Goal: Task Accomplishment & Management: Manage account settings

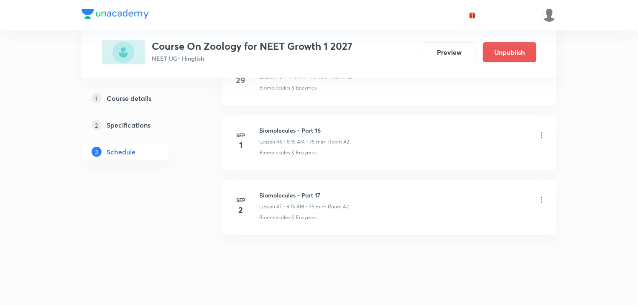
click at [544, 196] on icon at bounding box center [542, 200] width 8 height 8
click at [477, 210] on li "Edit" at bounding box center [500, 211] width 92 height 15
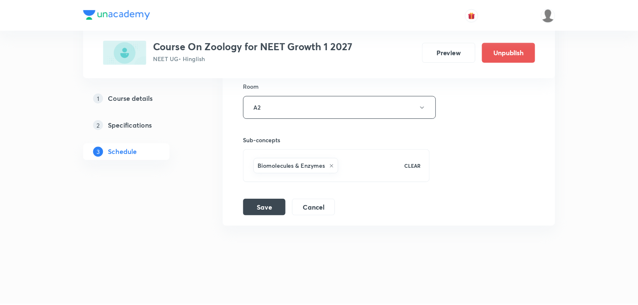
scroll to position [3340, 0]
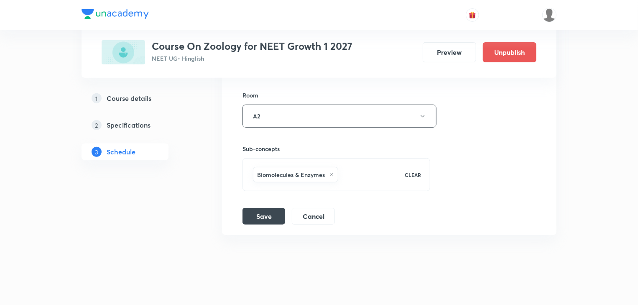
click at [332, 172] on icon at bounding box center [331, 174] width 5 height 5
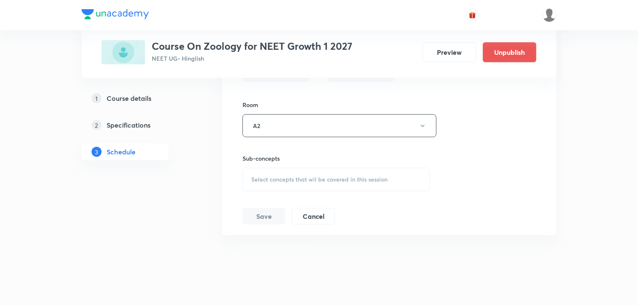
click at [330, 176] on span "Select concepts that wil be covered in this session" at bounding box center [319, 179] width 136 height 7
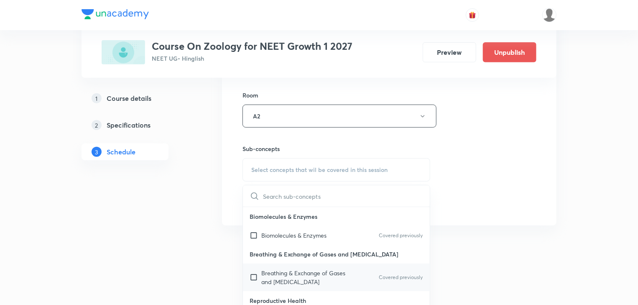
click at [255, 268] on input "checkbox" at bounding box center [256, 277] width 12 height 18
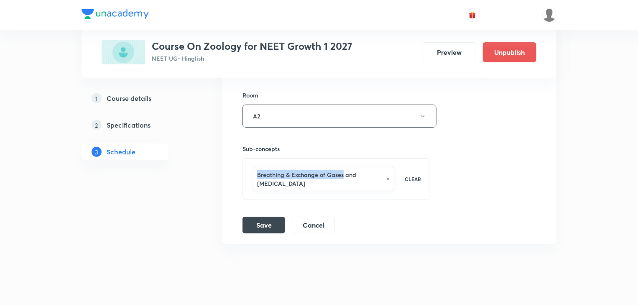
drag, startPoint x: 256, startPoint y: 164, endPoint x: 342, endPoint y: 169, distance: 86.3
click at [342, 169] on div "Breathing & Exchange of Gases and Body Fluids" at bounding box center [323, 179] width 141 height 24
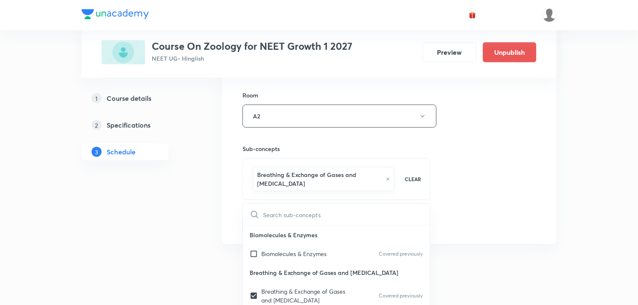
click at [341, 170] on h6 "Breathing & Exchange of Gases and Body Fluids" at bounding box center [319, 179] width 125 height 18
copy div "Breathing & Exchange of Gases and Body Fluids"
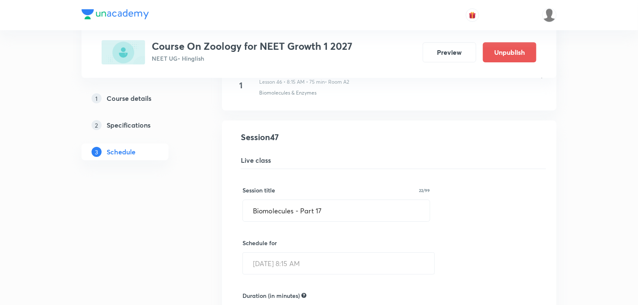
scroll to position [2972, 0]
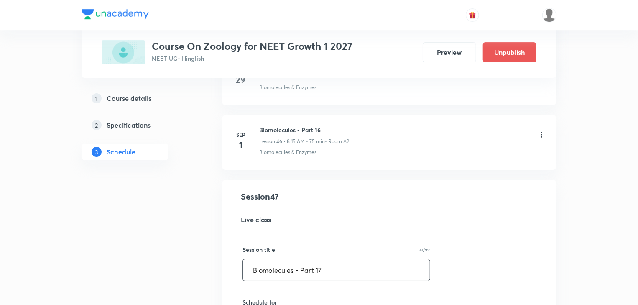
drag, startPoint x: 294, startPoint y: 264, endPoint x: 250, endPoint y: 253, distance: 44.5
click at [250, 259] on input "Biomolecules - Part 17" at bounding box center [336, 269] width 187 height 21
paste input "reathing & Exchange of Gases and Body Fluid"
drag, startPoint x: 353, startPoint y: 261, endPoint x: 403, endPoint y: 264, distance: 49.8
click at [403, 264] on input "Breathing & Exchange of Gases and Body Fluids - Part 17" at bounding box center [336, 269] width 187 height 21
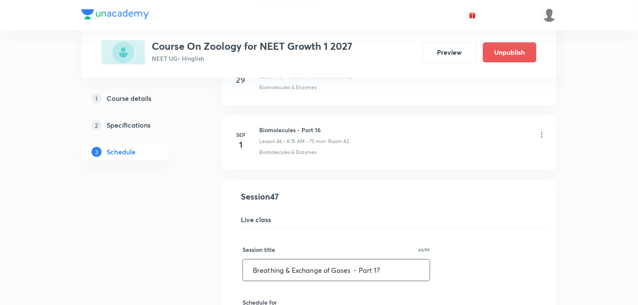
click at [386, 263] on input "Breathing & Exchange of Gases - Part 17" at bounding box center [336, 269] width 187 height 21
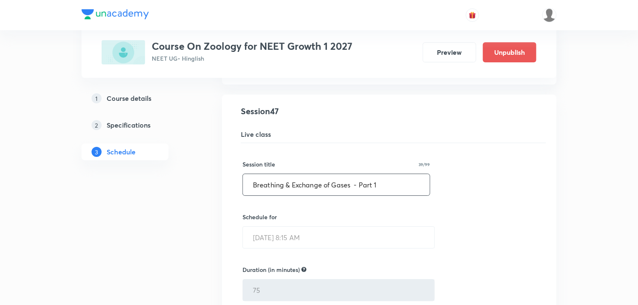
scroll to position [3106, 0]
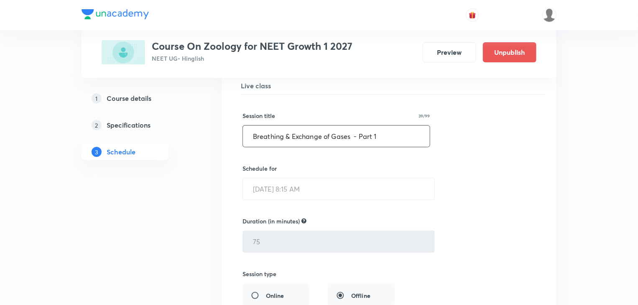
click at [351, 130] on input "Breathing & Exchange of Gases - Part 1" at bounding box center [336, 135] width 187 height 21
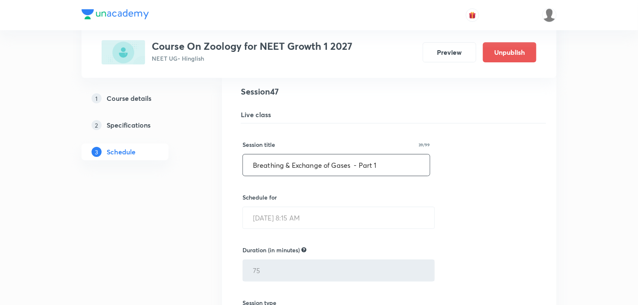
scroll to position [3039, 0]
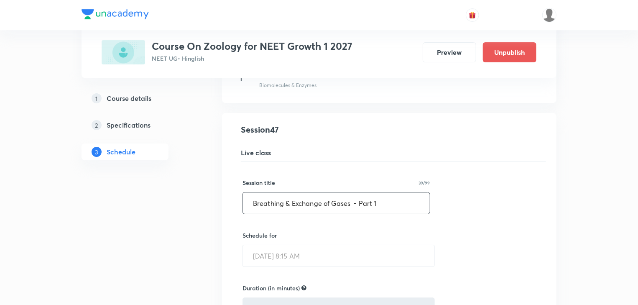
click at [314, 195] on input "Breathing & Exchange of Gases - Part 1" at bounding box center [336, 202] width 187 height 21
click at [314, 194] on input "Breathing & Exchange of Gases - Part 1" at bounding box center [336, 202] width 187 height 21
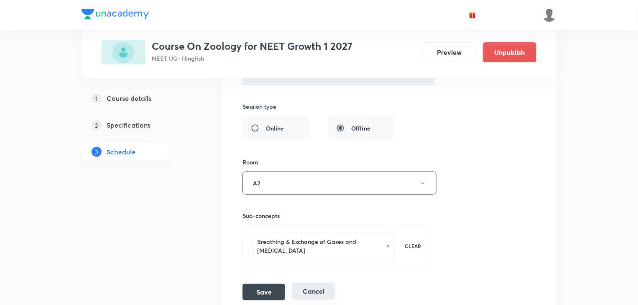
type input "Breathing & Exchange of Gases - Part 1"
click at [317, 283] on button "Cancel" at bounding box center [313, 291] width 43 height 17
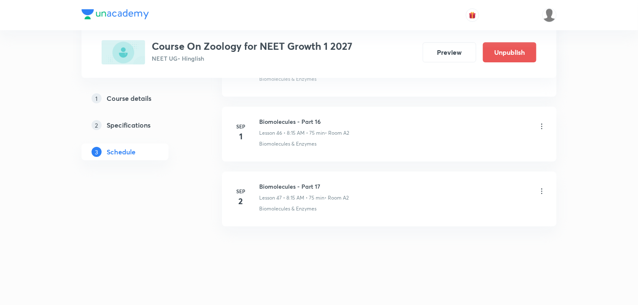
scroll to position [3020, 0]
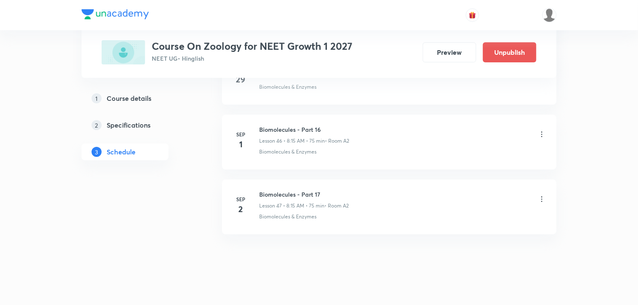
click at [544, 195] on icon at bounding box center [542, 199] width 8 height 8
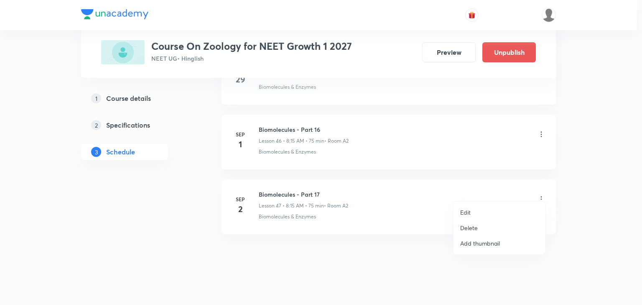
click at [472, 227] on p "Delete" at bounding box center [469, 227] width 18 height 9
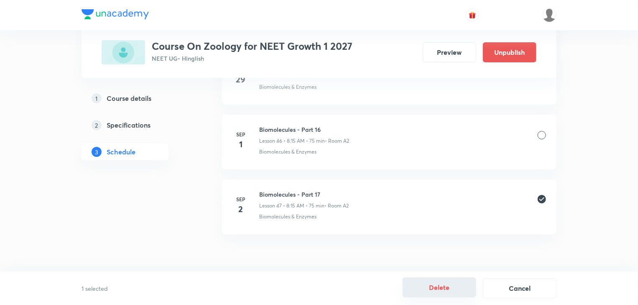
click at [437, 286] on button "Delete" at bounding box center [440, 287] width 74 height 20
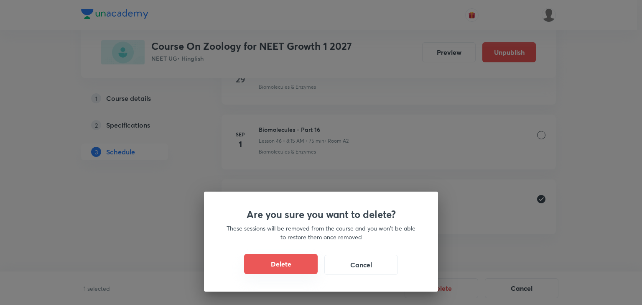
click at [281, 266] on button "Delete" at bounding box center [281, 264] width 74 height 20
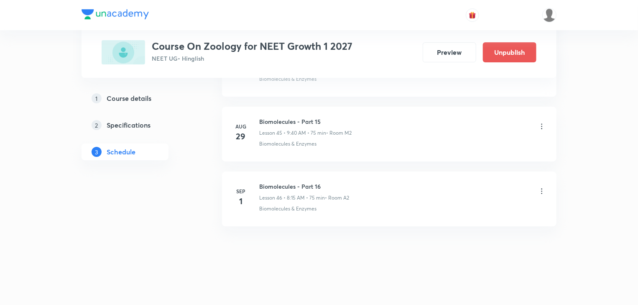
scroll to position [2955, 0]
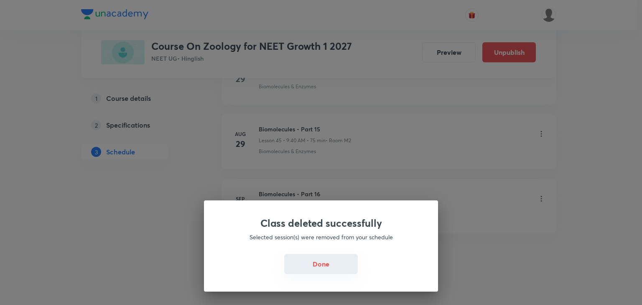
click at [307, 261] on button "Done" at bounding box center [321, 264] width 74 height 20
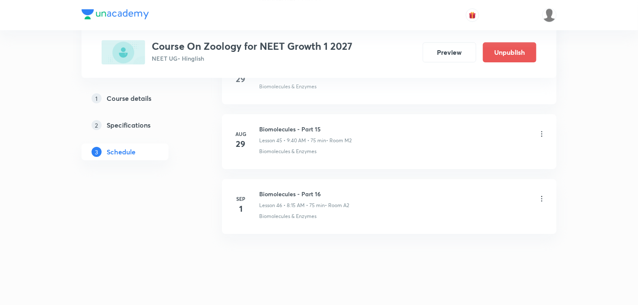
scroll to position [0, 0]
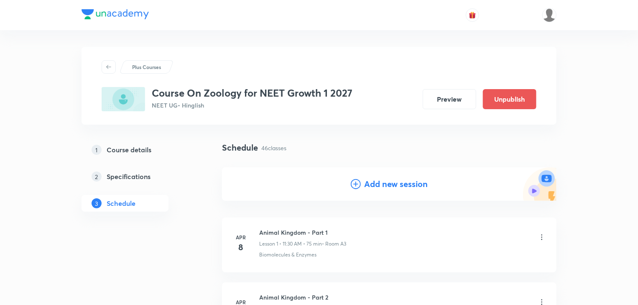
click at [365, 184] on h4 "Add new session" at bounding box center [396, 184] width 64 height 13
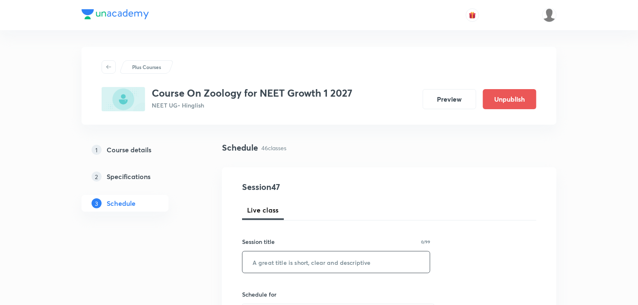
click at [325, 261] on input "text" at bounding box center [336, 261] width 187 height 21
paste input "Breathing & Exchange of Gases - Part 1"
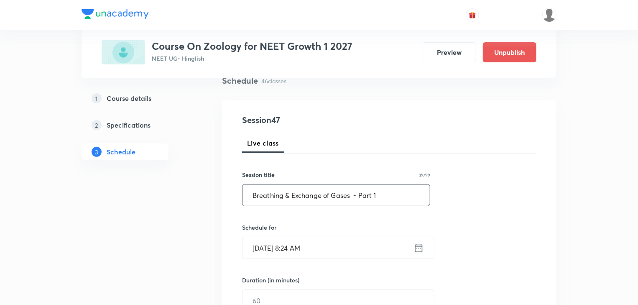
scroll to position [167, 0]
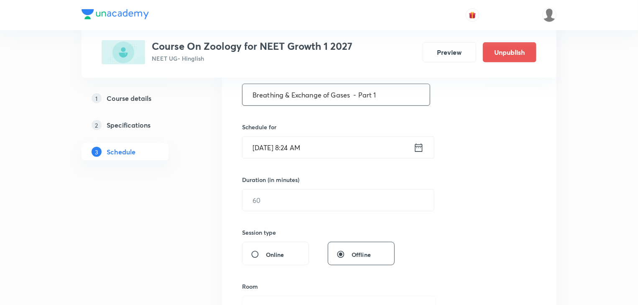
type input "Breathing & Exchange of Gases - Part 1"
click at [423, 148] on icon at bounding box center [419, 148] width 10 height 12
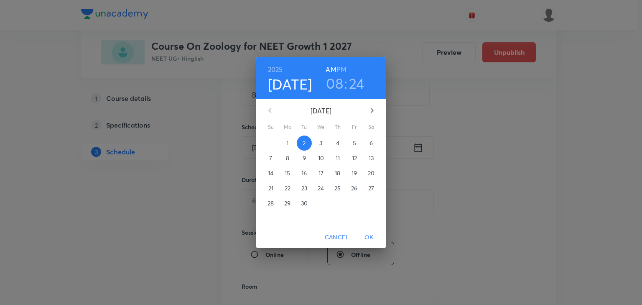
click at [354, 82] on h3 "24" at bounding box center [356, 83] width 15 height 18
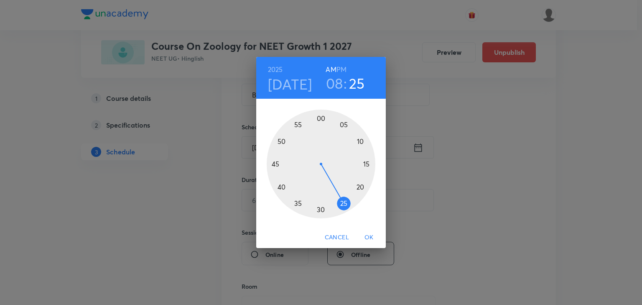
drag, startPoint x: 348, startPoint y: 202, endPoint x: 343, endPoint y: 204, distance: 6.0
click at [343, 204] on div at bounding box center [321, 164] width 109 height 109
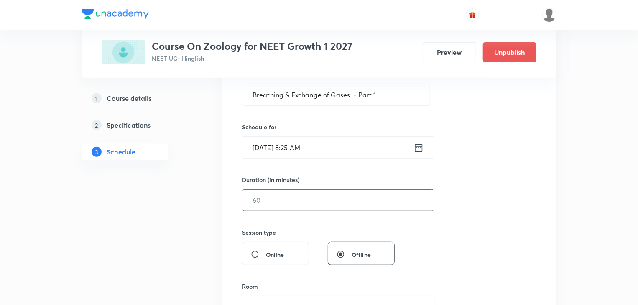
click at [294, 195] on input "text" at bounding box center [339, 199] width 192 height 21
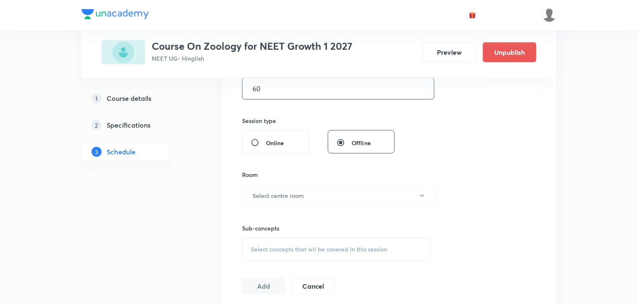
scroll to position [301, 0]
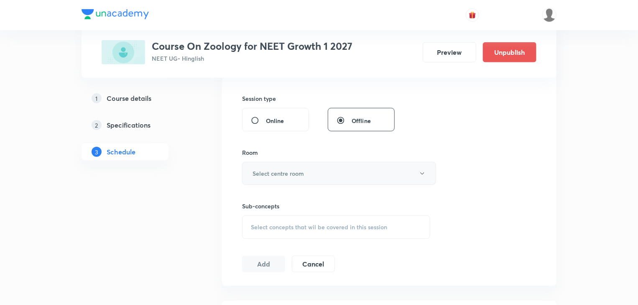
type input "60"
click at [319, 166] on button "Select centre room" at bounding box center [339, 173] width 194 height 23
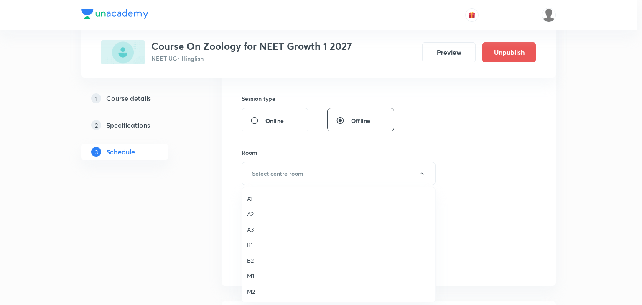
click at [248, 211] on span "A2" at bounding box center [338, 214] width 183 height 9
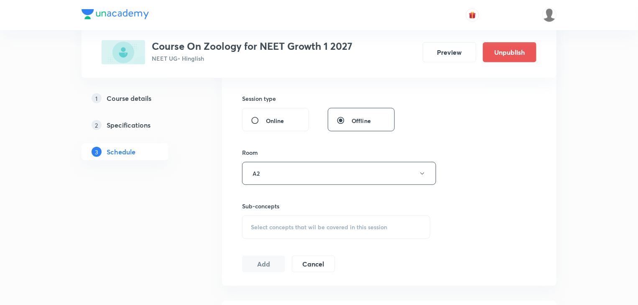
click at [281, 224] on span "Select concepts that wil be covered in this session" at bounding box center [319, 227] width 136 height 7
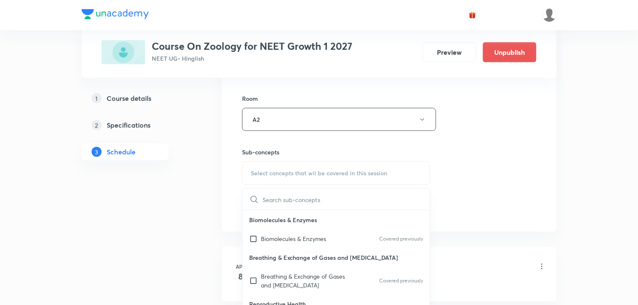
scroll to position [401, 0]
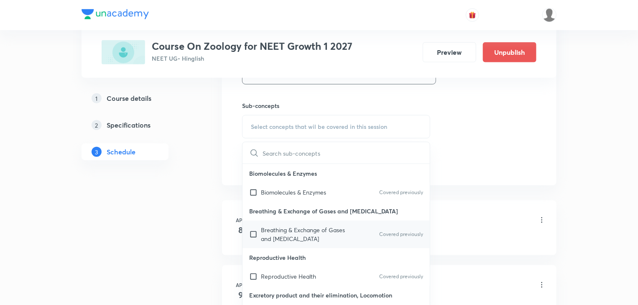
click at [288, 229] on p "Breathing & Exchange of Gases and Body Fluids" at bounding box center [303, 234] width 84 height 18
checkbox input "true"
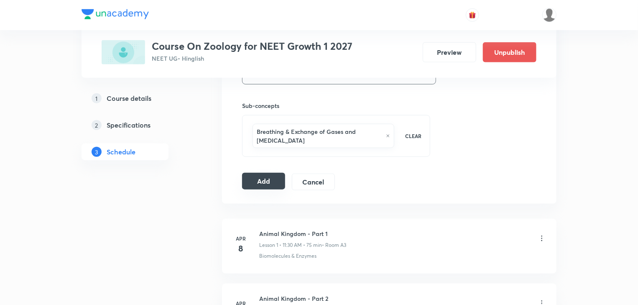
click at [273, 176] on button "Add" at bounding box center [263, 181] width 43 height 17
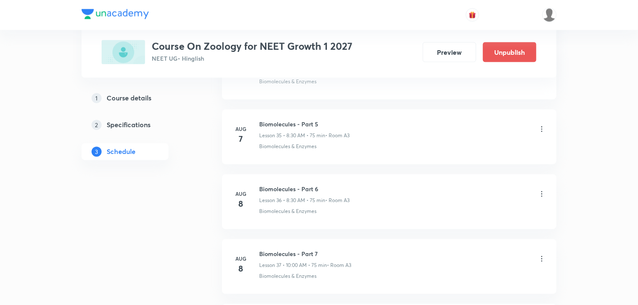
scroll to position [3020, 0]
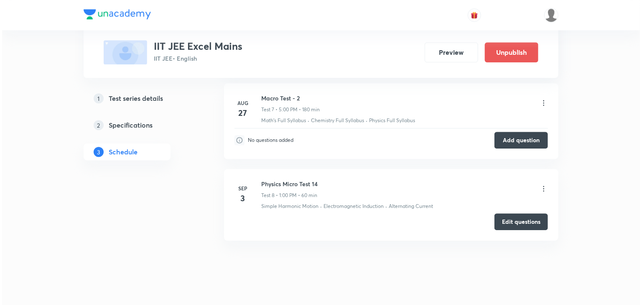
scroll to position [1134, 0]
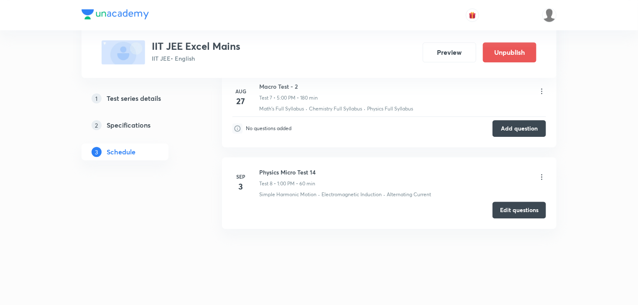
click at [541, 176] on icon at bounding box center [542, 177] width 8 height 8
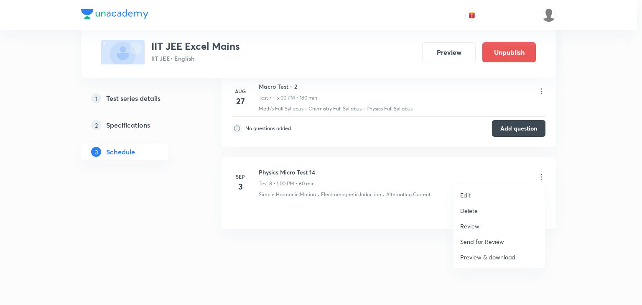
click at [477, 195] on li "Edit" at bounding box center [500, 194] width 92 height 15
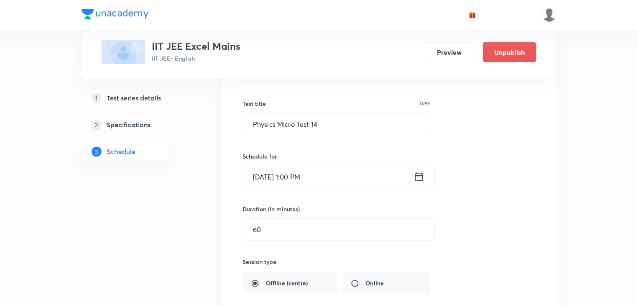
scroll to position [719, 0]
click at [419, 178] on icon at bounding box center [419, 177] width 10 height 12
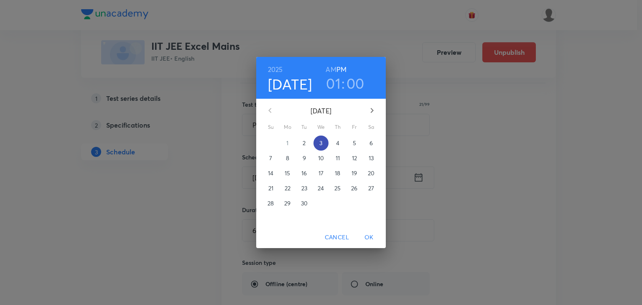
click at [319, 143] on p "3" at bounding box center [320, 143] width 3 height 8
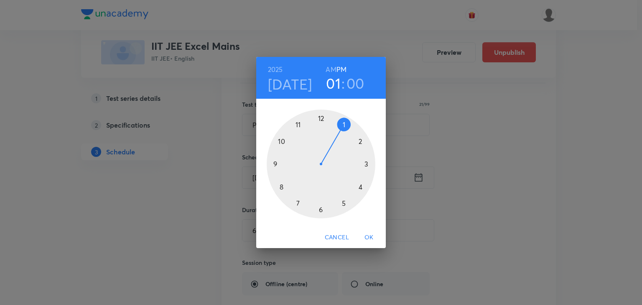
click at [364, 166] on div at bounding box center [321, 164] width 109 height 109
click at [319, 210] on div at bounding box center [321, 164] width 109 height 109
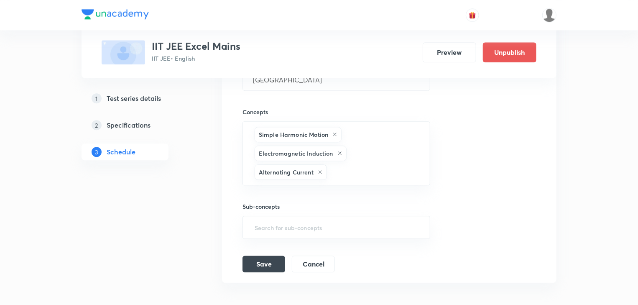
scroll to position [1054, 0]
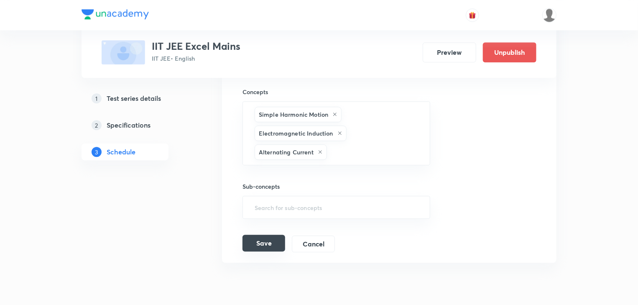
click at [263, 245] on button "Save" at bounding box center [264, 243] width 43 height 17
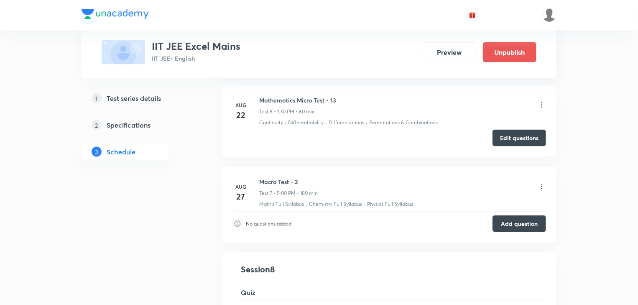
scroll to position [452, 0]
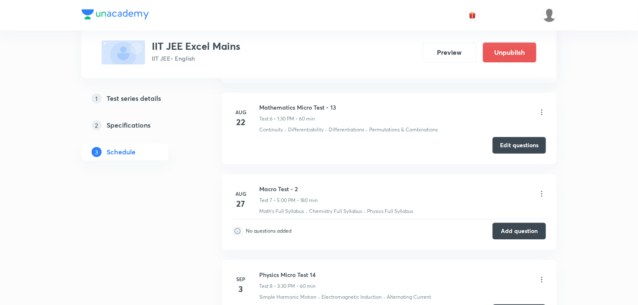
scroll to position [1134, 0]
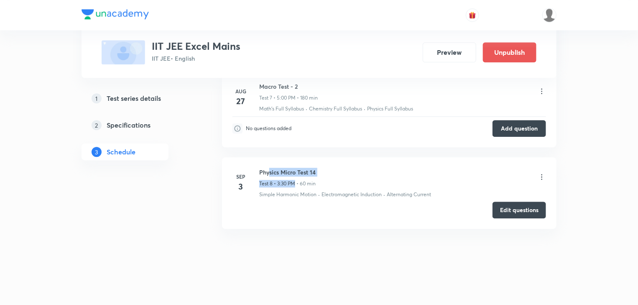
drag, startPoint x: 296, startPoint y: 179, endPoint x: 294, endPoint y: 172, distance: 7.5
click at [270, 174] on div "Physics Micro Test 14 Test 8 • 3:30 PM • 60 min" at bounding box center [287, 178] width 56 height 20
drag, startPoint x: 324, startPoint y: 181, endPoint x: 257, endPoint y: 169, distance: 68.3
click at [257, 169] on div "[DATE] Physics Micro Test 14 Test 8 • 3:30 PM • 60 min Simple Harmonic Motion ·…" at bounding box center [390, 183] width 314 height 31
click at [297, 221] on li "[DATE] Physics Micro Test 14 Test 8 • 3:30 PM • 60 min Simple Harmonic Motion ·…" at bounding box center [389, 193] width 335 height 72
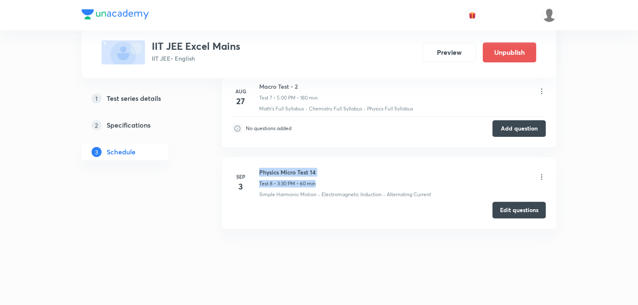
drag, startPoint x: 320, startPoint y: 181, endPoint x: 299, endPoint y: 165, distance: 26.0
click at [272, 168] on div "Physics Micro Test 14 Test 8 • 3:30 PM • 60 min" at bounding box center [402, 178] width 287 height 20
drag, startPoint x: 432, startPoint y: 193, endPoint x: 259, endPoint y: 170, distance: 174.6
click at [259, 170] on div "Physics Micro Test 14 Test 8 • 3:30 PM • 60 min Simple Harmonic Motion · Electr…" at bounding box center [402, 183] width 287 height 31
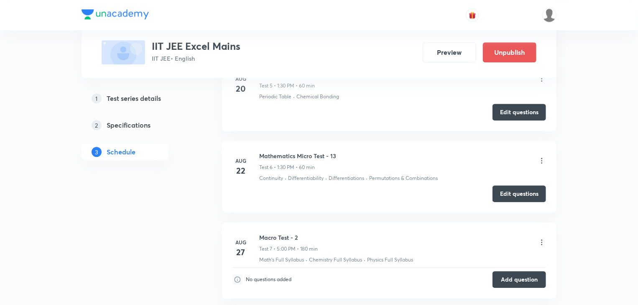
scroll to position [900, 0]
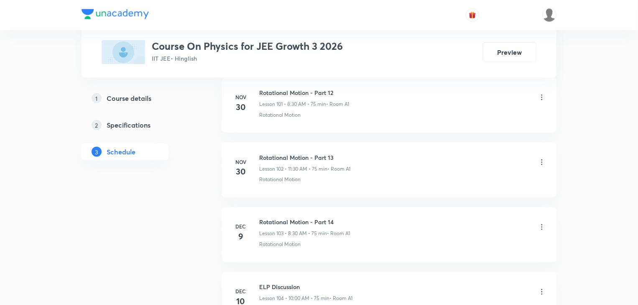
scroll to position [10972, 0]
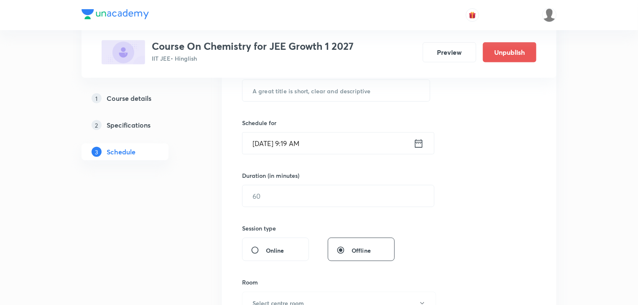
scroll to position [301, 0]
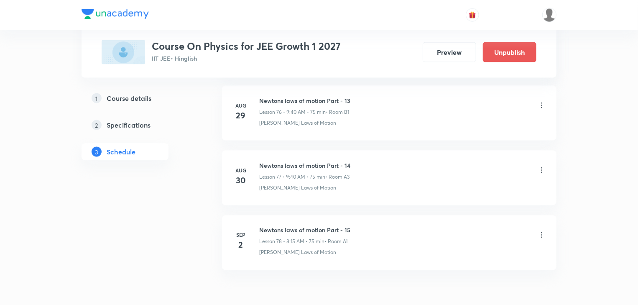
scroll to position [5408, 0]
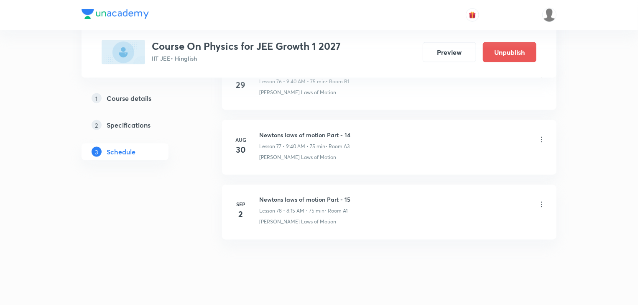
click at [345, 195] on h6 "Newtons laws of motion Part - 15" at bounding box center [304, 199] width 91 height 9
copy h6 "Newtons laws of motion Part - 15"
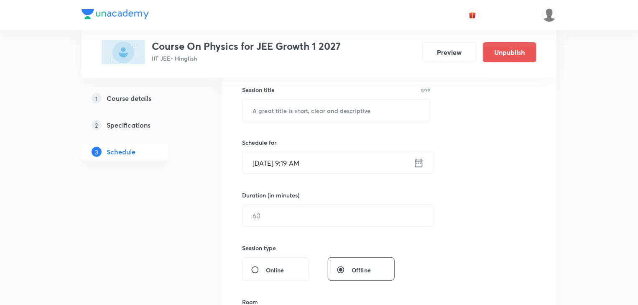
scroll to position [117, 0]
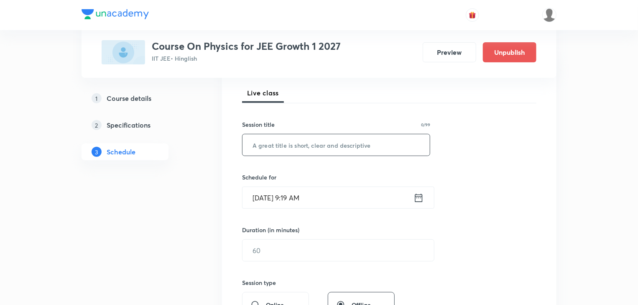
click at [343, 145] on input "text" at bounding box center [336, 144] width 187 height 21
paste input "Newtons laws of motion Part - 15"
type input "Newtons laws of motion Part - 16"
click at [422, 193] on icon at bounding box center [419, 198] width 10 height 12
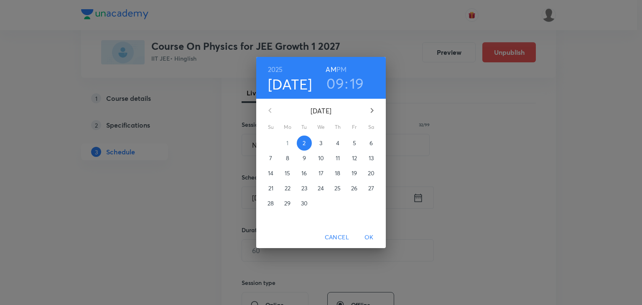
click at [353, 82] on h3 "19" at bounding box center [357, 83] width 14 height 18
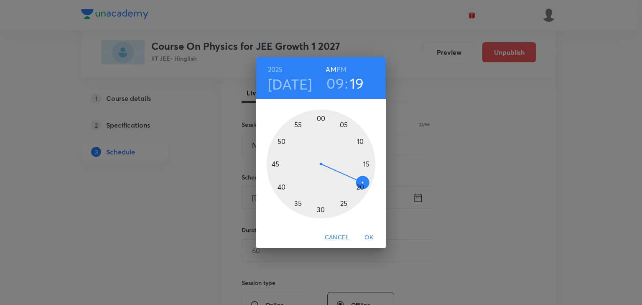
click at [281, 186] on div at bounding box center [321, 164] width 109 height 109
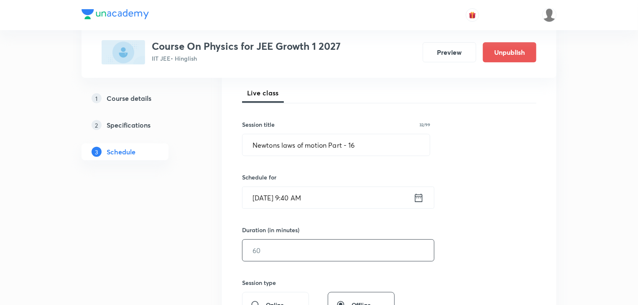
click at [287, 254] on input "text" at bounding box center [339, 250] width 192 height 21
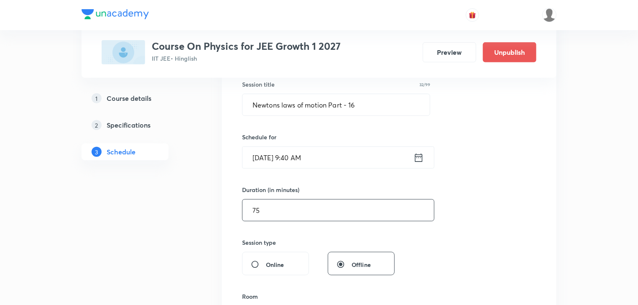
scroll to position [251, 0]
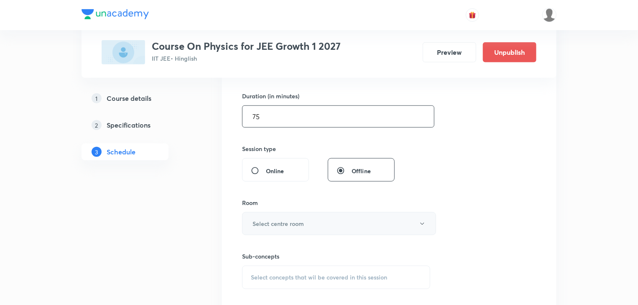
type input "75"
click at [273, 223] on h6 "Select centre room" at bounding box center [278, 223] width 51 height 9
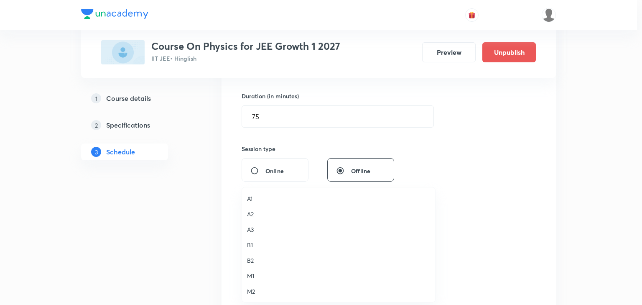
drag, startPoint x: 249, startPoint y: 224, endPoint x: 234, endPoint y: 233, distance: 17.4
click at [249, 224] on li "A3" at bounding box center [338, 229] width 193 height 15
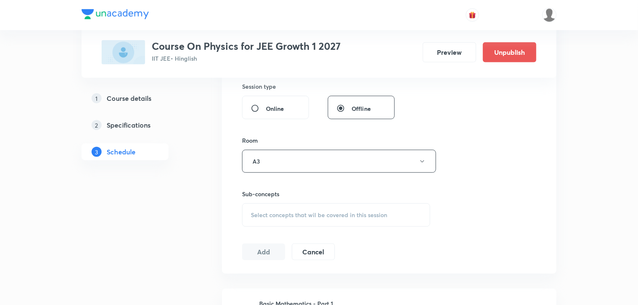
scroll to position [385, 0]
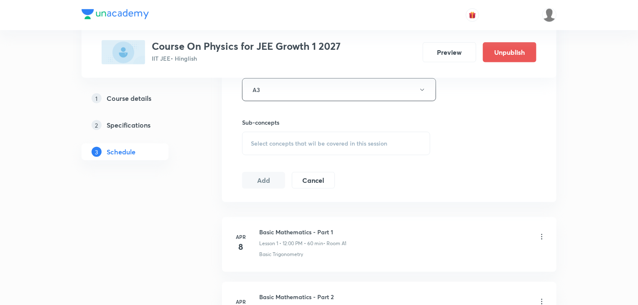
click at [324, 134] on div "Select concepts that wil be covered in this session" at bounding box center [336, 143] width 188 height 23
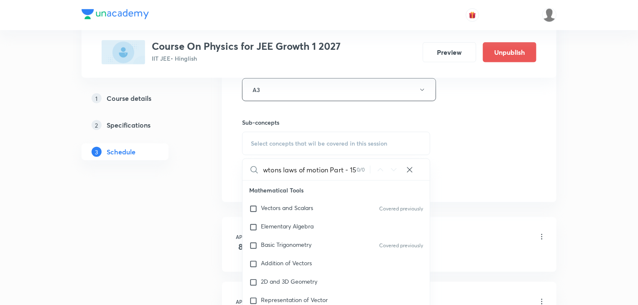
scroll to position [0, 8]
drag, startPoint x: 328, startPoint y: 169, endPoint x: 381, endPoint y: 171, distance: 53.6
click at [381, 171] on div "Newtons laws of motion Part - 15 0 / 0 ​" at bounding box center [336, 169] width 187 height 21
drag, startPoint x: 313, startPoint y: 179, endPoint x: 134, endPoint y: 177, distance: 179.0
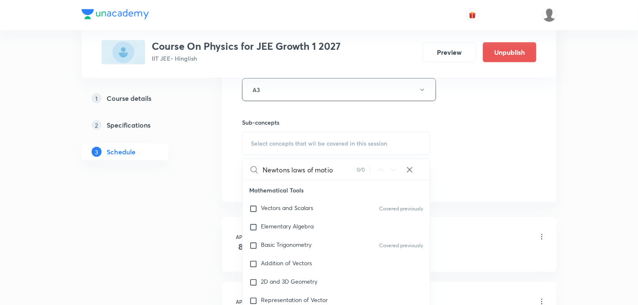
click at [360, 178] on div "Newtons laws of motio 0 / 0 ​" at bounding box center [336, 169] width 187 height 21
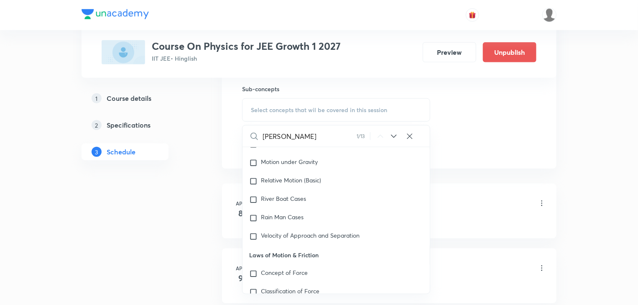
scroll to position [1325, 0]
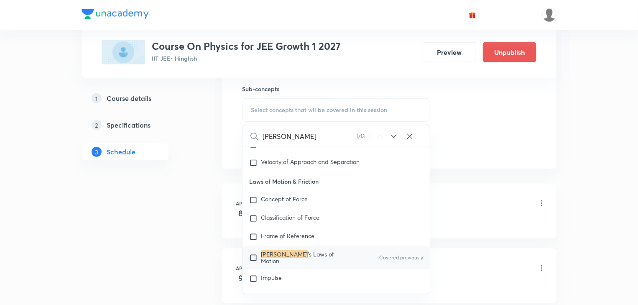
type input "Newton"
click at [260, 257] on input "checkbox" at bounding box center [255, 257] width 12 height 13
checkbox input "true"
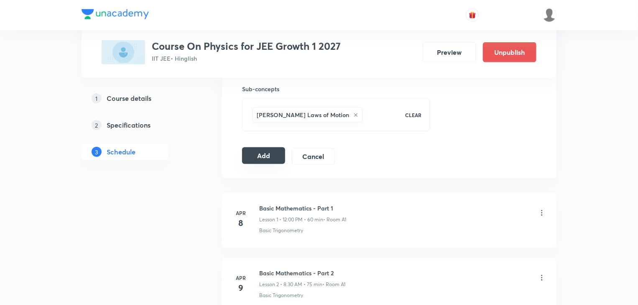
click at [261, 152] on button "Add" at bounding box center [263, 155] width 43 height 17
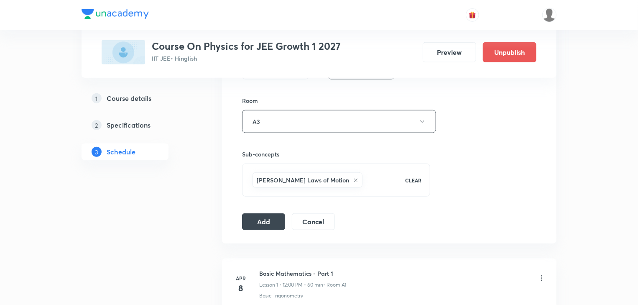
scroll to position [452, 0]
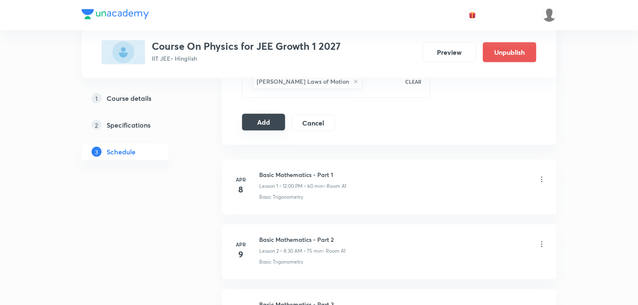
click at [261, 120] on button "Add" at bounding box center [263, 122] width 43 height 17
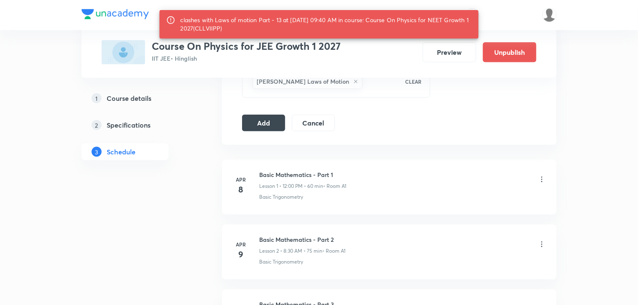
click at [230, 25] on div "clashes with Laws of motion Part - 13 at 02 Sep 2025 09:40 AM in course: Course…" at bounding box center [326, 24] width 291 height 23
copy div "CLLVIIPP"
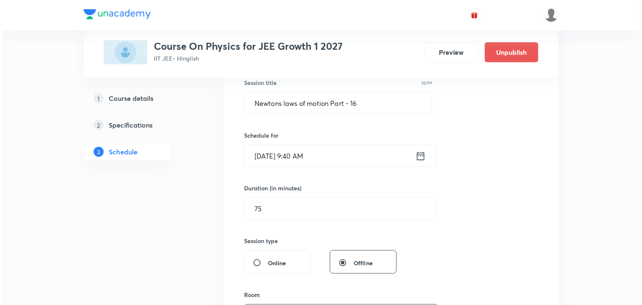
scroll to position [151, 0]
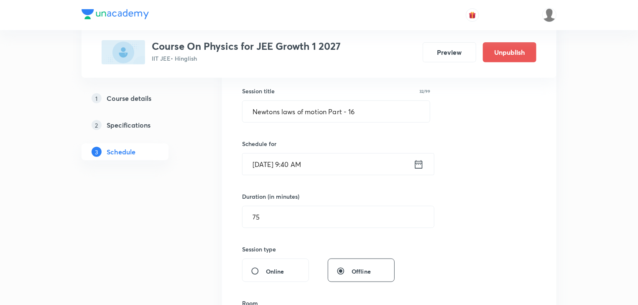
click at [417, 164] on icon at bounding box center [419, 164] width 8 height 8
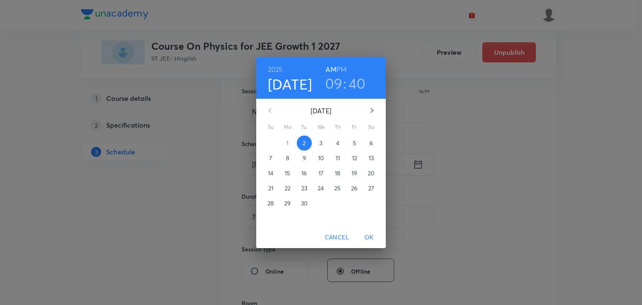
click at [320, 143] on p "3" at bounding box center [320, 143] width 3 height 8
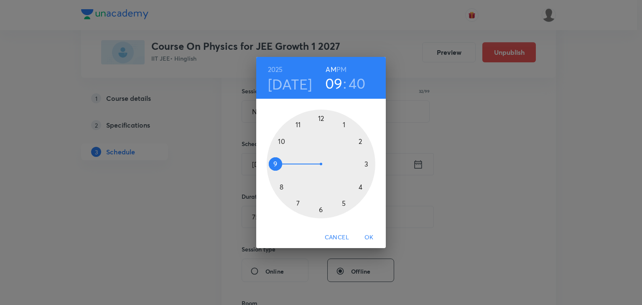
click at [366, 238] on span "OK" at bounding box center [369, 237] width 20 height 10
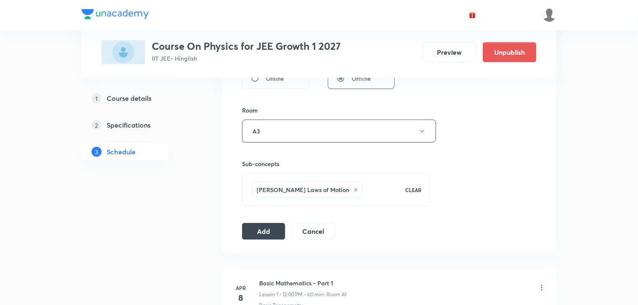
scroll to position [351, 0]
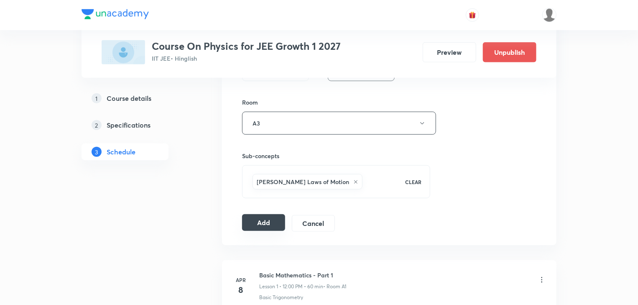
click at [268, 214] on button "Add" at bounding box center [263, 222] width 43 height 17
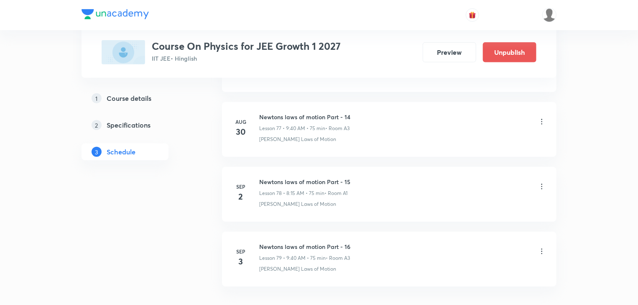
scroll to position [5088, 0]
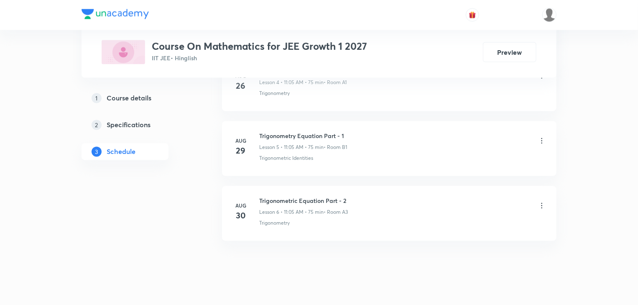
scroll to position [753, 0]
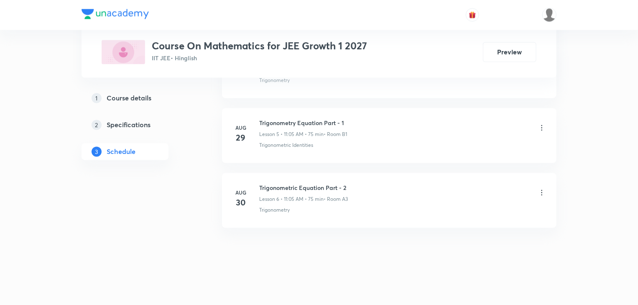
click at [299, 187] on h6 "Trigonometric Equation Part - 2" at bounding box center [303, 188] width 89 height 9
copy h6 "Trigonometric Equation Part - 2"
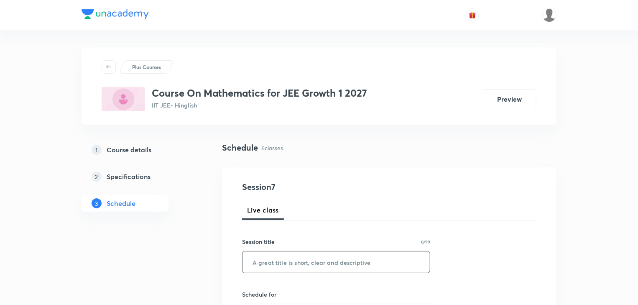
click at [345, 257] on input "text" at bounding box center [336, 261] width 187 height 21
paste input "Trigonometric Equation Part - 2"
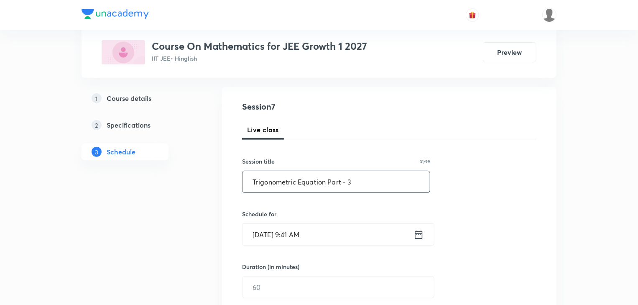
scroll to position [167, 0]
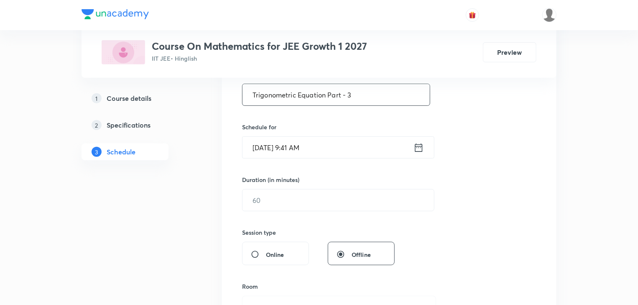
type input "Trigonometric Equation Part - 3"
click at [418, 148] on icon at bounding box center [419, 148] width 10 height 12
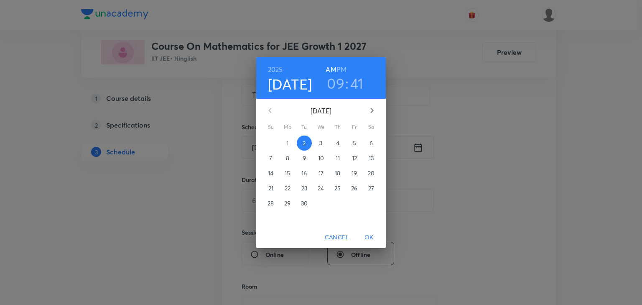
click at [321, 143] on p "3" at bounding box center [320, 143] width 3 height 8
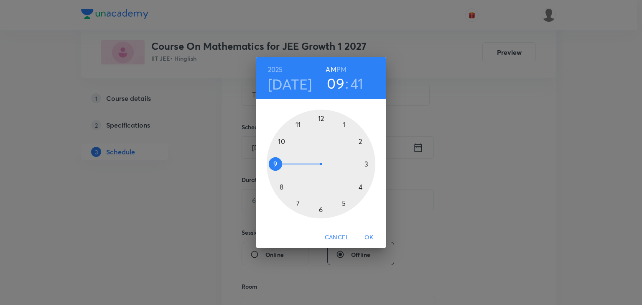
click at [298, 124] on div at bounding box center [321, 164] width 109 height 109
click at [343, 124] on div at bounding box center [321, 164] width 109 height 109
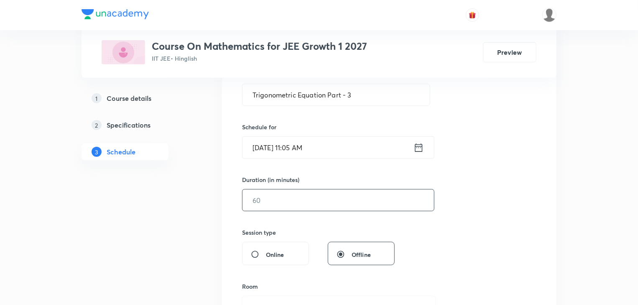
click at [284, 199] on input "text" at bounding box center [339, 199] width 192 height 21
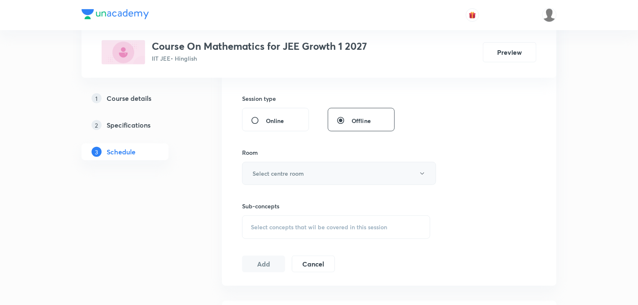
type input "75"
click at [313, 171] on button "Select centre room" at bounding box center [339, 173] width 194 height 23
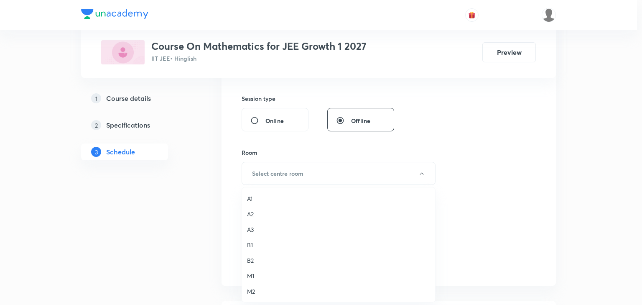
click at [255, 230] on span "A3" at bounding box center [338, 229] width 183 height 9
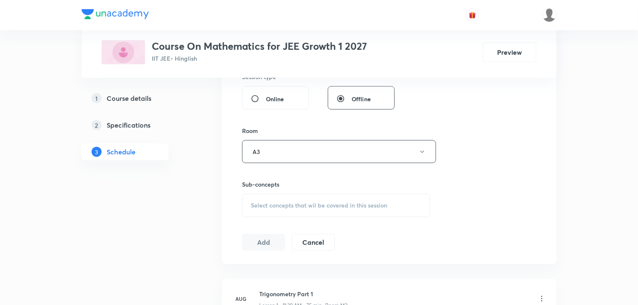
scroll to position [335, 0]
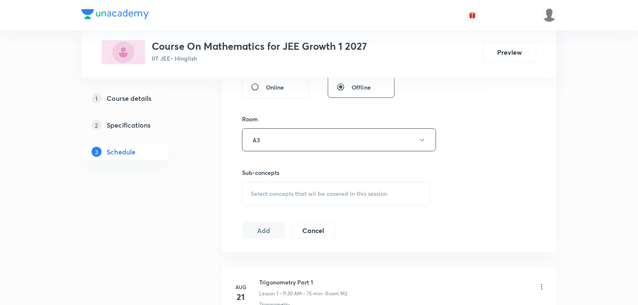
click at [297, 194] on span "Select concepts that wil be covered in this session" at bounding box center [319, 193] width 136 height 7
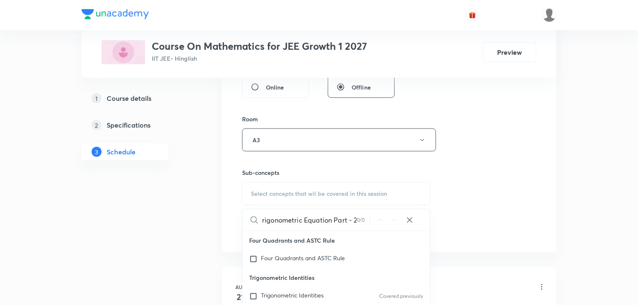
scroll to position [0, 4]
drag, startPoint x: 418, startPoint y: 222, endPoint x: 424, endPoint y: 222, distance: 6.3
click at [424, 222] on div "Trigonometric Equation Part - 2 0 / 0 ​" at bounding box center [336, 219] width 187 height 21
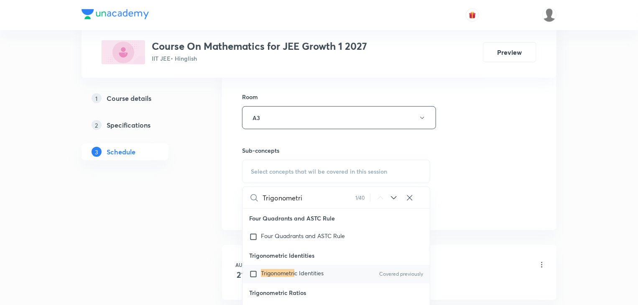
scroll to position [368, 0]
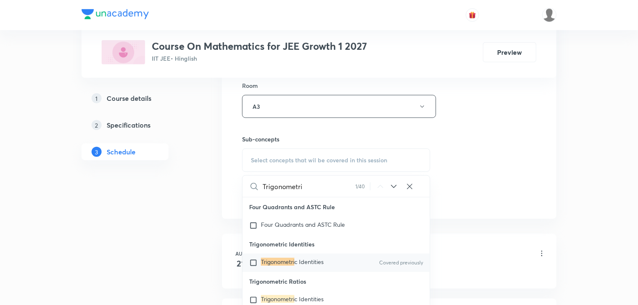
type input "Trigonometri"
click at [269, 258] on mark "Trigonometri" at bounding box center [277, 262] width 33 height 8
click at [129, 221] on div "1 Course details 2 Specifications 3 Schedule" at bounding box center [139, 224] width 114 height 903
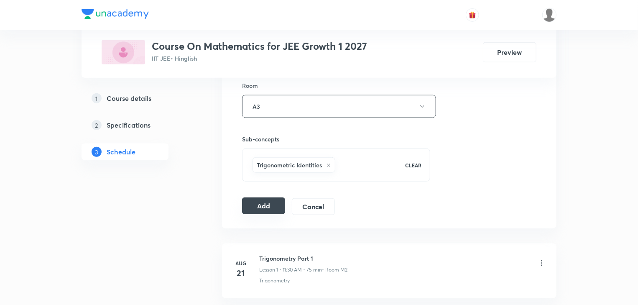
click at [269, 207] on button "Add" at bounding box center [263, 205] width 43 height 17
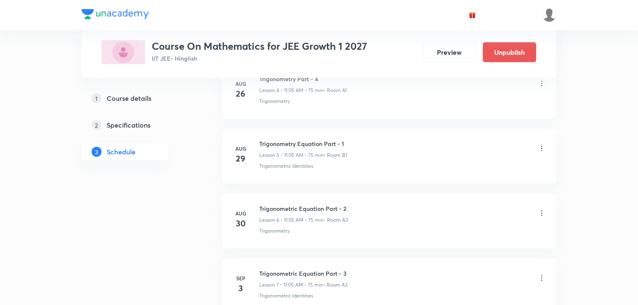
scroll to position [434, 0]
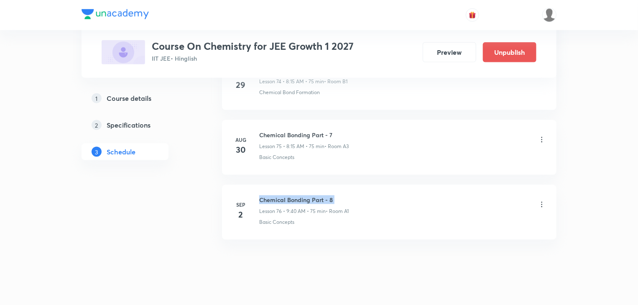
click at [296, 195] on h6 "Chemical Bonding Part - 8" at bounding box center [303, 199] width 89 height 9
copy h6 "Chemical Bonding Part - 8"
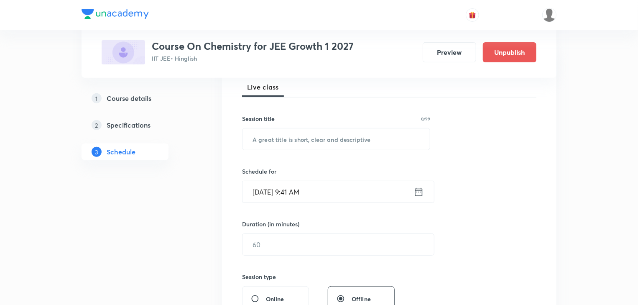
scroll to position [167, 0]
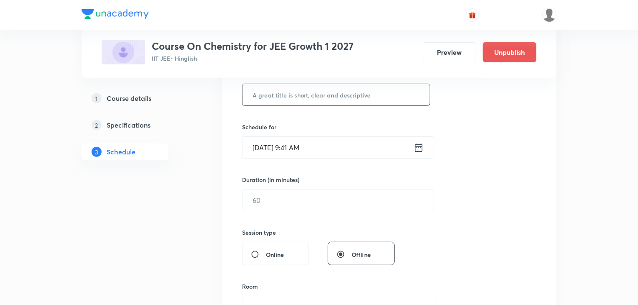
click at [377, 100] on input "text" at bounding box center [336, 94] width 187 height 21
paste input "Chemical Bonding Part - 8"
type input "Chemical Bonding Part - 9"
click at [423, 151] on icon at bounding box center [419, 148] width 10 height 12
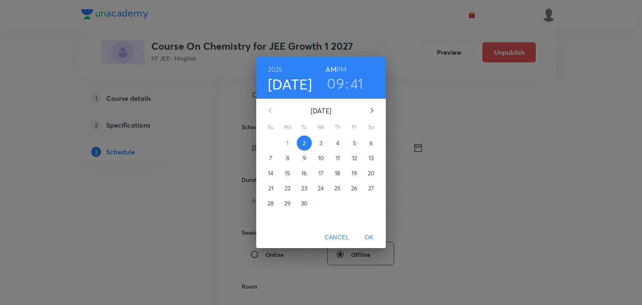
click at [321, 142] on p "3" at bounding box center [320, 143] width 3 height 8
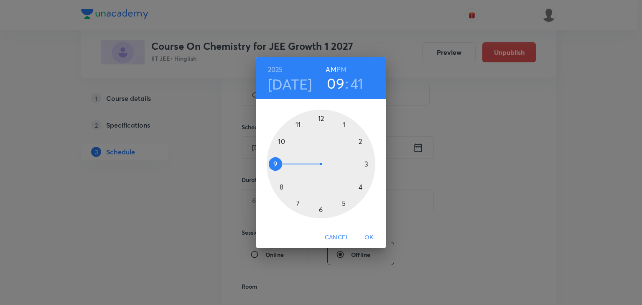
click at [279, 189] on div at bounding box center [321, 164] width 109 height 109
click at [368, 164] on div at bounding box center [321, 164] width 109 height 109
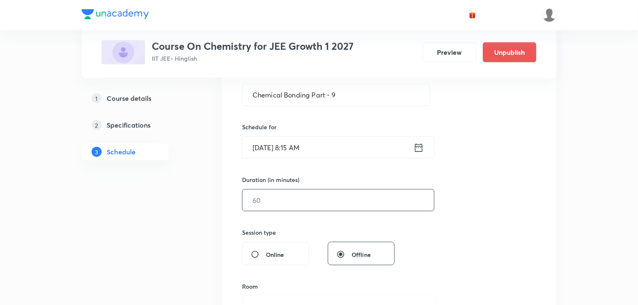
click at [256, 199] on input "text" at bounding box center [339, 199] width 192 height 21
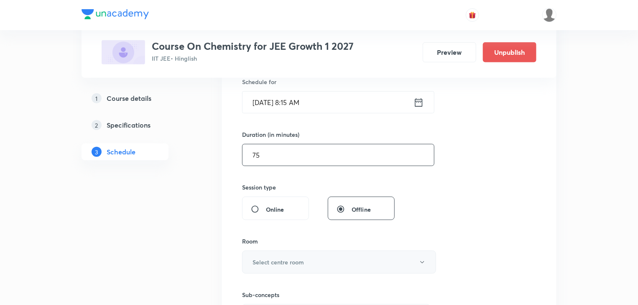
scroll to position [268, 0]
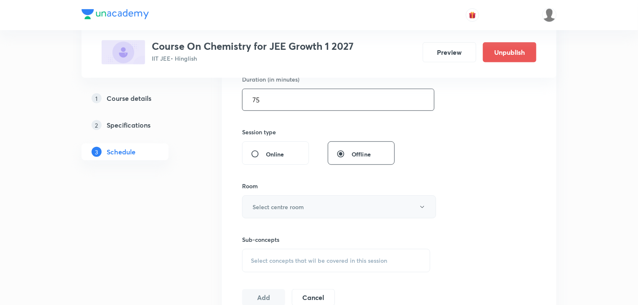
type input "75"
click at [301, 203] on h6 "Select centre room" at bounding box center [278, 206] width 51 height 9
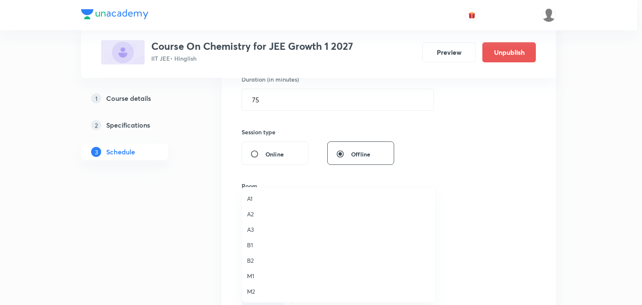
click at [248, 227] on span "A3" at bounding box center [338, 229] width 183 height 9
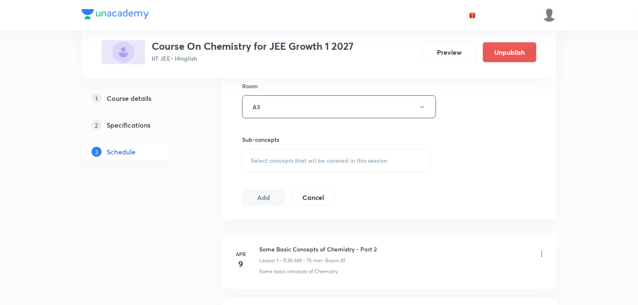
scroll to position [368, 0]
click at [338, 161] on span "Select concepts that wil be covered in this session" at bounding box center [319, 160] width 136 height 7
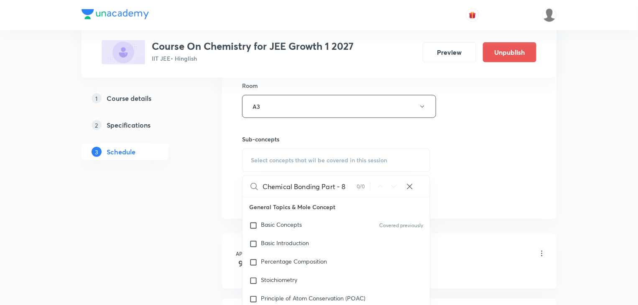
click at [369, 186] on div "Chemical Bonding Part - 8 0 / 0 ​" at bounding box center [336, 186] width 187 height 21
type input "Chemical Bonding"
click at [262, 224] on span "Basic Concepts" at bounding box center [281, 224] width 41 height 8
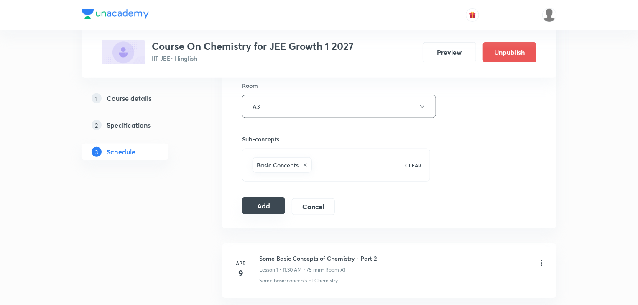
click at [278, 199] on button "Add" at bounding box center [263, 205] width 43 height 17
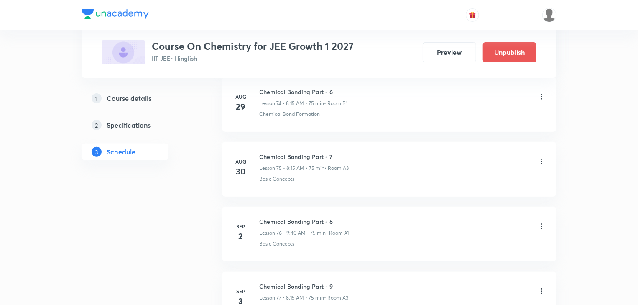
scroll to position [4959, 0]
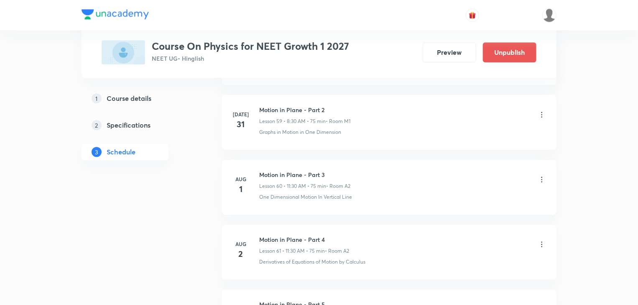
scroll to position [5537, 0]
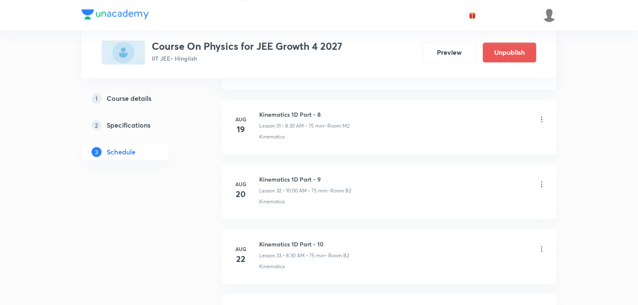
scroll to position [3015, 0]
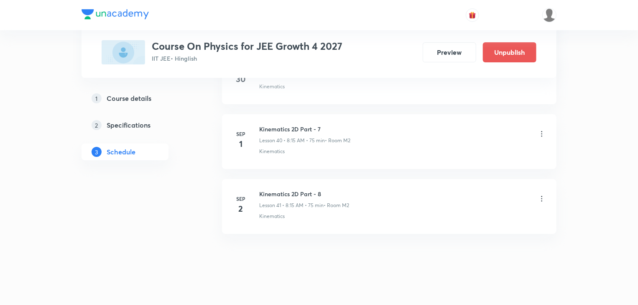
click at [279, 189] on h6 "Kinematics 2D Part - 8" at bounding box center [304, 193] width 90 height 9
copy h6 "Kinematics 2D Part - 8"
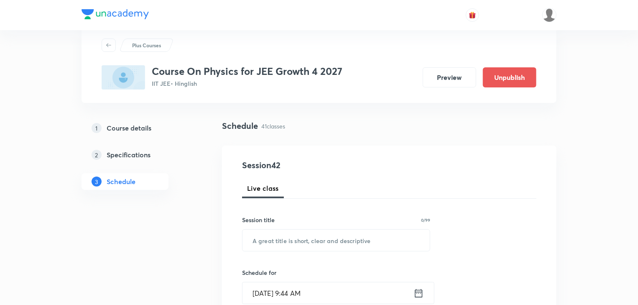
scroll to position [0, 0]
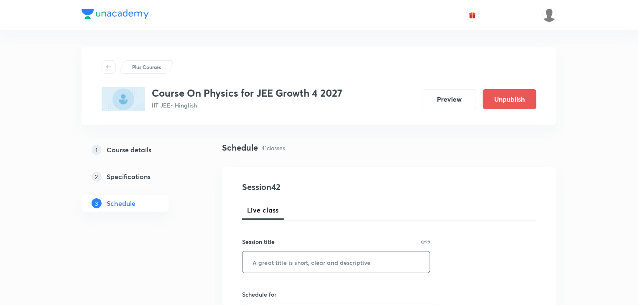
click at [317, 268] on input "text" at bounding box center [336, 261] width 187 height 21
paste input "Kinematics 2D Part - 8"
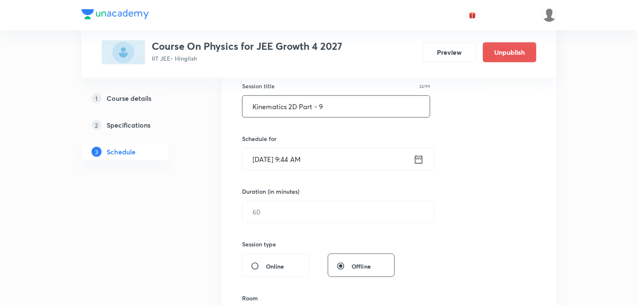
scroll to position [167, 0]
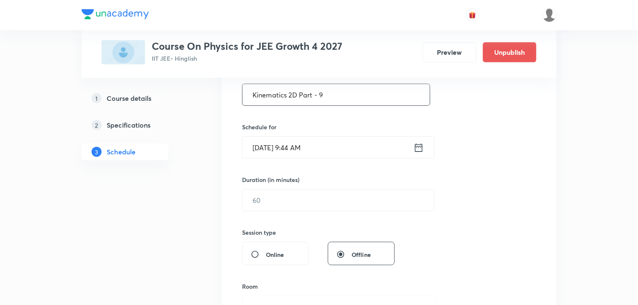
type input "Kinematics 2D Part - 9"
click at [420, 149] on icon at bounding box center [419, 148] width 10 height 12
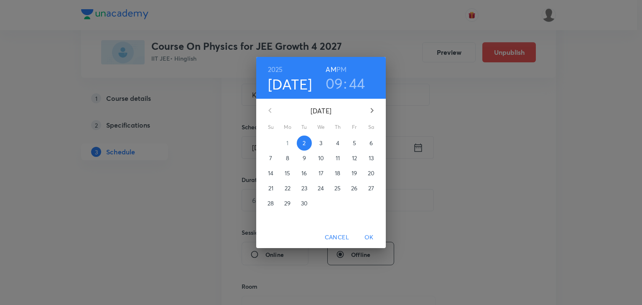
click at [322, 141] on p "3" at bounding box center [320, 143] width 3 height 8
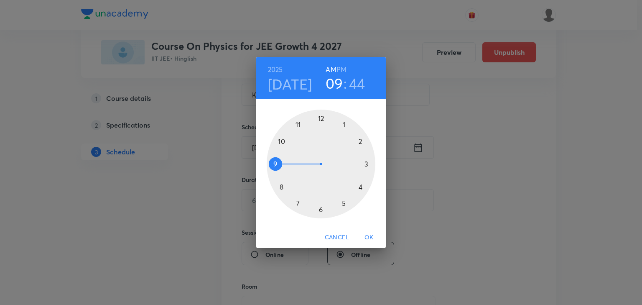
click at [282, 185] on div at bounding box center [321, 164] width 109 height 109
click at [367, 162] on div at bounding box center [321, 164] width 109 height 109
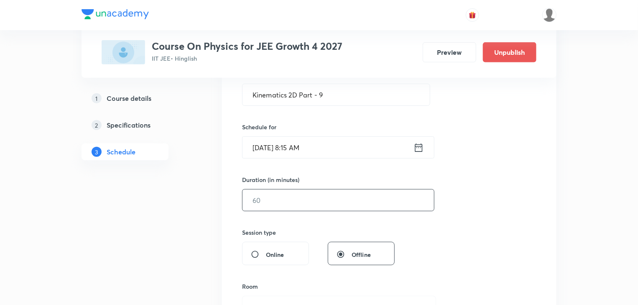
click at [289, 198] on input "text" at bounding box center [339, 199] width 192 height 21
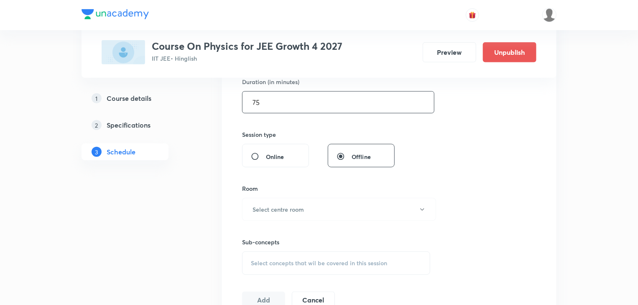
scroll to position [268, 0]
type input "75"
click at [271, 212] on button "Select centre room" at bounding box center [339, 206] width 194 height 23
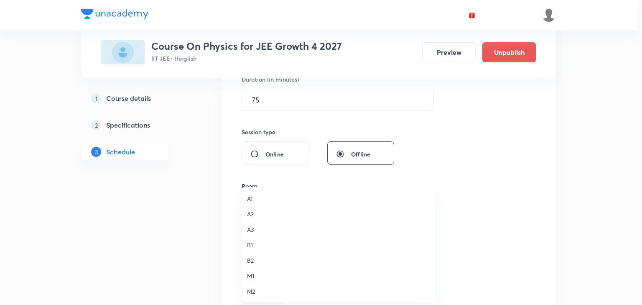
click at [253, 257] on span "B2" at bounding box center [338, 260] width 183 height 9
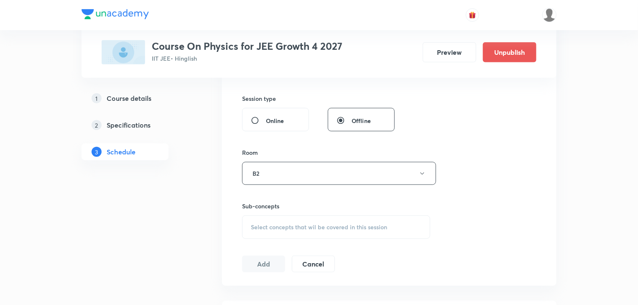
click at [286, 214] on div "Sub-concepts Select concepts that wil be covered in this session" at bounding box center [336, 220] width 188 height 37
drag, startPoint x: 287, startPoint y: 225, endPoint x: 291, endPoint y: 223, distance: 4.3
click at [288, 225] on span "Select concepts that wil be covered in this session" at bounding box center [319, 227] width 136 height 7
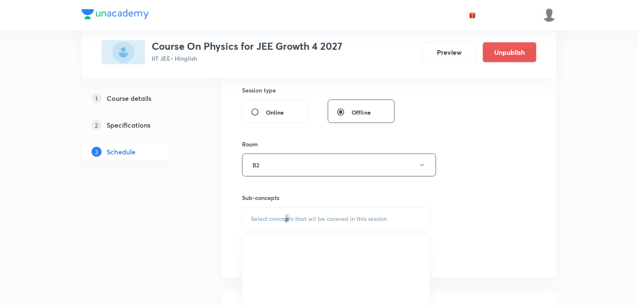
scroll to position [368, 0]
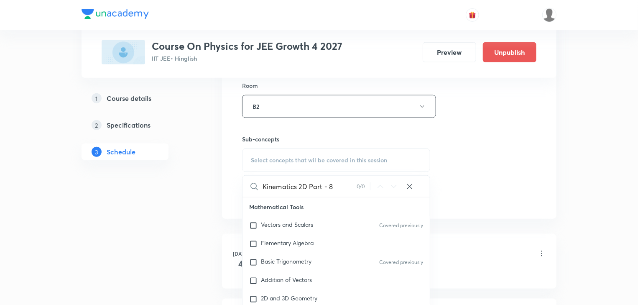
click at [380, 189] on div "Kinematics 2D Part - 8 0 / 0 ​" at bounding box center [336, 186] width 187 height 21
drag, startPoint x: 300, startPoint y: 182, endPoint x: 366, endPoint y: 187, distance: 65.8
click at [368, 185] on div "Kinematics 2D Part - 8 0 / 0 ​" at bounding box center [336, 186] width 187 height 21
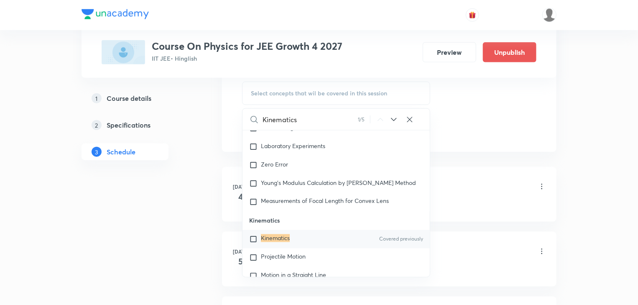
scroll to position [736, 0]
type input "Kinematics"
drag, startPoint x: 282, startPoint y: 234, endPoint x: 152, endPoint y: 230, distance: 129.7
click at [281, 234] on mark "Kinematics" at bounding box center [275, 237] width 29 height 8
checkbox input "true"
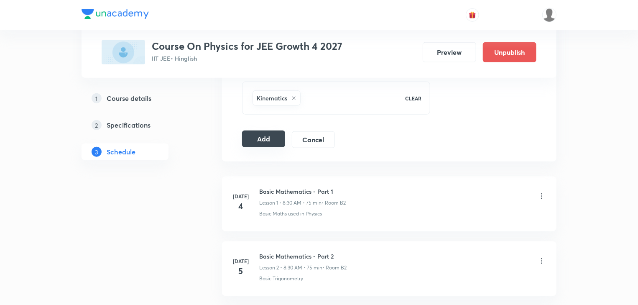
click at [276, 135] on button "Add" at bounding box center [263, 138] width 43 height 17
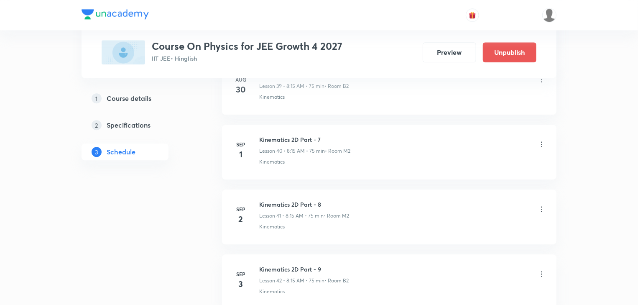
scroll to position [2696, 0]
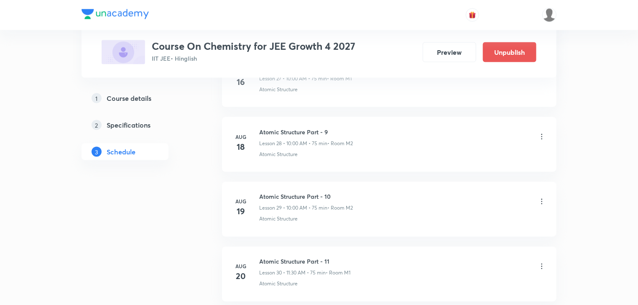
scroll to position [2886, 0]
click at [288, 189] on h6 "Atomic Structure Part - 20" at bounding box center [305, 193] width 92 height 9
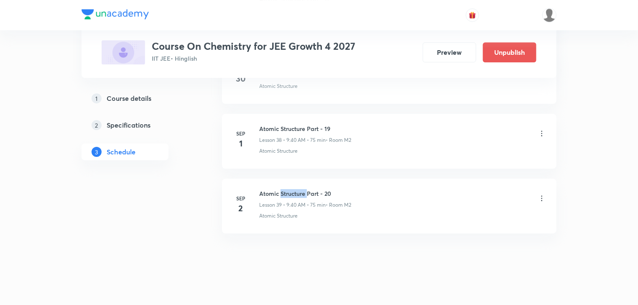
click at [288, 189] on h6 "Atomic Structure Part - 20" at bounding box center [305, 193] width 92 height 9
copy h6 "Atomic Structure Part - 20"
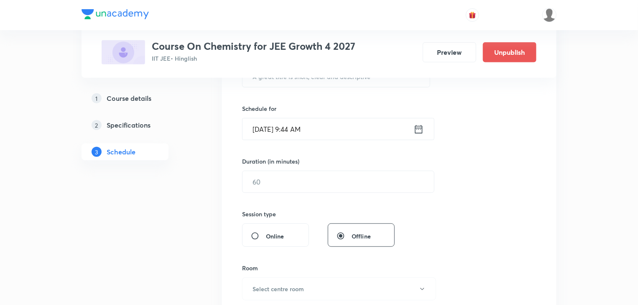
scroll to position [0, 0]
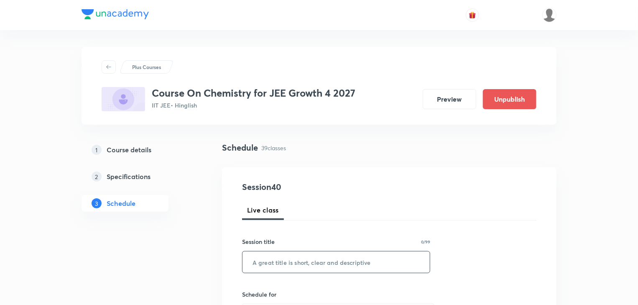
click at [350, 253] on input "text" at bounding box center [336, 261] width 187 height 21
paste input "Atomic Structure Part - 20"
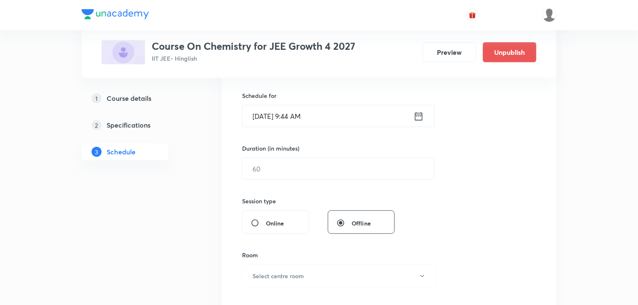
scroll to position [201, 0]
type input "Atomic Structure Part - 21"
click at [421, 114] on icon at bounding box center [419, 114] width 10 height 12
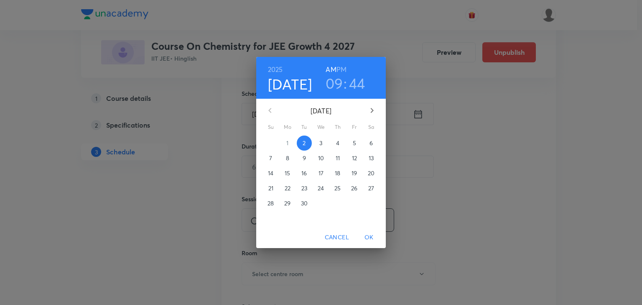
click at [322, 141] on p "3" at bounding box center [320, 143] width 3 height 8
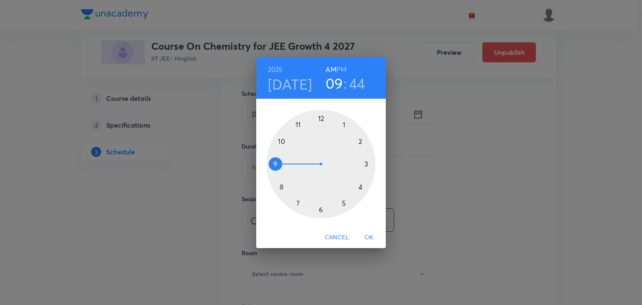
click at [363, 84] on h3 "44" at bounding box center [357, 83] width 16 height 18
click at [281, 186] on div at bounding box center [321, 164] width 109 height 109
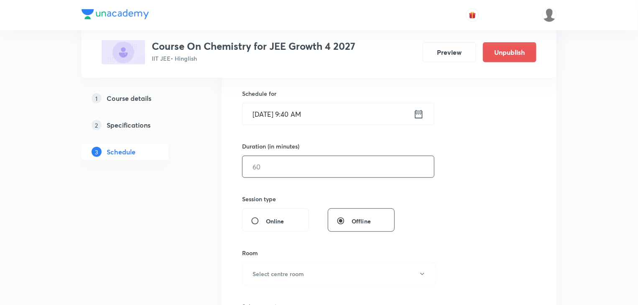
click at [269, 164] on input "text" at bounding box center [339, 166] width 192 height 21
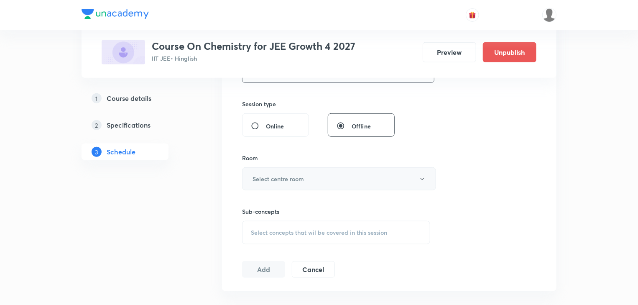
scroll to position [301, 0]
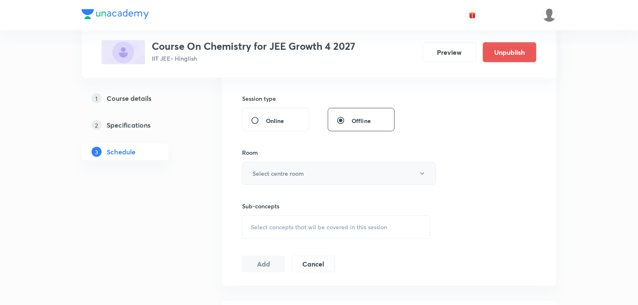
type input "75"
click at [264, 176] on h6 "Select centre room" at bounding box center [278, 173] width 51 height 9
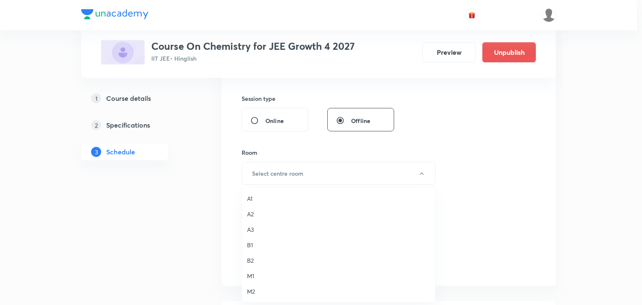
click at [257, 246] on span "B1" at bounding box center [338, 244] width 183 height 9
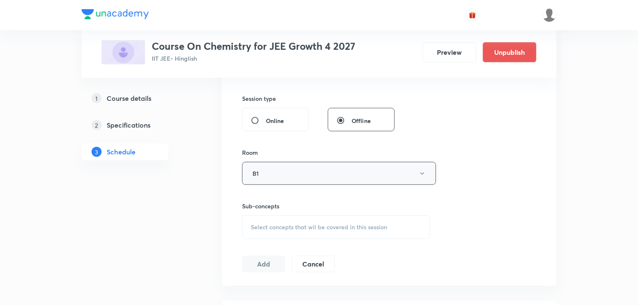
click at [254, 183] on button "B1" at bounding box center [339, 173] width 194 height 23
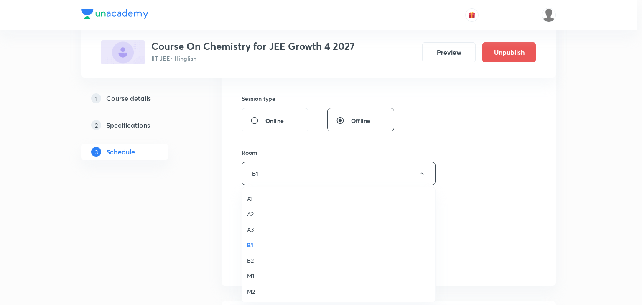
click at [251, 258] on span "B2" at bounding box center [338, 260] width 183 height 9
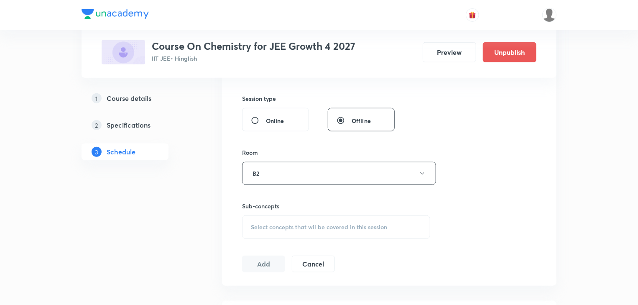
click at [293, 224] on span "Select concepts that wil be covered in this session" at bounding box center [319, 227] width 136 height 7
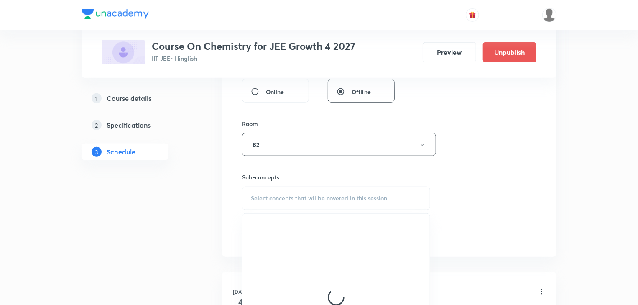
scroll to position [368, 0]
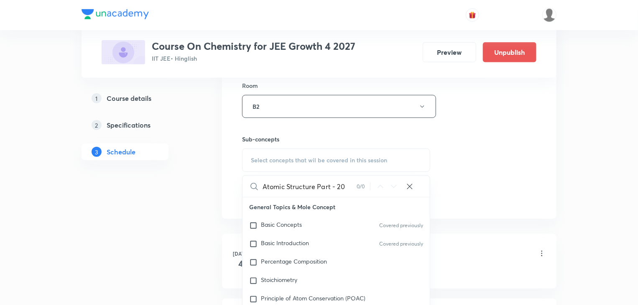
drag, startPoint x: 325, startPoint y: 179, endPoint x: 383, endPoint y: 187, distance: 58.3
click at [383, 187] on div "Atomic Structure Part - 20 0 / 0 ​" at bounding box center [336, 186] width 187 height 21
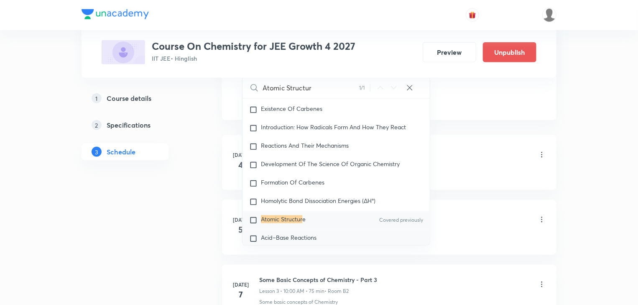
scroll to position [13783, 0]
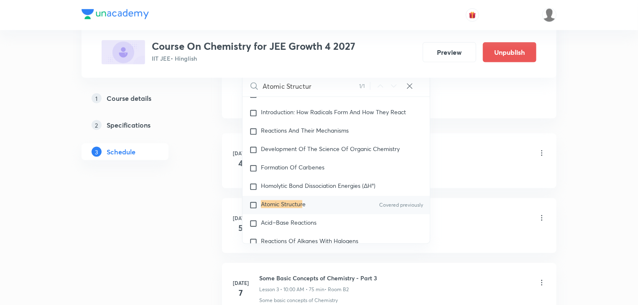
type input "Atomic Structur"
click at [312, 204] on div "Atomic Structur e Covered previously" at bounding box center [336, 205] width 187 height 18
checkbox input "true"
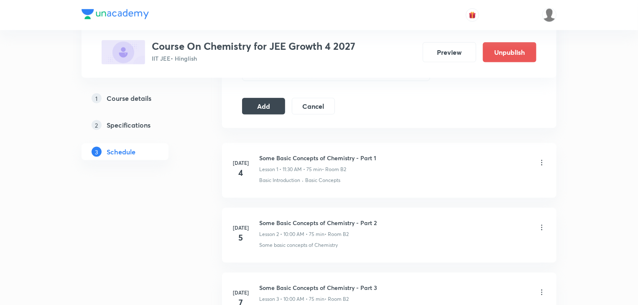
click at [262, 104] on button "Add" at bounding box center [263, 105] width 43 height 17
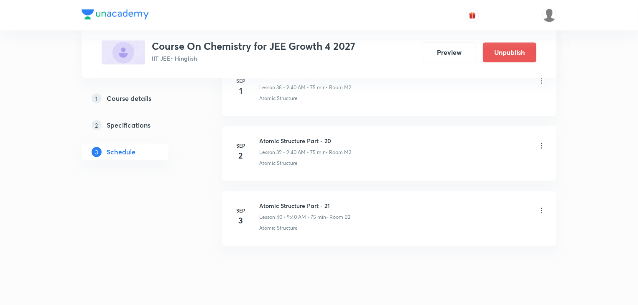
scroll to position [2568, 0]
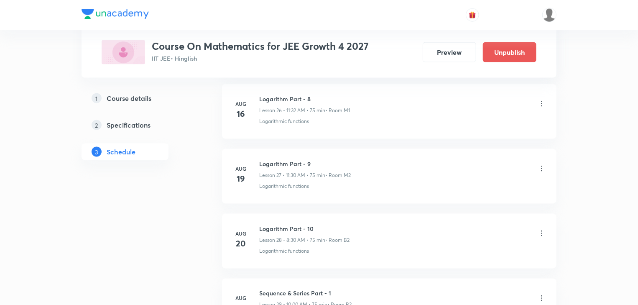
scroll to position [2757, 0]
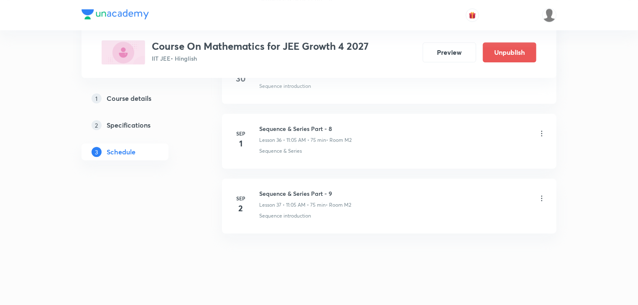
click at [299, 189] on h6 "Sequence & Series Part - 9" at bounding box center [305, 193] width 92 height 9
copy h6 "Sequence & Series Part - 9"
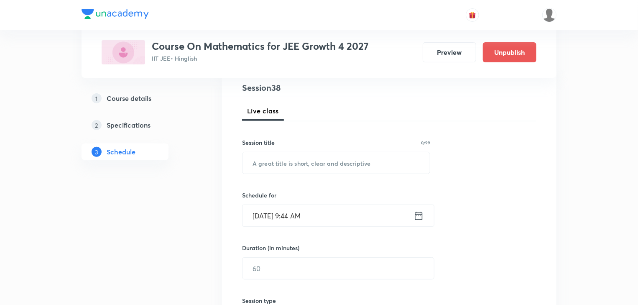
scroll to position [0, 0]
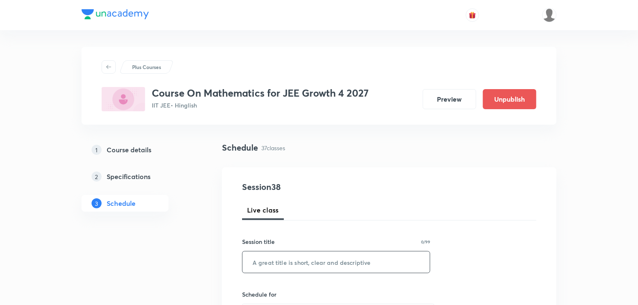
click at [325, 256] on input "text" at bounding box center [336, 261] width 187 height 21
paste input "Sequence & Series Part - 9"
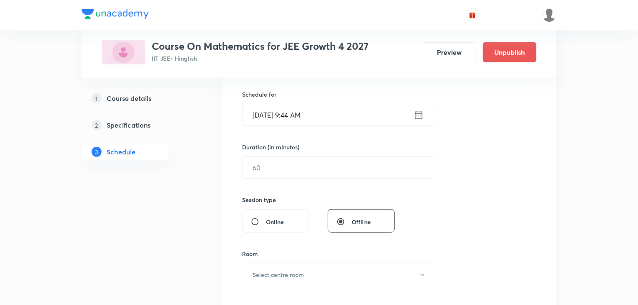
scroll to position [201, 0]
type input "Sequence & Series Part - 10"
click at [424, 116] on icon at bounding box center [419, 114] width 10 height 12
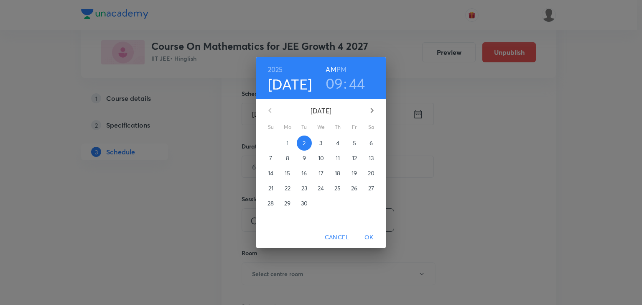
click at [327, 145] on span "3" at bounding box center [321, 143] width 15 height 8
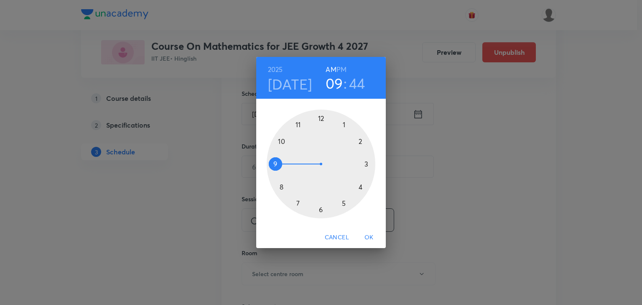
click at [299, 123] on div at bounding box center [321, 164] width 109 height 109
click at [344, 124] on div at bounding box center [321, 164] width 109 height 109
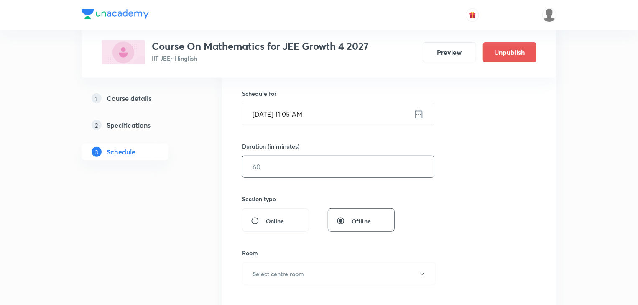
click at [297, 167] on input "text" at bounding box center [339, 166] width 192 height 21
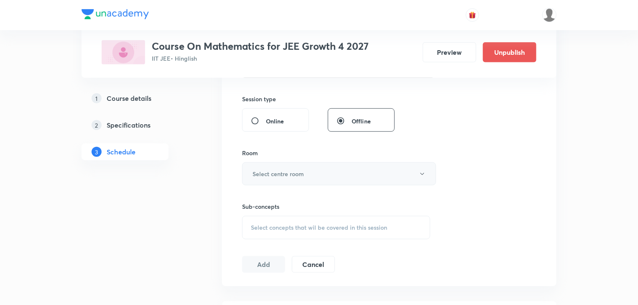
scroll to position [301, 0]
type input "75"
click at [294, 181] on button "Select centre room" at bounding box center [339, 173] width 194 height 23
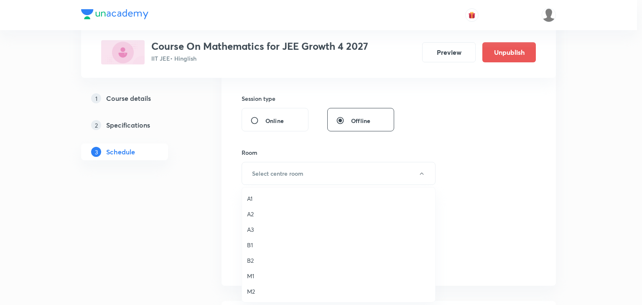
click at [255, 261] on span "B2" at bounding box center [338, 260] width 183 height 9
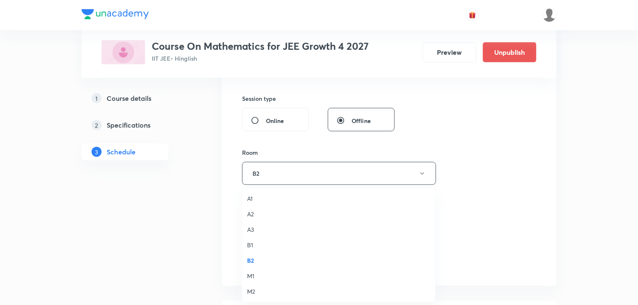
click at [126, 218] on div "A1 A2 A3 B1 B2 M1 M2" at bounding box center [319, 152] width 638 height 305
click at [301, 217] on div "Select concepts that wil be covered in this session" at bounding box center [336, 226] width 188 height 23
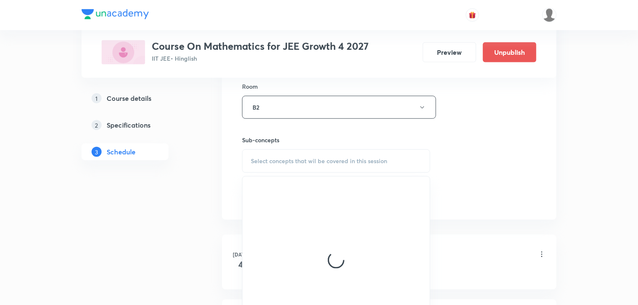
scroll to position [368, 0]
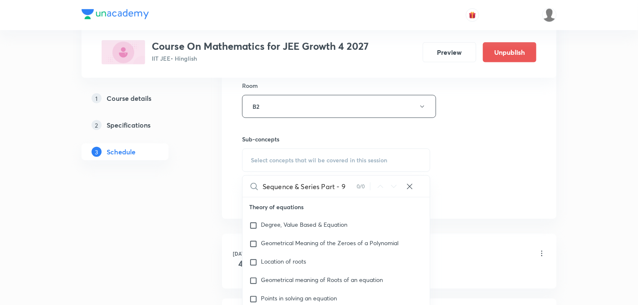
click at [351, 187] on input "Sequence & Series Part - 9" at bounding box center [310, 186] width 94 height 21
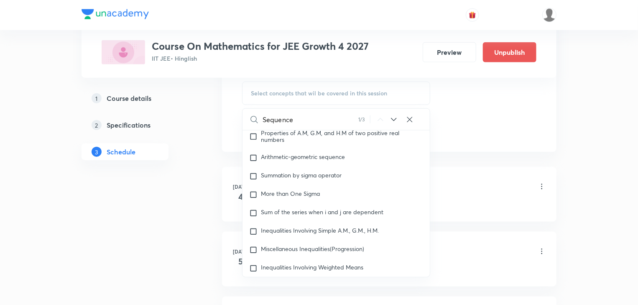
scroll to position [962, 0]
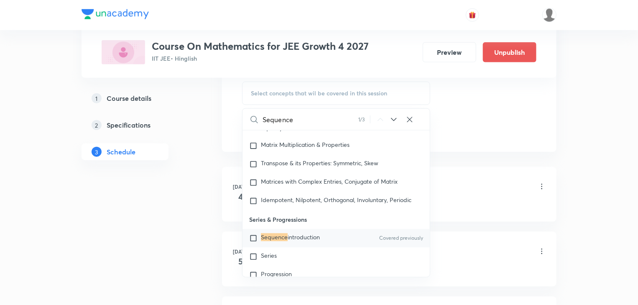
type input "Sequence"
drag, startPoint x: 307, startPoint y: 238, endPoint x: 140, endPoint y: 248, distance: 167.2
click at [307, 238] on span "introduction" at bounding box center [304, 237] width 32 height 8
checkbox input "true"
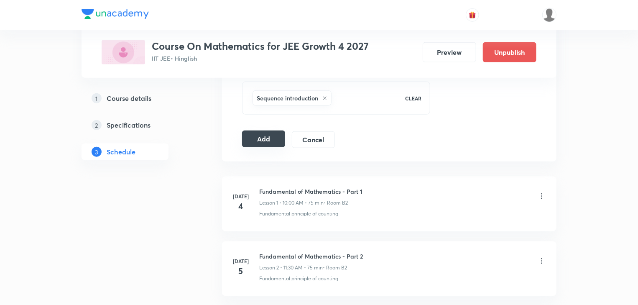
click at [276, 144] on button "Add" at bounding box center [263, 138] width 43 height 17
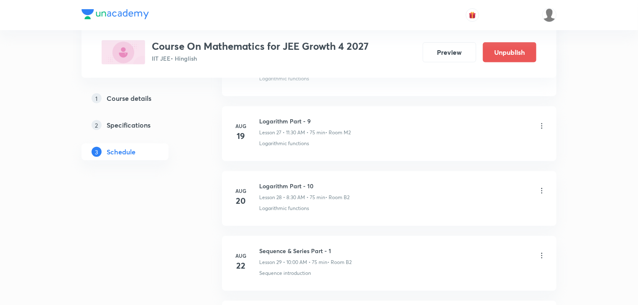
scroll to position [2438, 0]
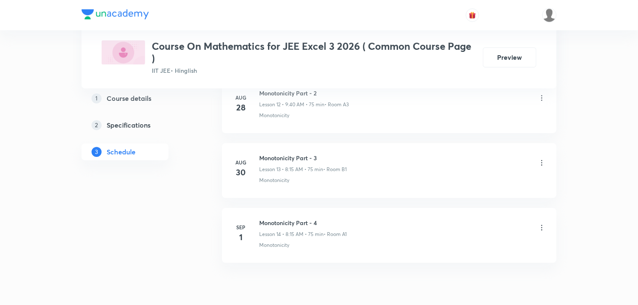
scroll to position [1280, 0]
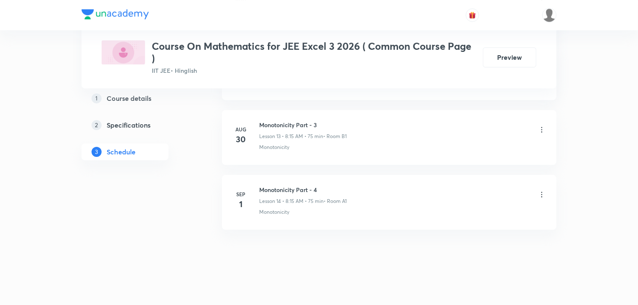
click at [269, 185] on h6 "Monotonicity Part - 4" at bounding box center [302, 189] width 87 height 9
copy h6 "Monotonicity Part - 4"
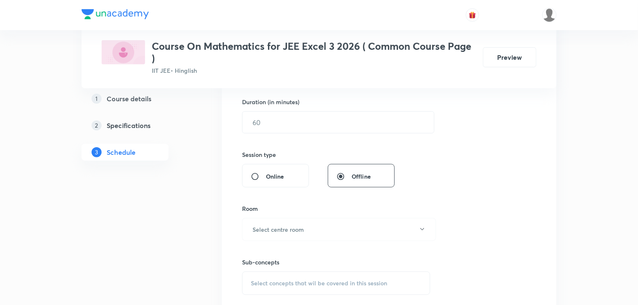
scroll to position [0, 0]
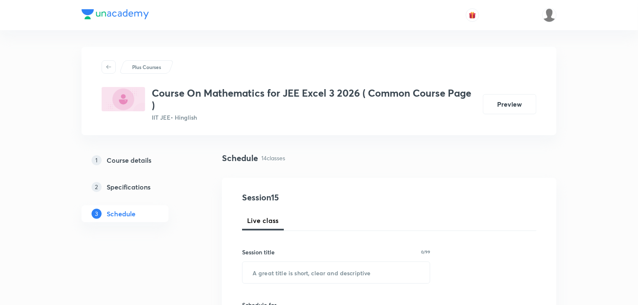
click at [289, 258] on div "Session title 0/99 ​" at bounding box center [336, 266] width 188 height 36
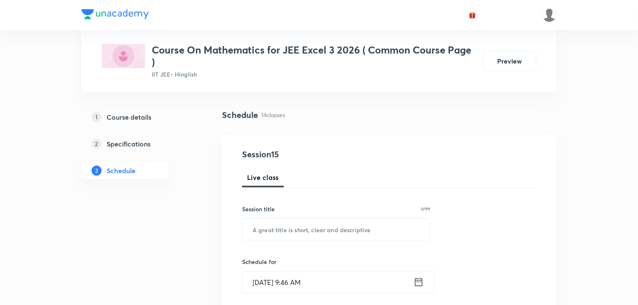
scroll to position [67, 0]
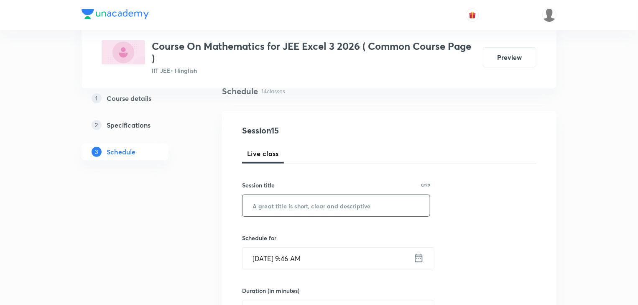
click at [325, 202] on input "text" at bounding box center [336, 205] width 187 height 21
paste input "Monotonicity Part - 4"
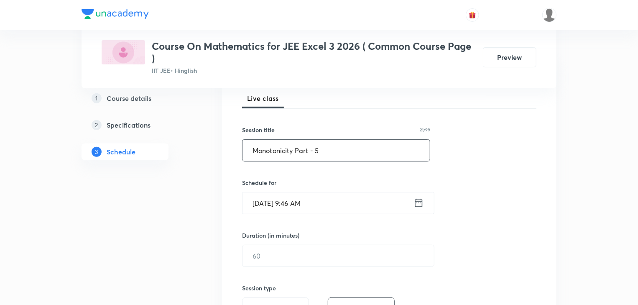
scroll to position [134, 0]
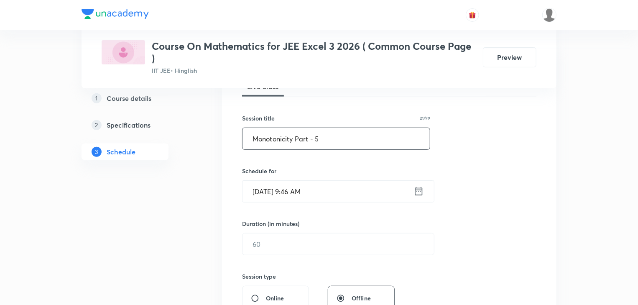
type input "Monotonicity Part - 5"
click at [412, 192] on input "[DATE] 9:46 AM" at bounding box center [328, 191] width 171 height 21
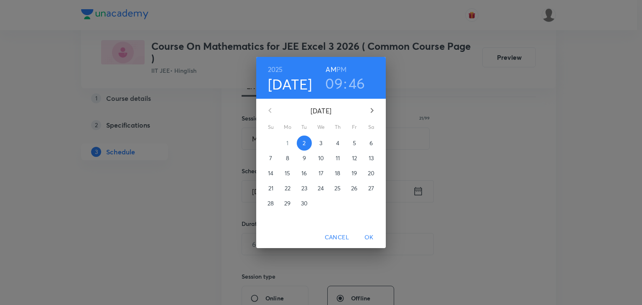
click at [321, 142] on p "3" at bounding box center [320, 143] width 3 height 8
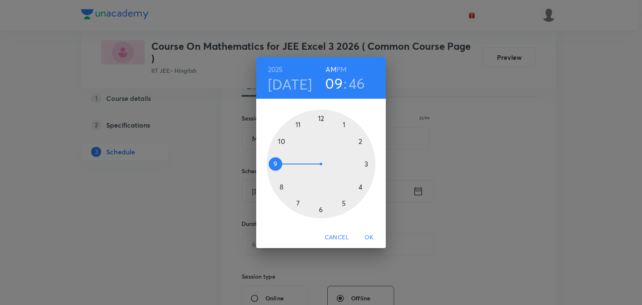
click at [281, 187] on div at bounding box center [321, 164] width 109 height 109
click at [370, 164] on div at bounding box center [321, 164] width 109 height 109
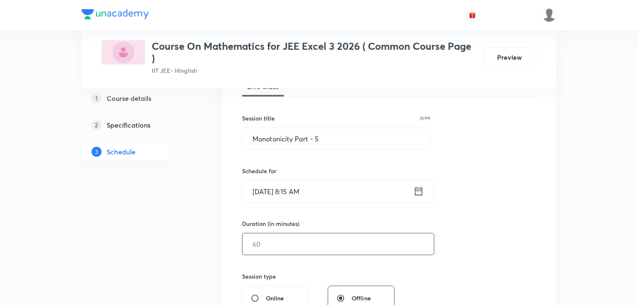
click at [296, 239] on input "text" at bounding box center [339, 243] width 192 height 21
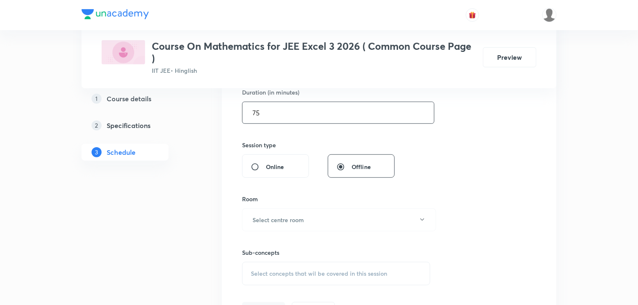
scroll to position [268, 0]
type input "75"
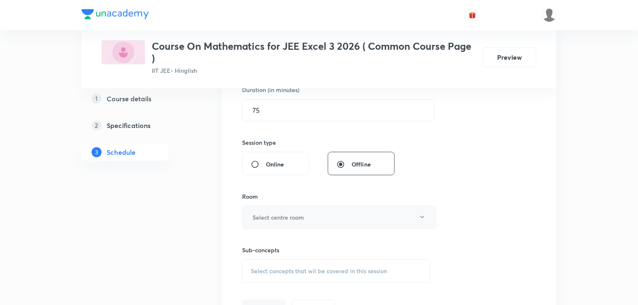
click at [288, 220] on h6 "Select centre room" at bounding box center [278, 217] width 51 height 9
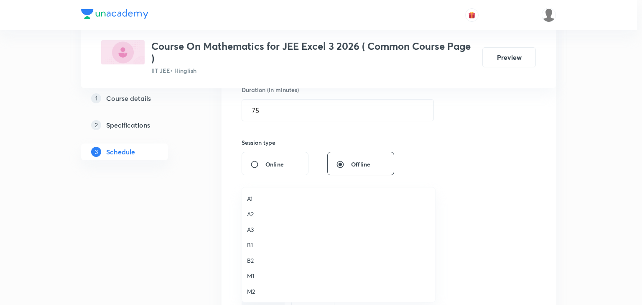
click at [252, 246] on span "B1" at bounding box center [338, 244] width 183 height 9
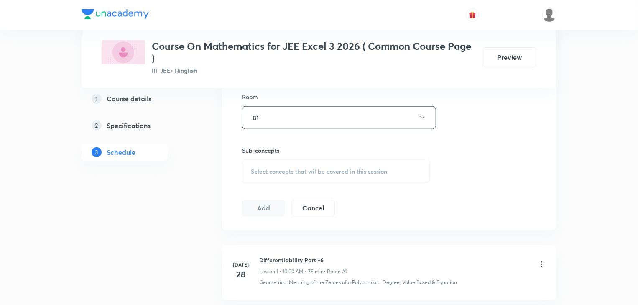
scroll to position [368, 0]
click at [306, 177] on div "Select concepts that wil be covered in this session" at bounding box center [336, 170] width 188 height 23
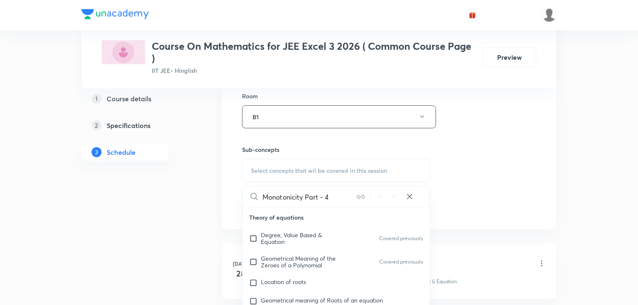
click at [358, 202] on div "Monotonicity Part - 4 0 / 0 ​" at bounding box center [336, 196] width 187 height 21
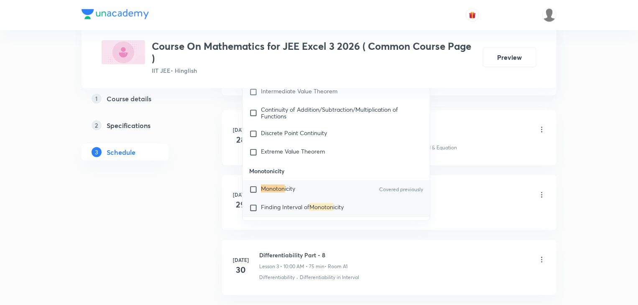
scroll to position [8032, 0]
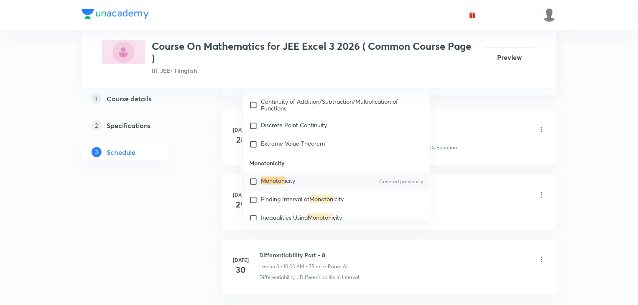
type input "Monoton"
click at [299, 182] on div "Monoton icity Covered previously" at bounding box center [336, 181] width 187 height 18
checkbox input "true"
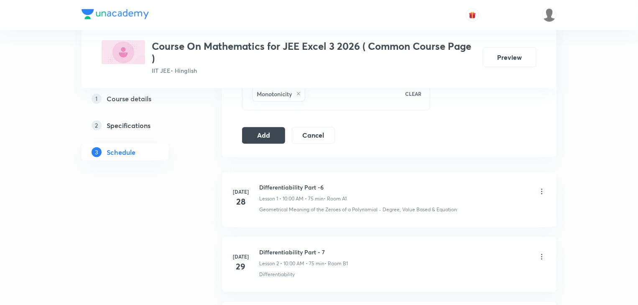
scroll to position [401, 0]
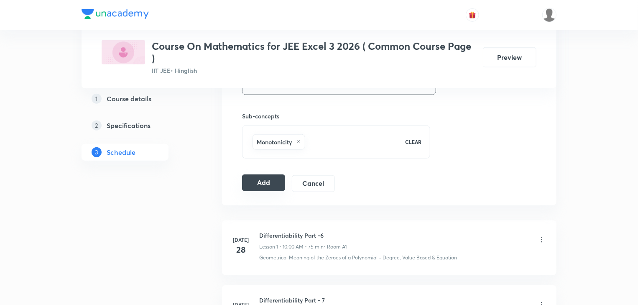
click at [268, 184] on button "Add" at bounding box center [263, 182] width 43 height 17
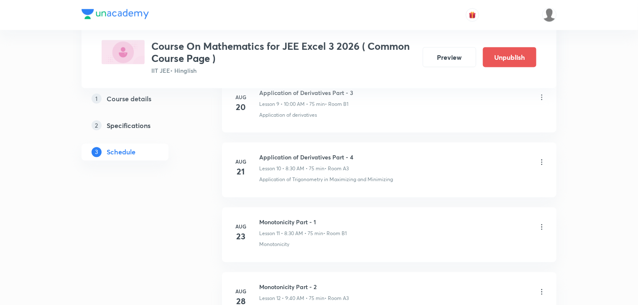
scroll to position [962, 0]
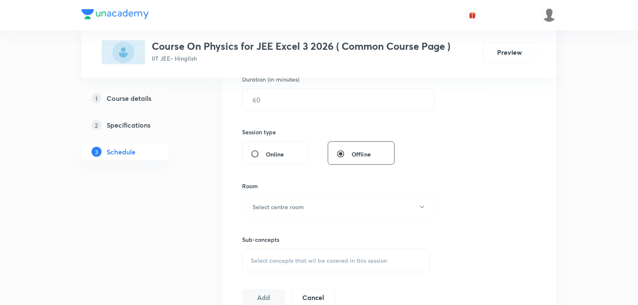
scroll to position [1399, 0]
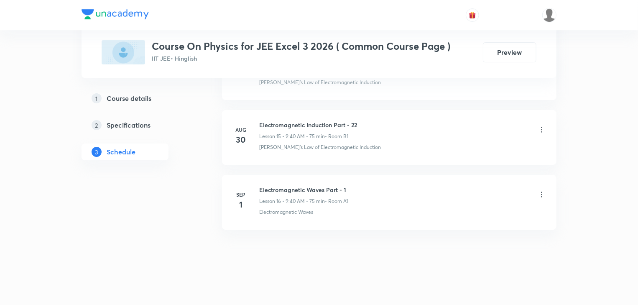
click at [288, 187] on h6 "Electromagnetic Waves Part - 1" at bounding box center [303, 189] width 89 height 9
copy h6 "Electromagnetic Waves Part - 1"
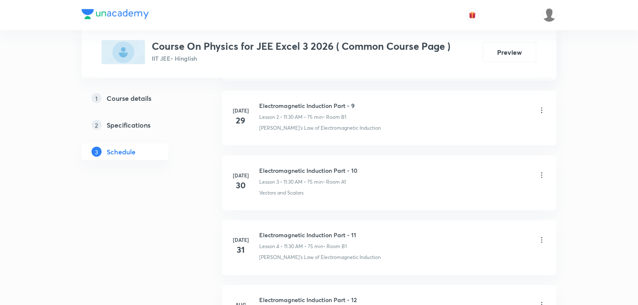
scroll to position [0, 0]
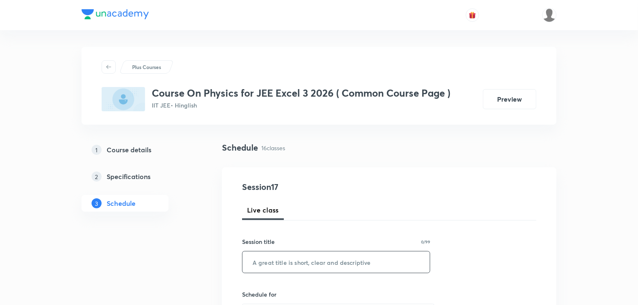
click at [297, 259] on input "text" at bounding box center [336, 261] width 187 height 21
paste input "Electromagnetic Waves Part - 1"
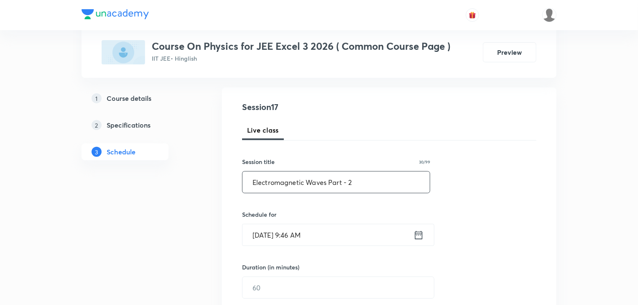
scroll to position [167, 0]
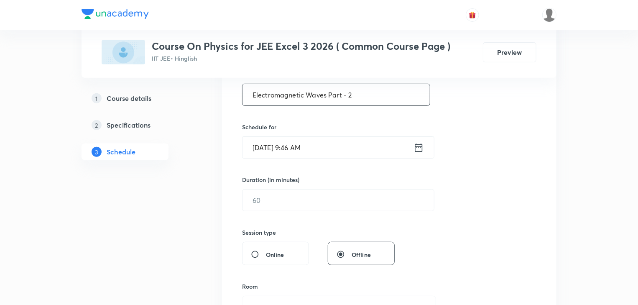
type input "Electromagnetic Waves Part - 2"
click at [416, 146] on icon at bounding box center [419, 148] width 10 height 12
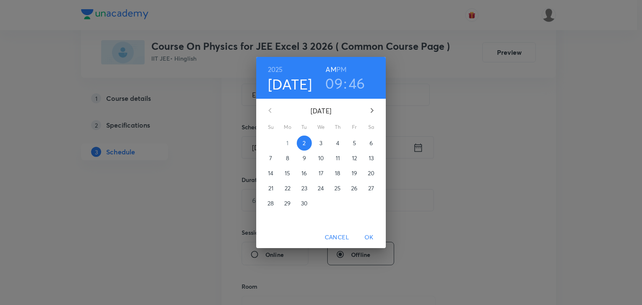
click at [320, 142] on p "3" at bounding box center [320, 143] width 3 height 8
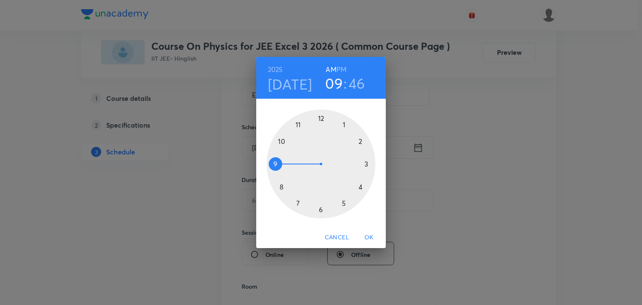
click at [351, 85] on h3 "46" at bounding box center [357, 83] width 17 height 18
click at [281, 188] on div at bounding box center [321, 164] width 109 height 109
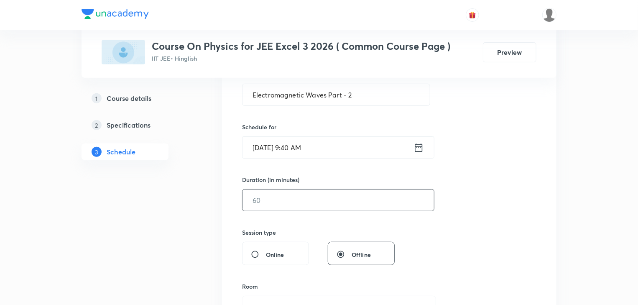
click at [276, 209] on input "text" at bounding box center [339, 199] width 192 height 21
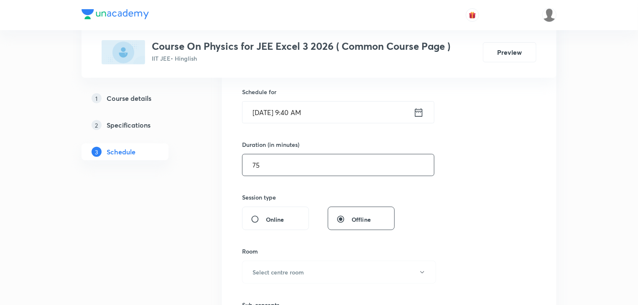
scroll to position [268, 0]
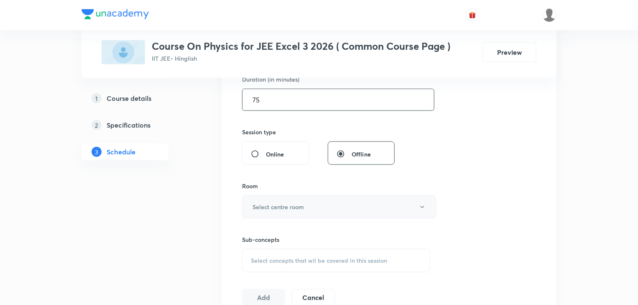
type input "75"
click at [273, 204] on h6 "Select centre room" at bounding box center [278, 206] width 51 height 9
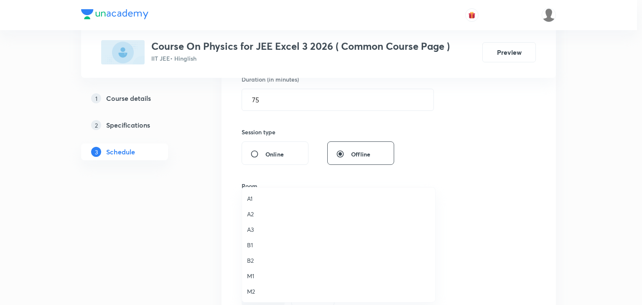
click at [254, 263] on span "B2" at bounding box center [338, 260] width 183 height 9
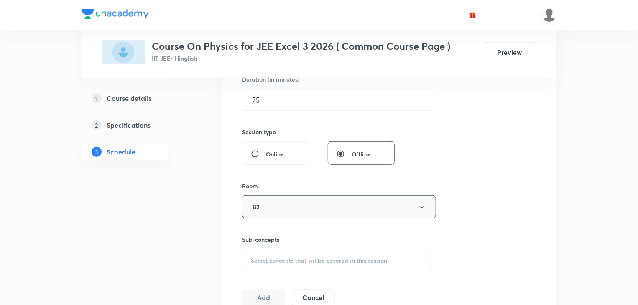
click at [335, 199] on button "B2" at bounding box center [339, 206] width 194 height 23
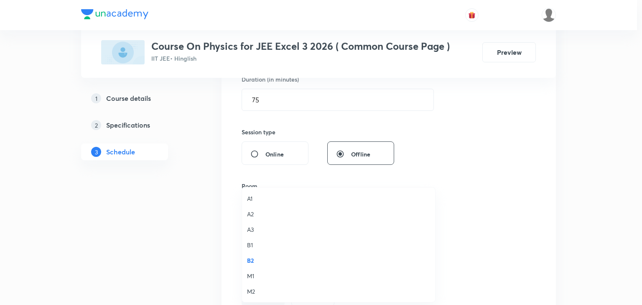
drag, startPoint x: 253, startPoint y: 243, endPoint x: 112, endPoint y: 227, distance: 142.2
click at [252, 244] on span "B1" at bounding box center [338, 244] width 183 height 9
click at [105, 226] on div "A1 A2 A3 B1 B2 M1 M2" at bounding box center [319, 152] width 638 height 305
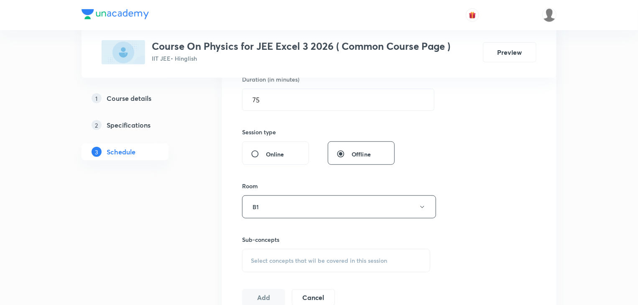
click at [335, 249] on div "Select concepts that wil be covered in this session" at bounding box center [336, 260] width 188 height 23
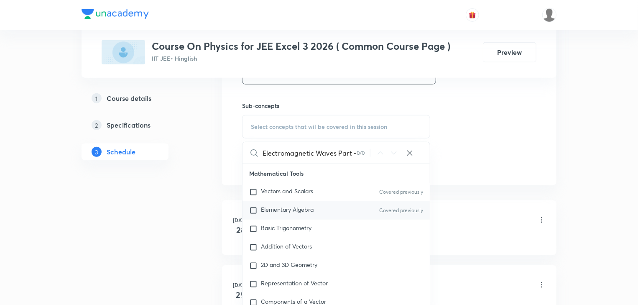
scroll to position [0, 3]
click at [393, 162] on div "Electromagnetic Waves Part - 1 0 / 0 ​" at bounding box center [336, 152] width 187 height 21
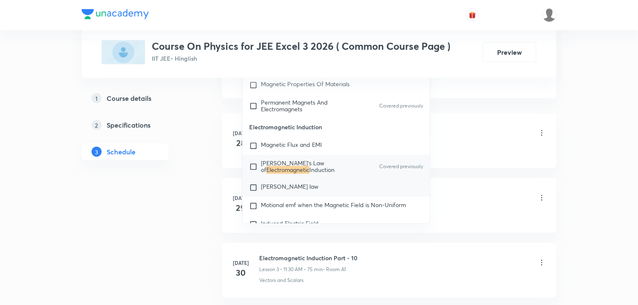
scroll to position [502, 0]
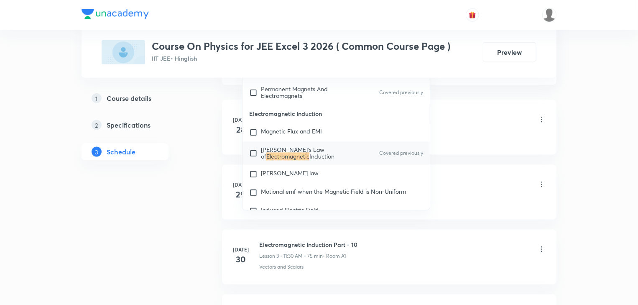
type input "Electromagnetic"
click at [314, 161] on span "Induction" at bounding box center [321, 157] width 25 height 8
checkbox input "true"
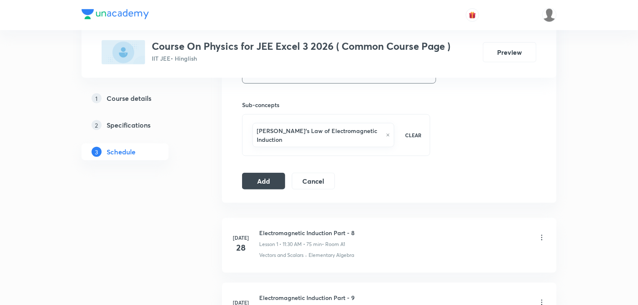
scroll to position [401, 0]
click at [265, 174] on button "Add" at bounding box center [263, 181] width 43 height 17
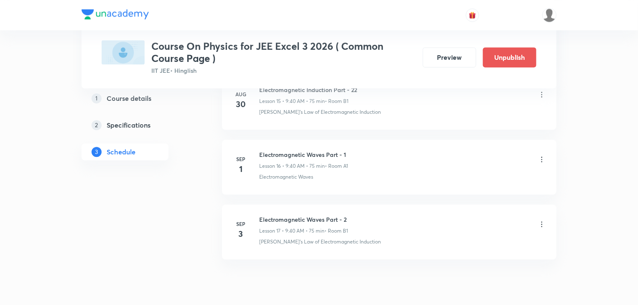
scroll to position [1091, 0]
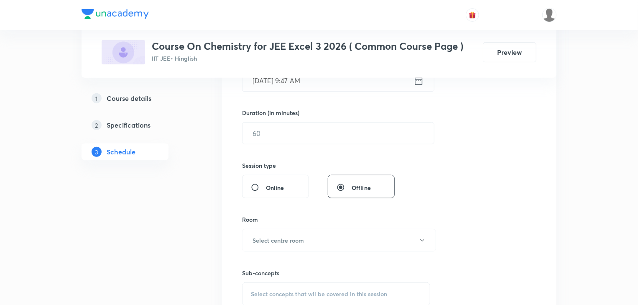
scroll to position [1399, 0]
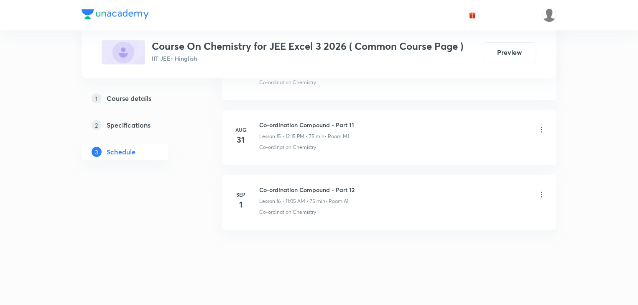
click at [265, 185] on h6 "Co-ordination Compound - Part 12" at bounding box center [306, 189] width 95 height 9
copy h6 "Co-ordination Compound - Part 12"
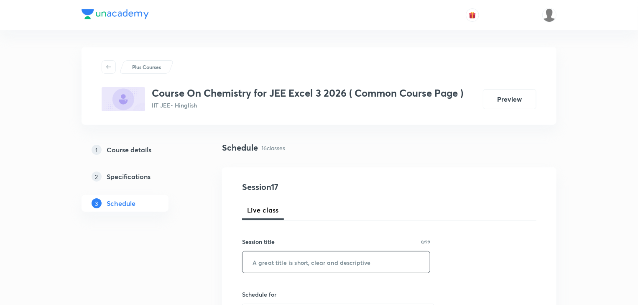
click at [368, 261] on input "text" at bounding box center [336, 261] width 187 height 21
paste input "Co-ordination Compound - Part 12"
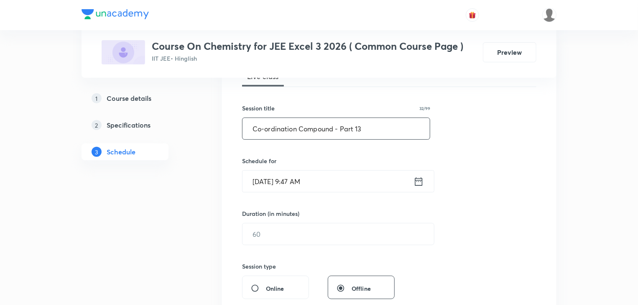
scroll to position [134, 0]
type input "Co-ordination Compound - Part 13"
click at [417, 182] on icon at bounding box center [419, 181] width 10 height 12
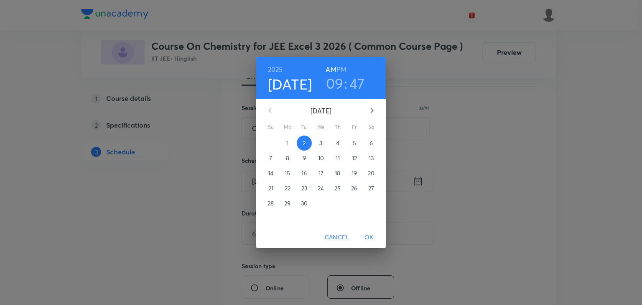
click at [323, 144] on span "3" at bounding box center [321, 143] width 15 height 8
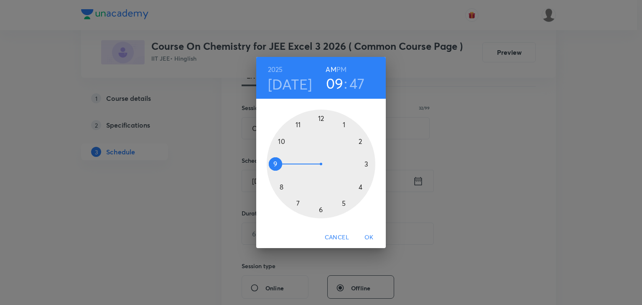
click at [299, 124] on div at bounding box center [321, 164] width 109 height 109
click at [344, 125] on div at bounding box center [321, 164] width 109 height 109
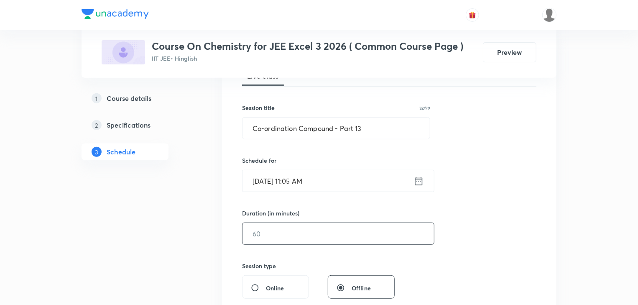
click at [294, 237] on input "text" at bounding box center [339, 233] width 192 height 21
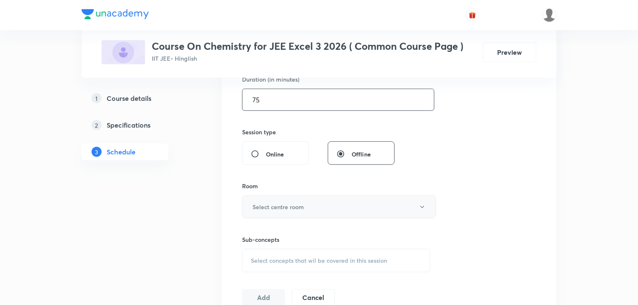
type input "75"
click at [312, 204] on button "Select centre room" at bounding box center [339, 206] width 194 height 23
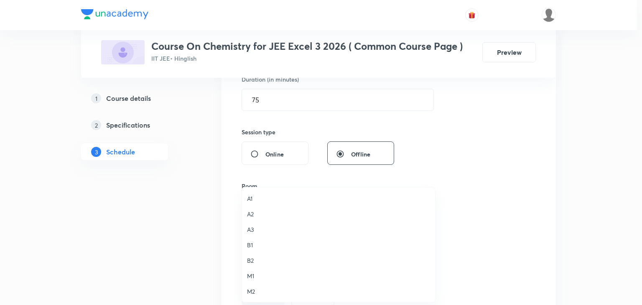
click at [249, 245] on span "B1" at bounding box center [338, 244] width 183 height 9
click at [100, 236] on div "A1 A2 A3 B1 B2 M1 M2" at bounding box center [319, 152] width 638 height 305
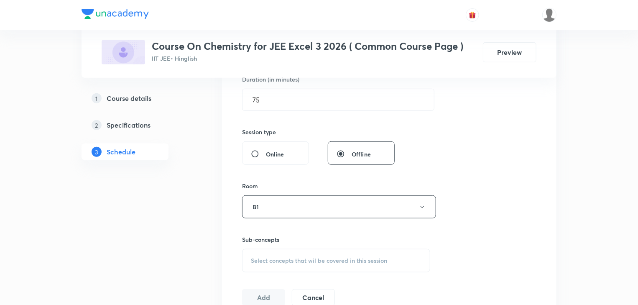
click at [320, 263] on span "Select concepts that wil be covered in this session" at bounding box center [319, 260] width 136 height 7
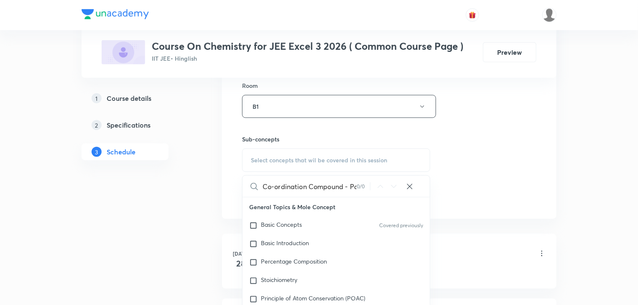
scroll to position [0, 14]
click at [373, 193] on div "Co-ordination Compound - Part 12 0 / 0 ​" at bounding box center [336, 186] width 187 height 21
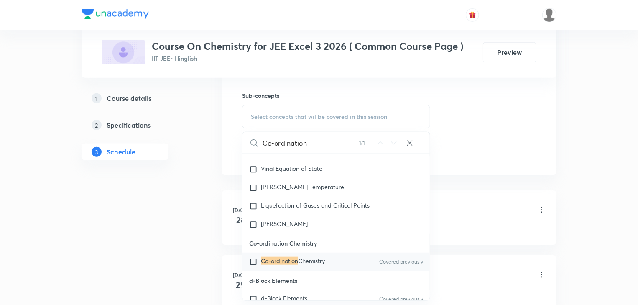
scroll to position [468, 0]
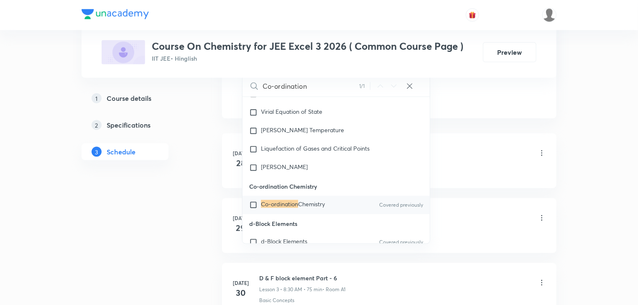
type input "Co-ordination"
click at [291, 200] on mark "Co-ordination" at bounding box center [279, 204] width 37 height 8
checkbox input "true"
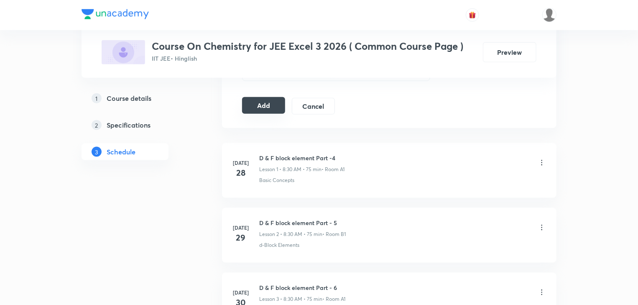
click at [271, 107] on button "Add" at bounding box center [263, 105] width 43 height 17
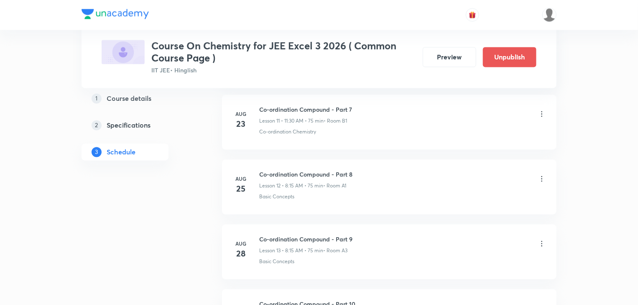
scroll to position [1091, 0]
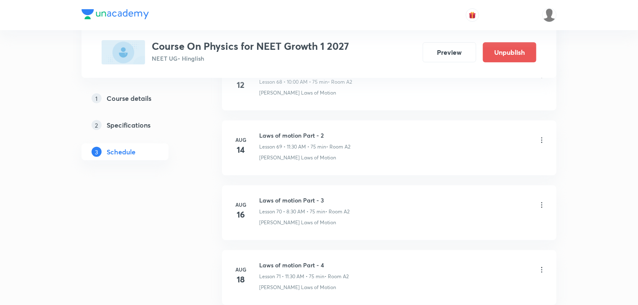
scroll to position [5537, 0]
click at [289, 196] on h6 "Laws of motion Part - 13" at bounding box center [304, 200] width 91 height 9
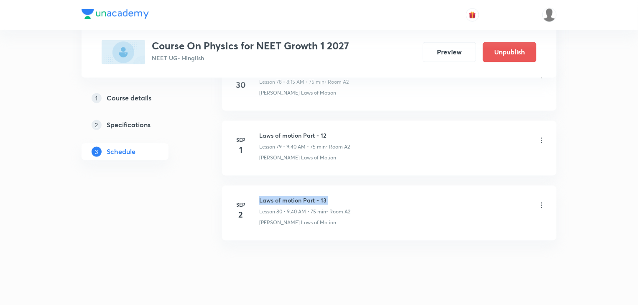
click at [289, 196] on h6 "Laws of motion Part - 13" at bounding box center [304, 200] width 91 height 9
copy h6 "Laws of motion Part - 13"
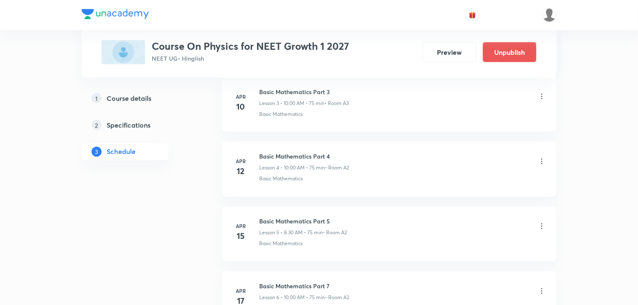
scroll to position [0, 0]
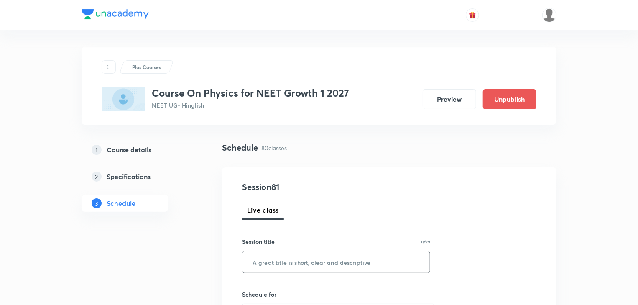
click at [311, 267] on input "text" at bounding box center [336, 261] width 187 height 21
paste input "Laws of motion Part - 13"
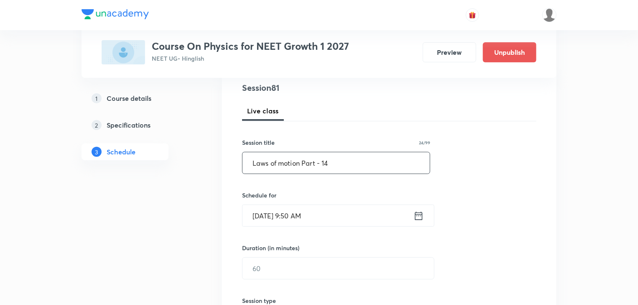
scroll to position [100, 0]
type input "Laws of motion Part - 14"
click at [418, 212] on icon at bounding box center [419, 215] width 10 height 12
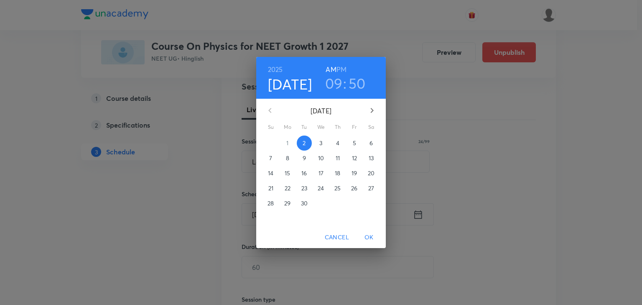
click at [324, 143] on span "3" at bounding box center [321, 143] width 15 height 8
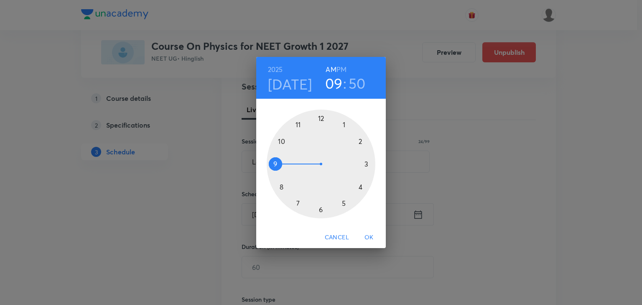
click at [281, 187] on div at bounding box center [321, 164] width 109 height 109
click at [368, 164] on div at bounding box center [321, 164] width 109 height 109
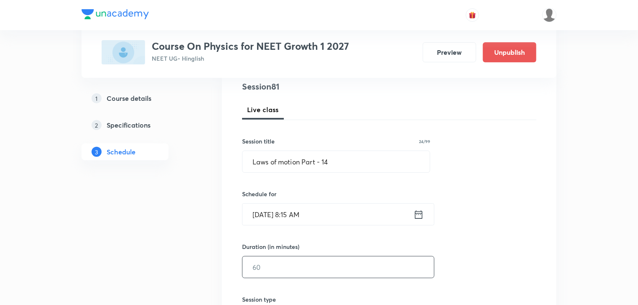
click at [312, 271] on input "text" at bounding box center [339, 266] width 192 height 21
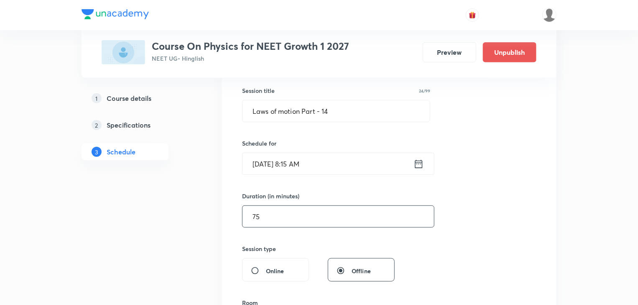
scroll to position [201, 0]
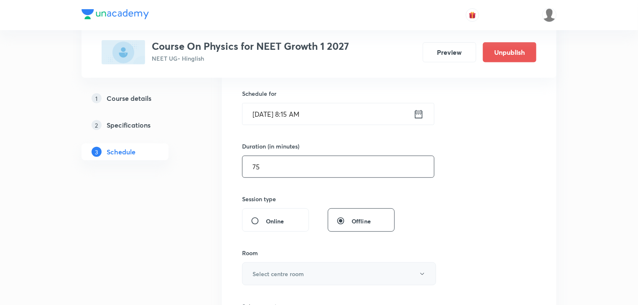
type input "75"
click at [287, 273] on h6 "Select centre room" at bounding box center [278, 273] width 51 height 9
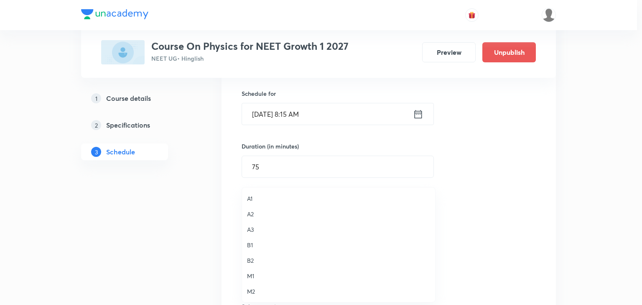
click at [252, 217] on span "A2" at bounding box center [338, 214] width 183 height 9
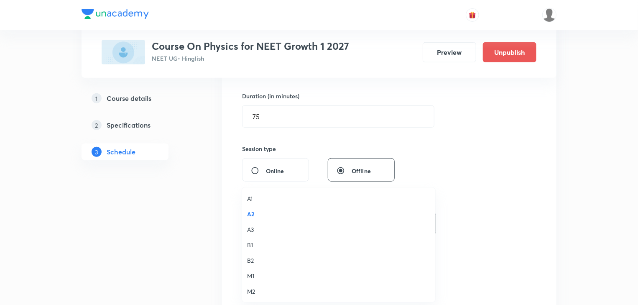
scroll to position [335, 0]
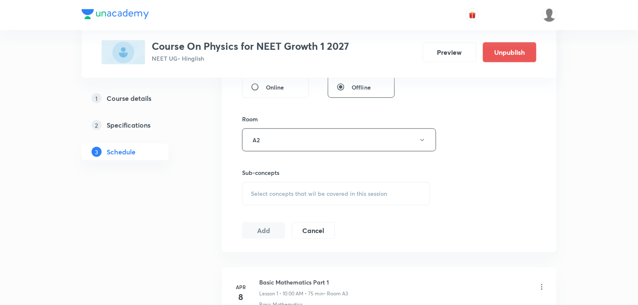
click at [356, 195] on span "Select concepts that wil be covered in this session" at bounding box center [319, 193] width 136 height 7
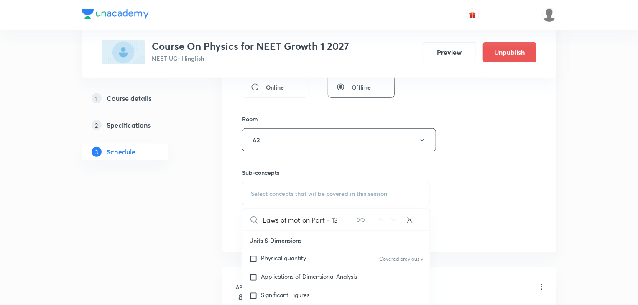
click at [366, 230] on div "Laws of motion Part - 13 0 / 0 ​ Units & Dimensions Physical quantity Covered p…" at bounding box center [336, 293] width 188 height 169
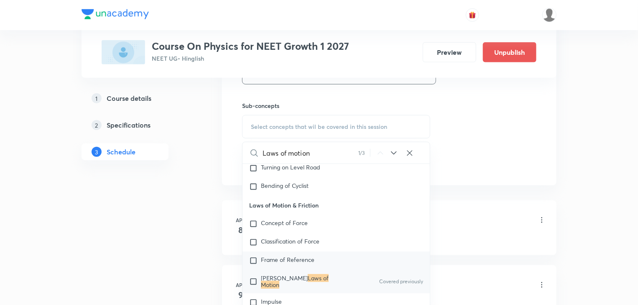
scroll to position [1644, 0]
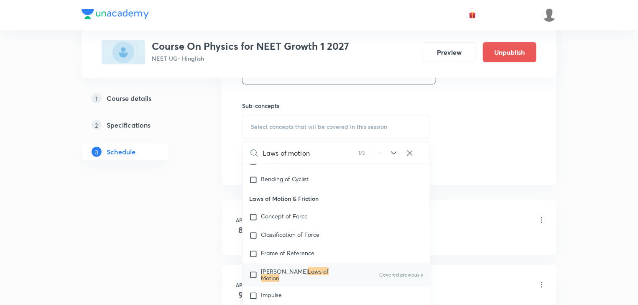
type input "Laws of motion"
click at [261, 273] on span "Newton's" at bounding box center [284, 271] width 47 height 8
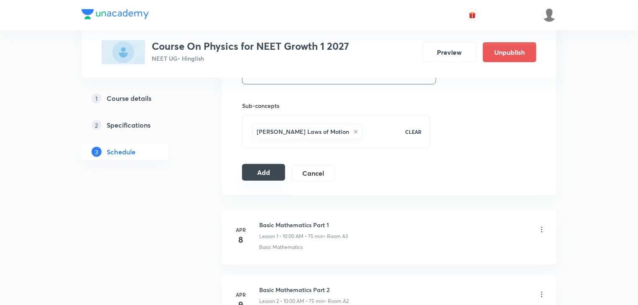
click at [269, 174] on button "Add" at bounding box center [263, 172] width 43 height 17
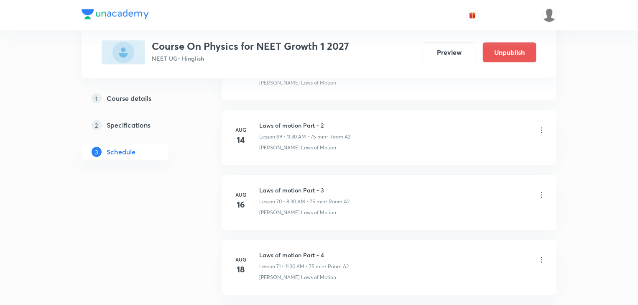
scroll to position [5218, 0]
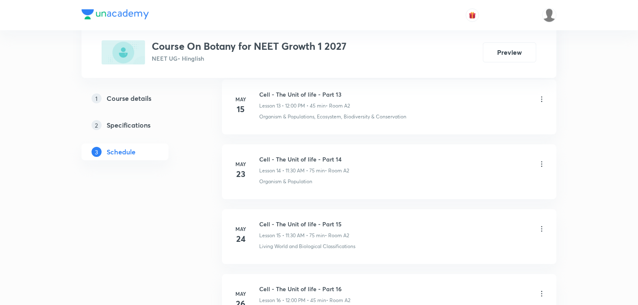
scroll to position [2951, 0]
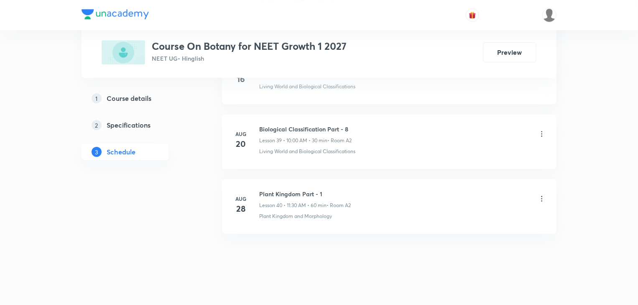
click at [308, 179] on li "[DATE] Plant Kingdom Part - 1 Lesson 40 • 11:30 AM • 60 min • Room A2 Plant Kin…" at bounding box center [389, 206] width 335 height 55
click at [309, 189] on h6 "Plant Kingdom Part - 1" at bounding box center [305, 193] width 92 height 9
copy h6 "Plant Kingdom Part - 1"
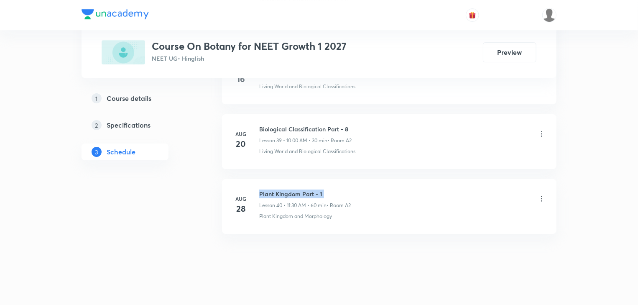
scroll to position [0, 0]
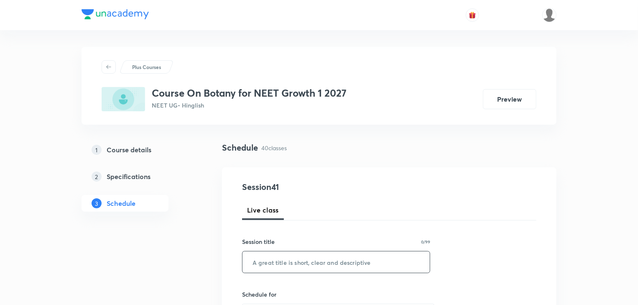
click at [365, 253] on input "text" at bounding box center [336, 261] width 187 height 21
paste input "Plant Kingdom Part - 1"
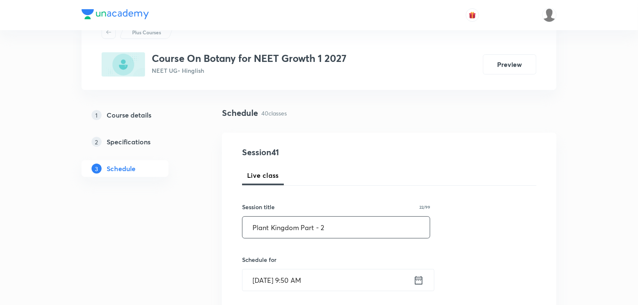
scroll to position [100, 0]
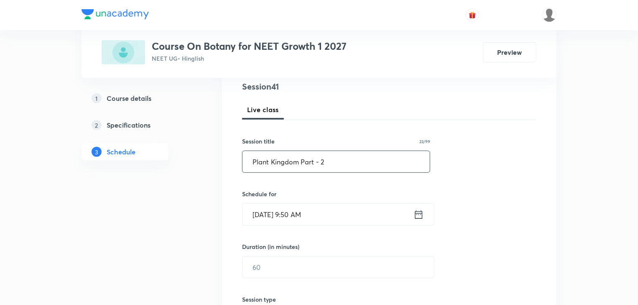
type input "Plant Kingdom Part - 2"
click at [420, 216] on icon at bounding box center [419, 215] width 10 height 12
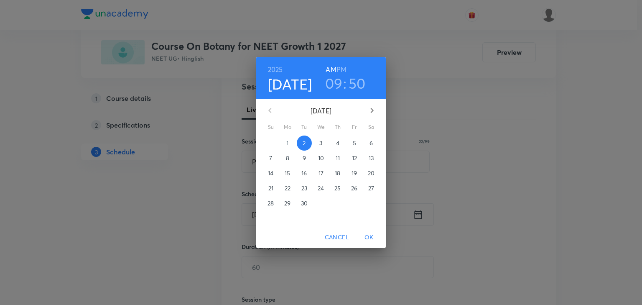
click at [322, 143] on p "3" at bounding box center [320, 143] width 3 height 8
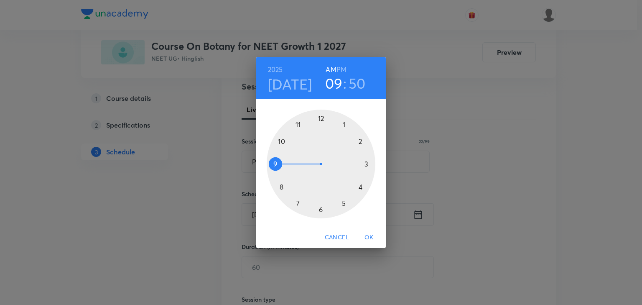
click at [362, 84] on h3 "50" at bounding box center [357, 83] width 17 height 18
click at [281, 187] on div at bounding box center [321, 164] width 109 height 109
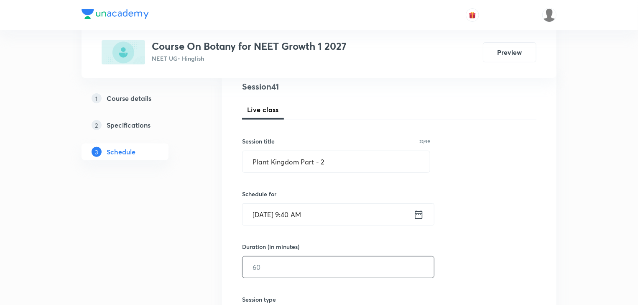
click at [266, 271] on input "text" at bounding box center [339, 266] width 192 height 21
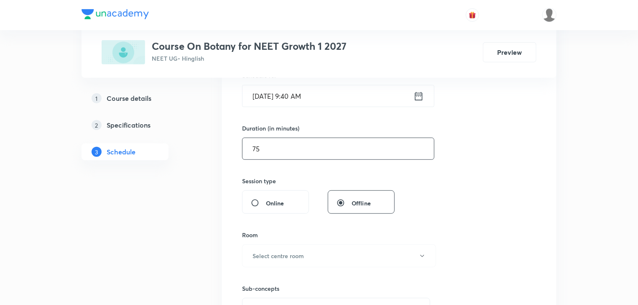
scroll to position [234, 0]
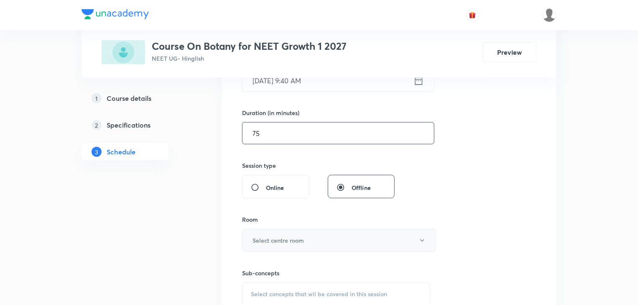
type input "75"
click at [286, 242] on h6 "Select centre room" at bounding box center [278, 240] width 51 height 9
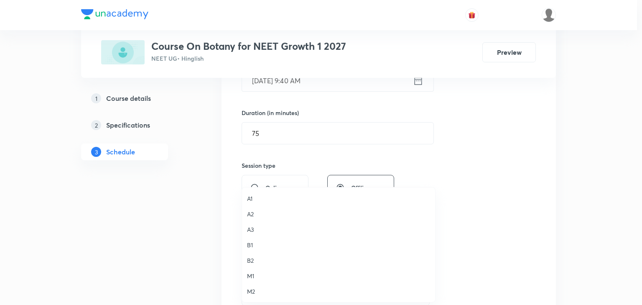
click at [256, 213] on span "A2" at bounding box center [338, 214] width 183 height 9
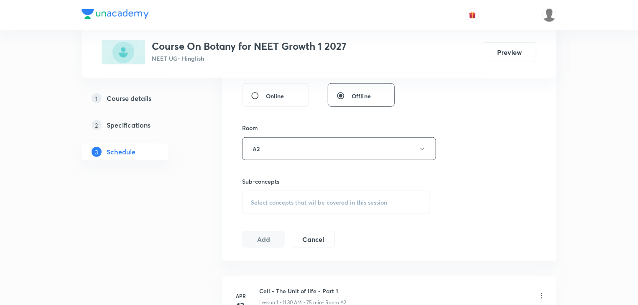
scroll to position [335, 0]
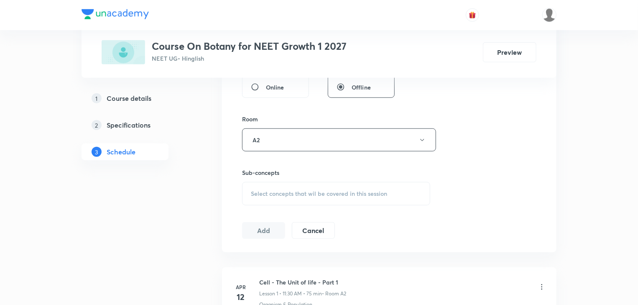
click at [281, 203] on div "Select concepts that wil be covered in this session" at bounding box center [336, 193] width 188 height 23
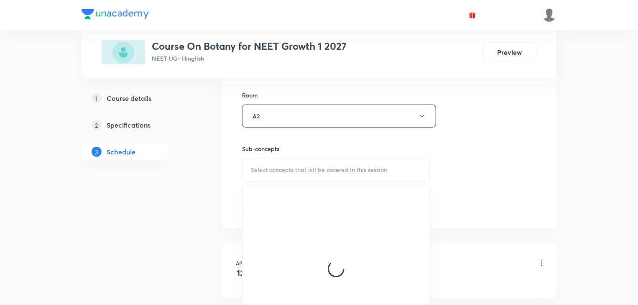
scroll to position [368, 0]
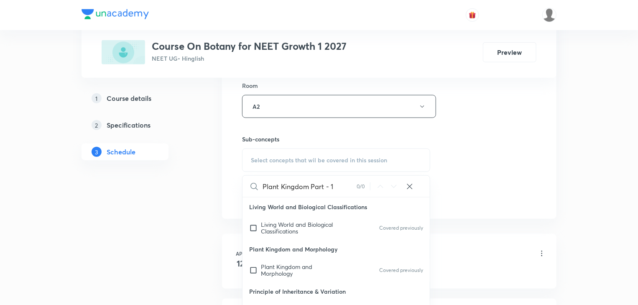
type input "Plant Kingdom Part - 1"
click at [299, 264] on span "Plant Kingdom and Morphology" at bounding box center [286, 270] width 51 height 15
checkbox input "true"
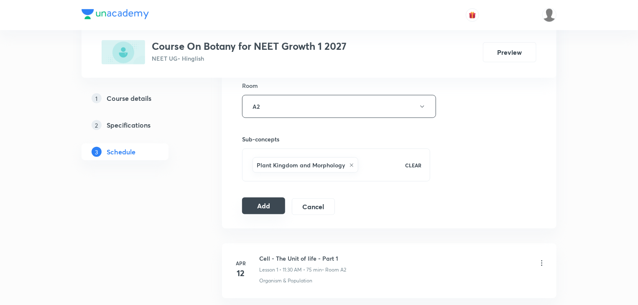
click at [262, 202] on button "Add" at bounding box center [263, 205] width 43 height 17
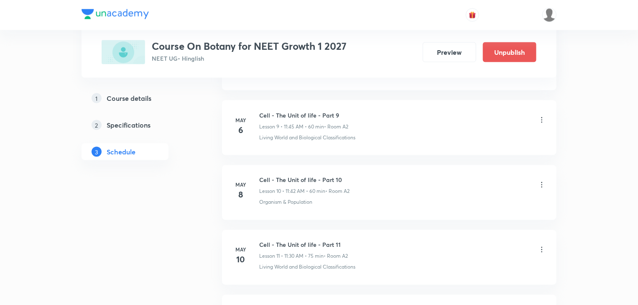
scroll to position [2632, 0]
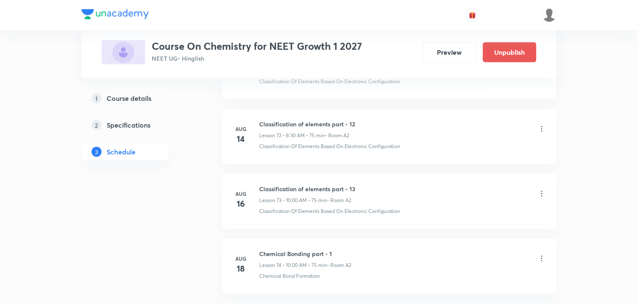
scroll to position [5731, 0]
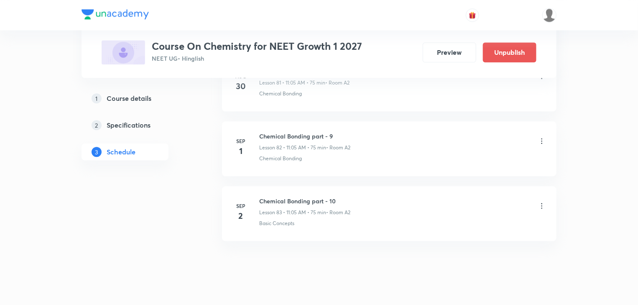
click at [299, 197] on h6 "Chemical Bonding part - 10" at bounding box center [304, 201] width 91 height 9
copy h6 "Chemical Bonding part - 10"
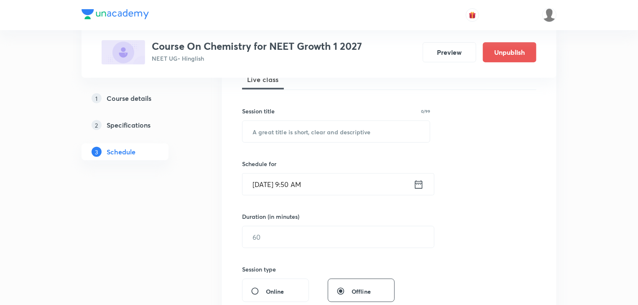
scroll to position [130, 0]
click at [309, 130] on input "text" at bounding box center [336, 131] width 187 height 21
paste input "Chemical Bonding part - 10"
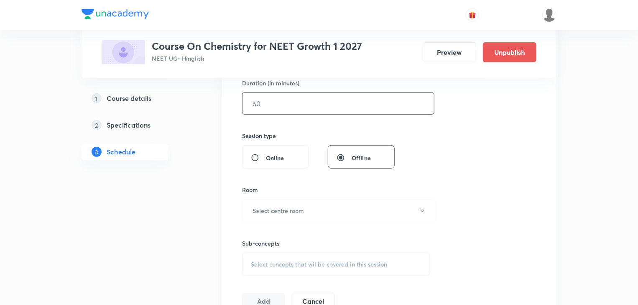
scroll to position [164, 0]
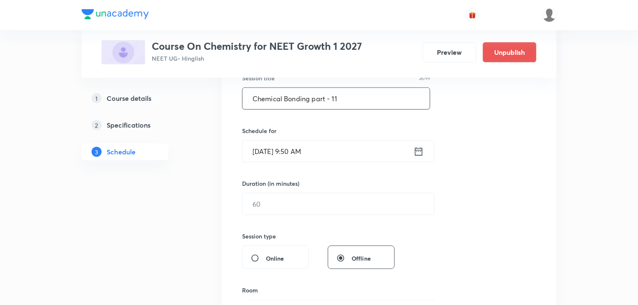
type input "Chemical Bonding part - 11"
click at [420, 150] on icon at bounding box center [419, 151] width 8 height 8
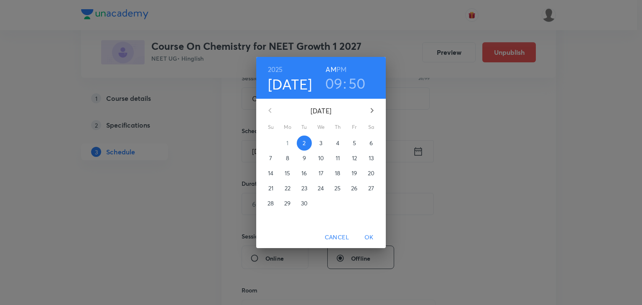
click at [329, 146] on div "3" at bounding box center [321, 142] width 17 height 15
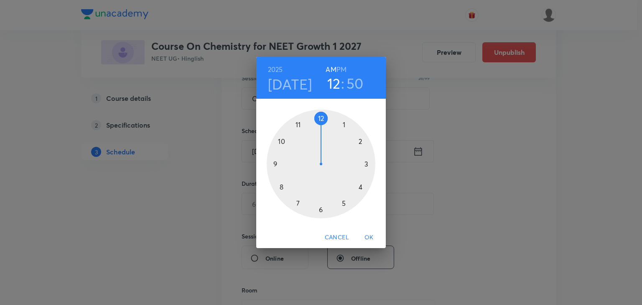
click at [325, 144] on div at bounding box center [321, 164] width 109 height 109
click at [297, 82] on h4 "[DATE]" at bounding box center [290, 84] width 44 height 18
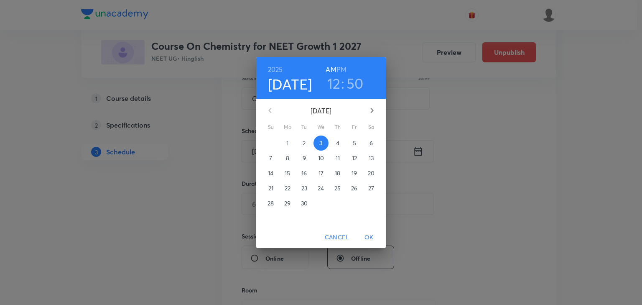
click at [333, 87] on h3 "12" at bounding box center [333, 83] width 13 height 18
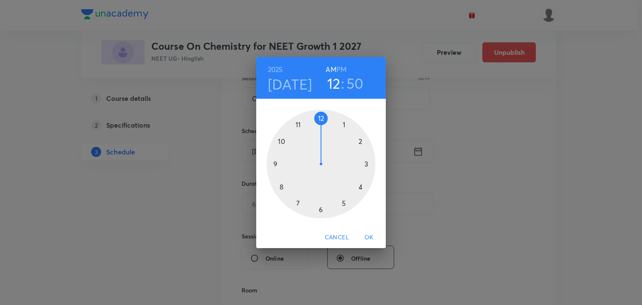
click at [301, 127] on div at bounding box center [321, 164] width 109 height 109
click at [345, 125] on div at bounding box center [321, 164] width 109 height 109
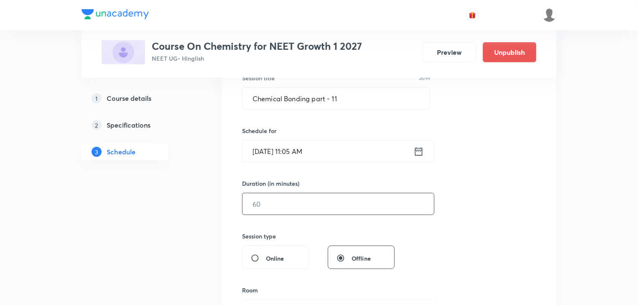
click at [267, 204] on input "text" at bounding box center [339, 203] width 192 height 21
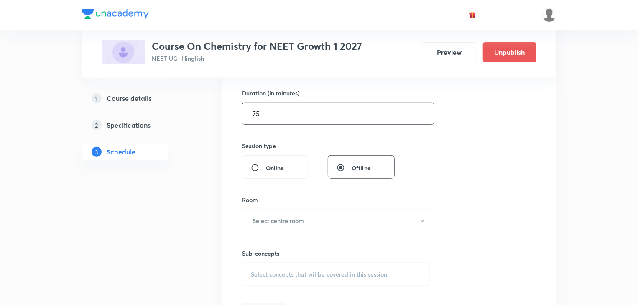
scroll to position [264, 0]
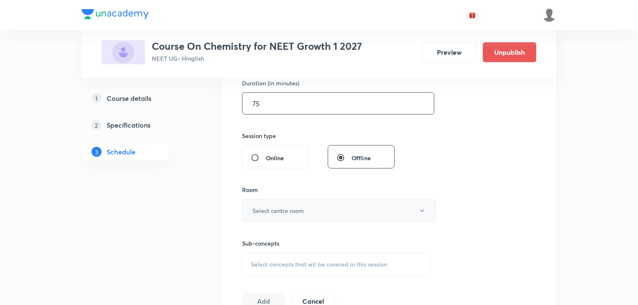
type input "75"
click at [273, 210] on h6 "Select centre room" at bounding box center [278, 210] width 51 height 9
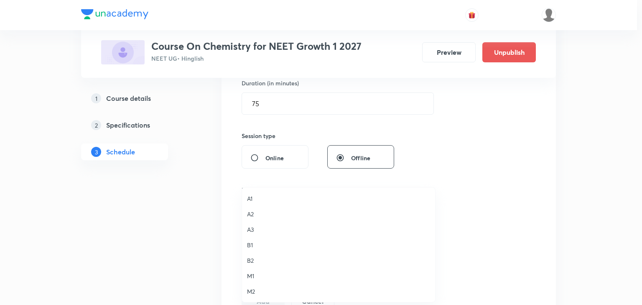
click at [271, 211] on span "A2" at bounding box center [338, 214] width 183 height 9
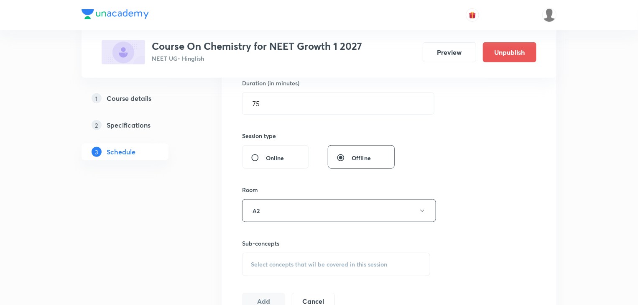
scroll to position [297, 0]
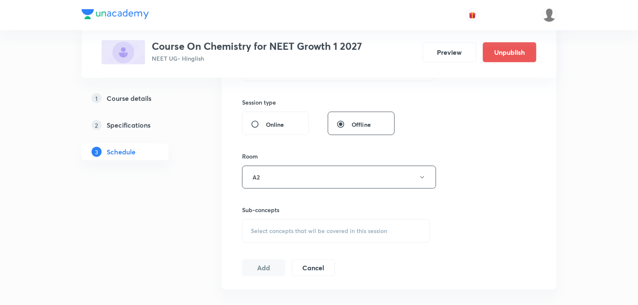
click at [350, 225] on div "Select concepts that wil be covered in this session" at bounding box center [336, 230] width 188 height 23
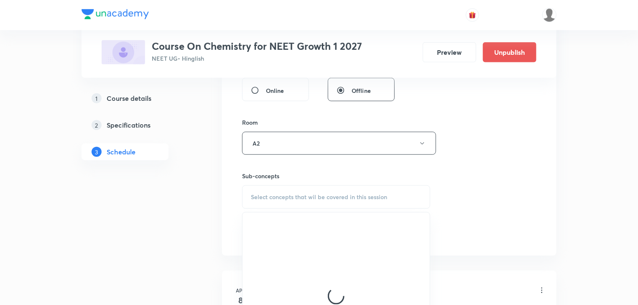
scroll to position [364, 0]
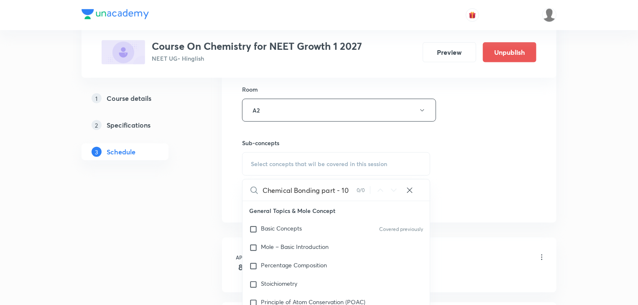
click at [374, 197] on div "Chemical Bonding part - 10 0 / 0 ​" at bounding box center [336, 189] width 187 height 21
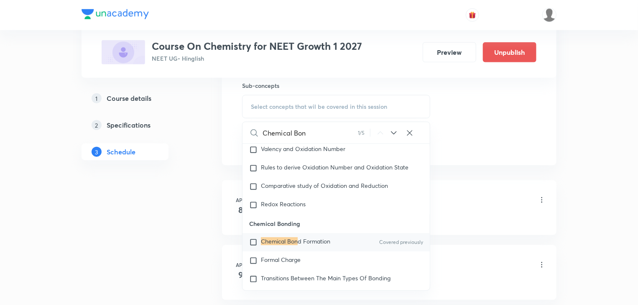
scroll to position [431, 0]
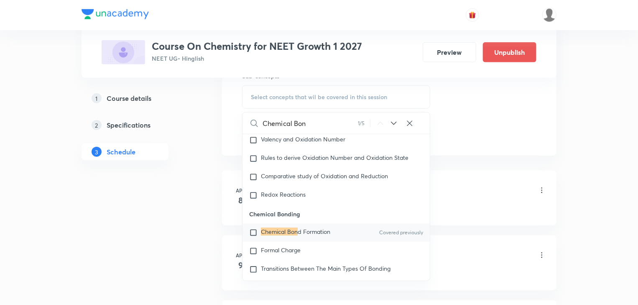
type input "Chemical Bon"
click at [327, 232] on div "Chemical Bon d Formation Covered previously" at bounding box center [336, 232] width 187 height 18
checkbox input "true"
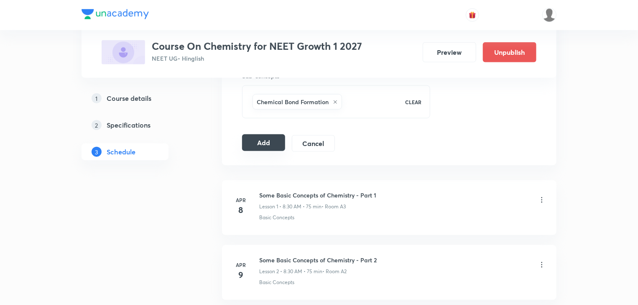
click at [279, 146] on button "Add" at bounding box center [263, 142] width 43 height 17
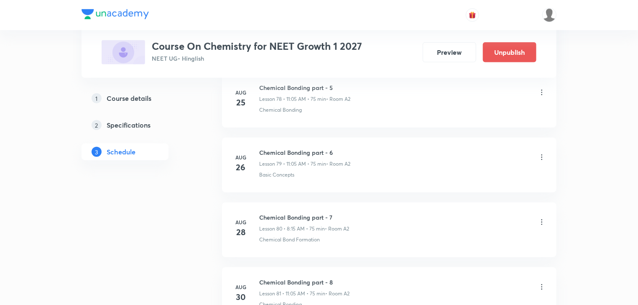
scroll to position [5412, 0]
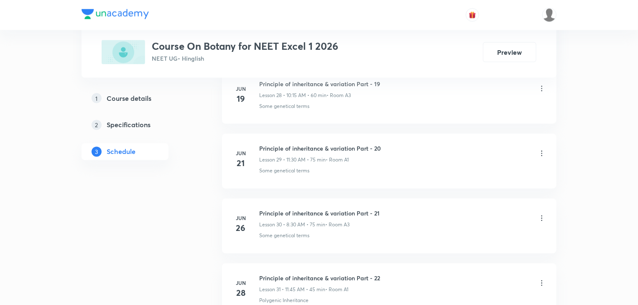
scroll to position [3598, 0]
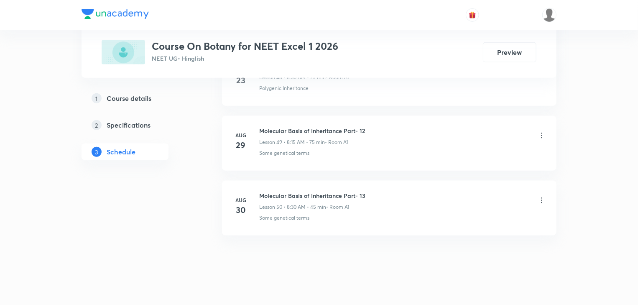
click at [286, 191] on h6 "Molecular Basis of Inheritance Part- 13" at bounding box center [312, 195] width 106 height 9
copy h6 "Molecular Basis of Inheritance Part- 13"
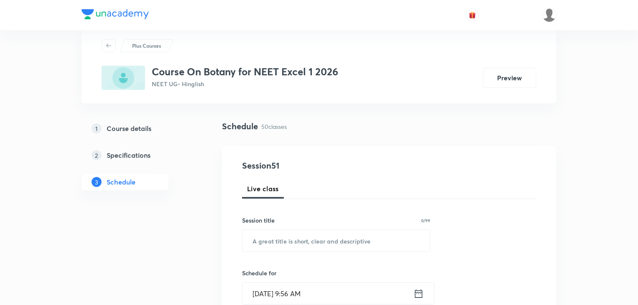
scroll to position [0, 0]
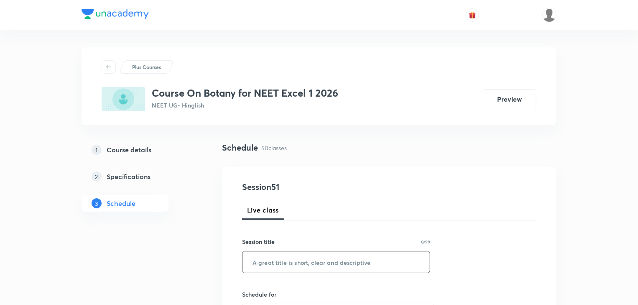
click at [268, 269] on input "text" at bounding box center [336, 261] width 187 height 21
paste input "Molecular Basis of Inheritance Part- 13"
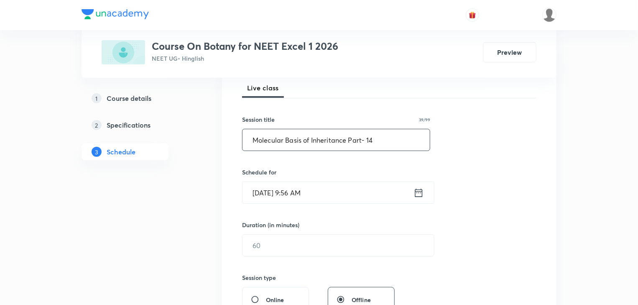
scroll to position [134, 0]
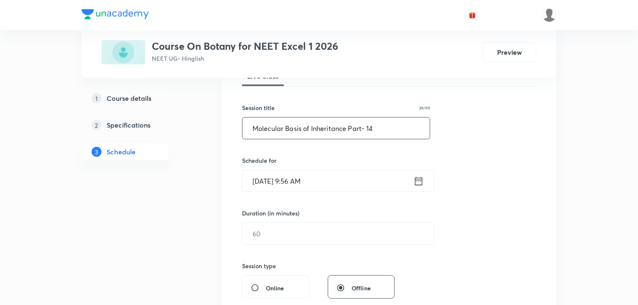
type input "Molecular Basis of Inheritance Part- 14"
click at [420, 181] on icon at bounding box center [419, 181] width 10 height 12
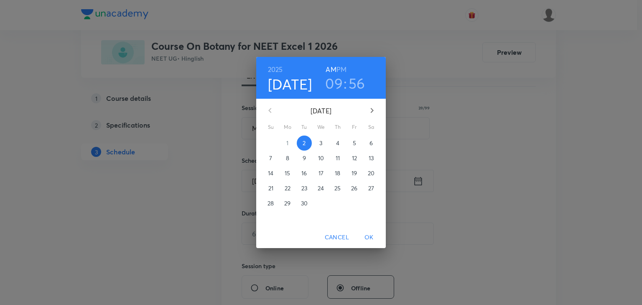
click at [321, 141] on p "3" at bounding box center [320, 143] width 3 height 8
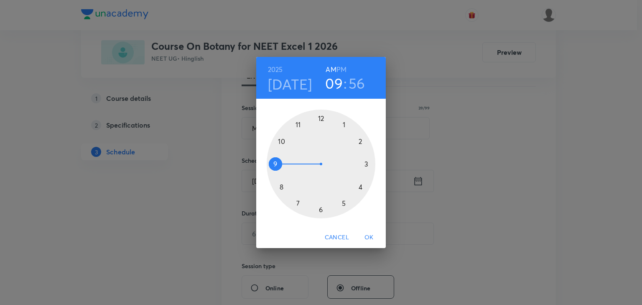
click at [282, 189] on div at bounding box center [321, 164] width 109 height 109
click at [368, 164] on div at bounding box center [321, 164] width 109 height 109
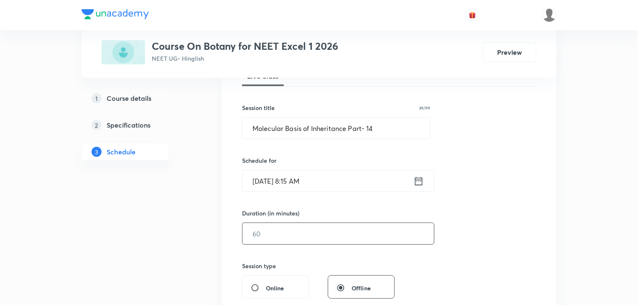
click at [319, 236] on input "text" at bounding box center [339, 233] width 192 height 21
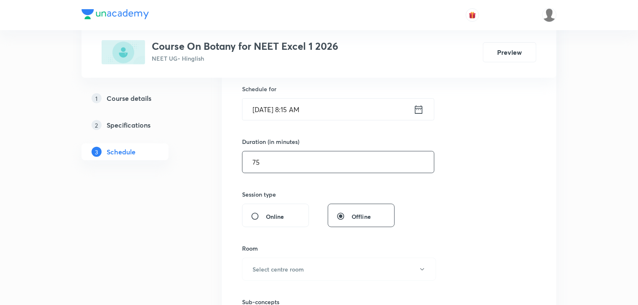
scroll to position [301, 0]
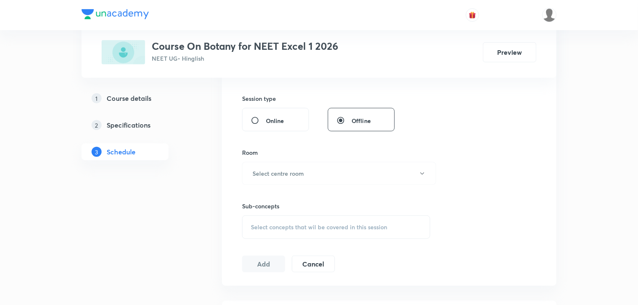
type input "75"
click at [273, 180] on button "Select centre room" at bounding box center [339, 173] width 194 height 23
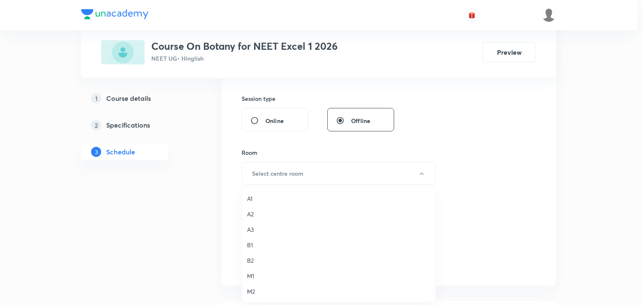
click at [253, 199] on span "A1" at bounding box center [338, 198] width 183 height 9
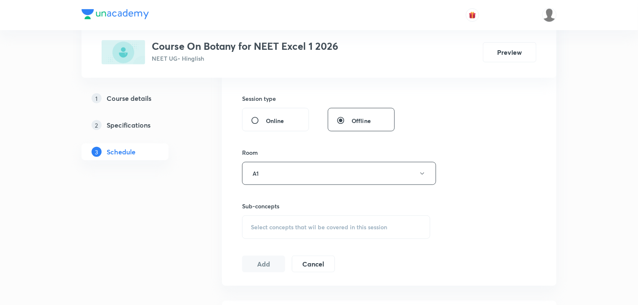
click at [298, 224] on span "Select concepts that wil be covered in this session" at bounding box center [319, 227] width 136 height 7
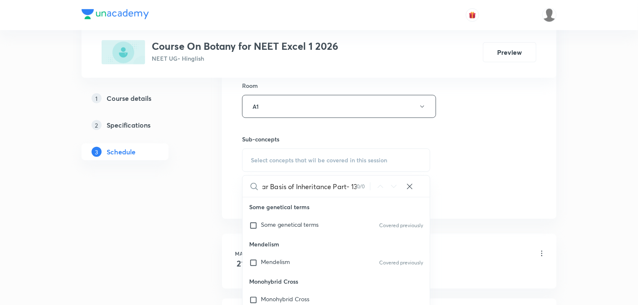
scroll to position [0, 26]
drag, startPoint x: 306, startPoint y: 188, endPoint x: 378, endPoint y: 192, distance: 72.9
click at [378, 192] on div "Molecular Basis of Inheritance Part- 13 0 / 0 ​" at bounding box center [336, 186] width 187 height 21
type input "Molecular Basis of Inheritance Part- 13"
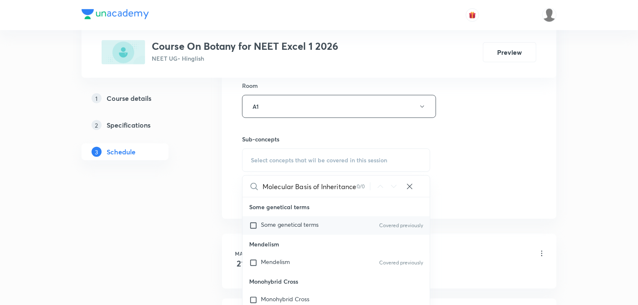
click at [284, 222] on span "Some genetical terms" at bounding box center [290, 224] width 58 height 8
checkbox input "true"
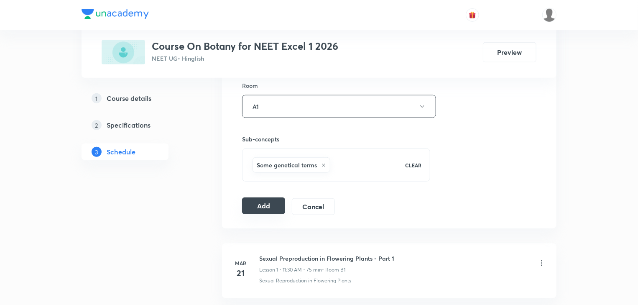
click at [254, 204] on button "Add" at bounding box center [263, 205] width 43 height 17
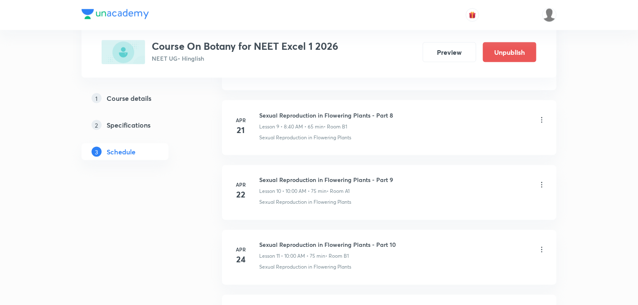
scroll to position [3278, 0]
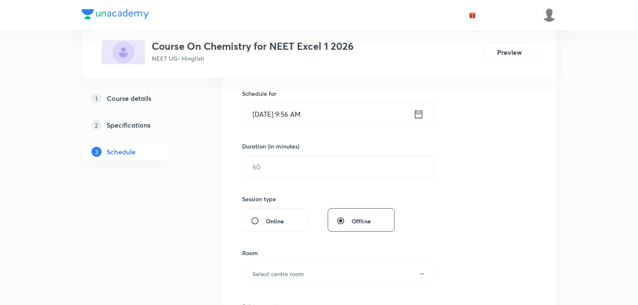
scroll to position [6054, 0]
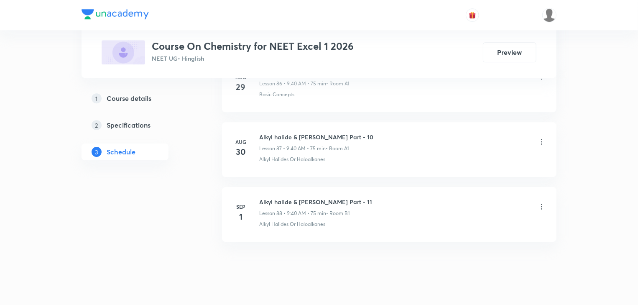
click at [271, 197] on h6 "Alkyl halide & [PERSON_NAME] Part - 11" at bounding box center [315, 201] width 113 height 9
copy h6 "Alkyl halide & Aryl halide Part - 11"
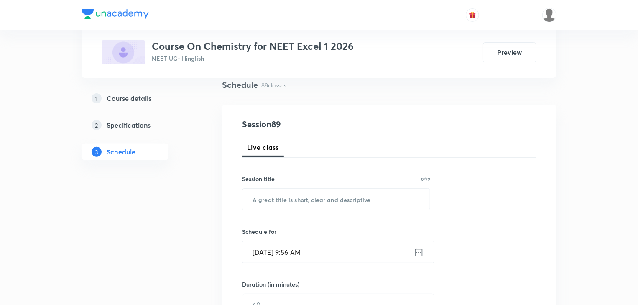
scroll to position [0, 0]
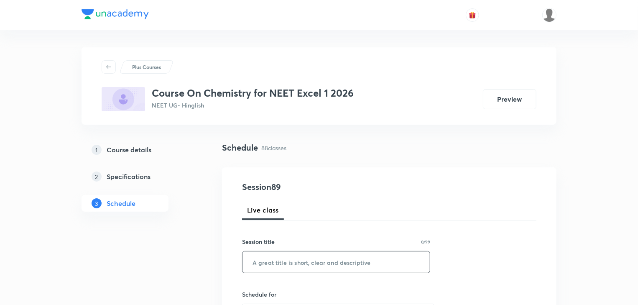
drag, startPoint x: 343, startPoint y: 264, endPoint x: 365, endPoint y: 215, distance: 54.3
click at [343, 264] on input "text" at bounding box center [336, 261] width 187 height 21
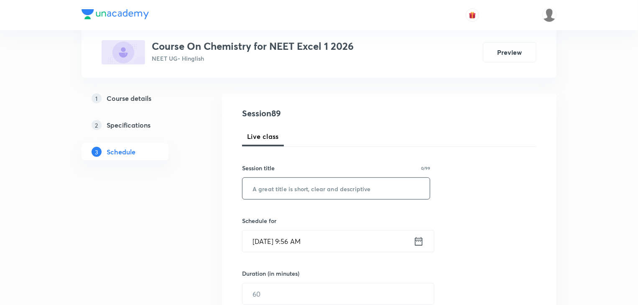
scroll to position [100, 0]
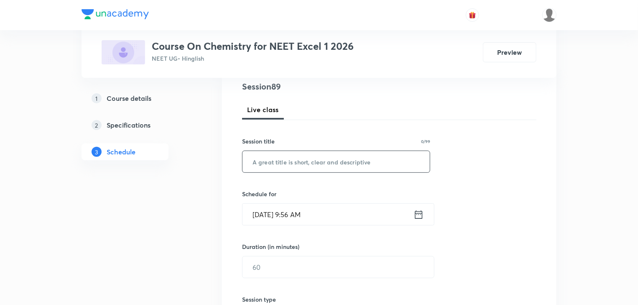
paste input "Alkyl halide & Aryl halide Part - 11"
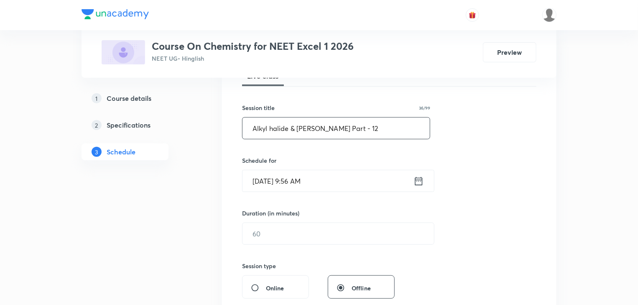
type input "Alkyl halide & Aryl halide Part - 12"
click at [424, 181] on div "Sep 2, 2025, 9:56 AM ​" at bounding box center [338, 181] width 192 height 22
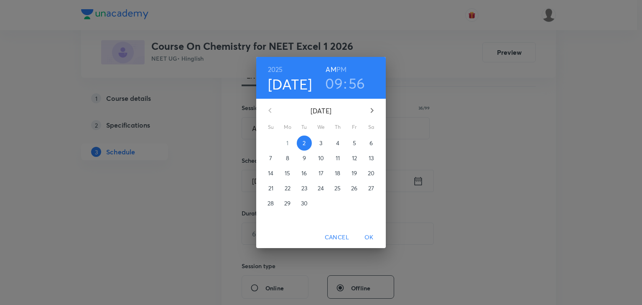
click at [317, 143] on span "3" at bounding box center [321, 143] width 15 height 8
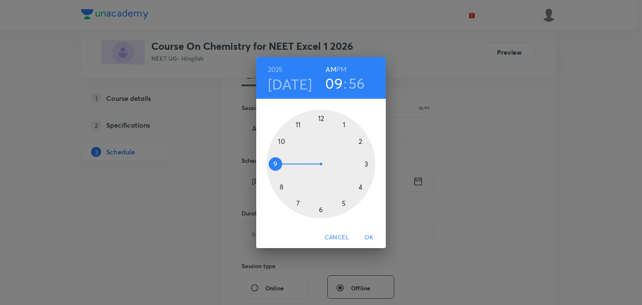
click at [361, 79] on h3 "56" at bounding box center [357, 83] width 17 height 18
click at [279, 187] on div at bounding box center [321, 164] width 109 height 109
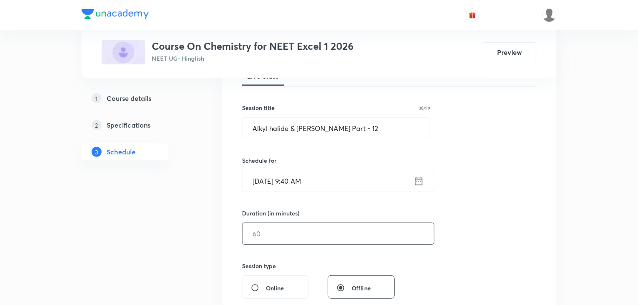
click at [272, 225] on input "text" at bounding box center [339, 233] width 192 height 21
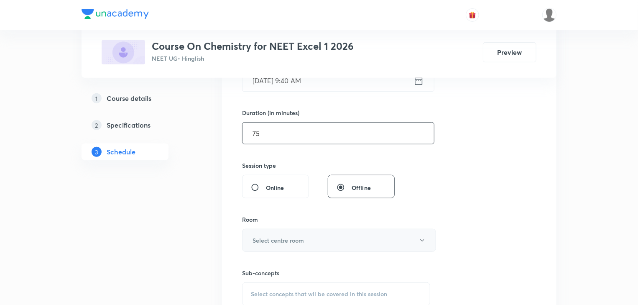
type input "75"
click at [277, 243] on h6 "Select centre room" at bounding box center [278, 240] width 51 height 9
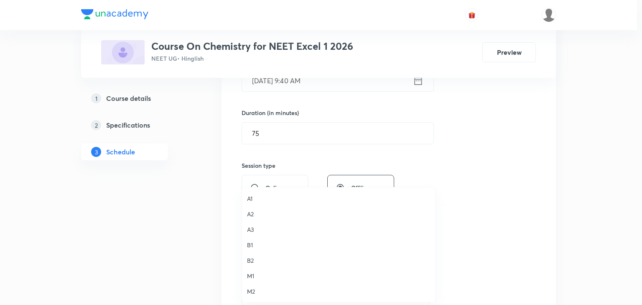
click at [253, 196] on span "A1" at bounding box center [338, 198] width 183 height 9
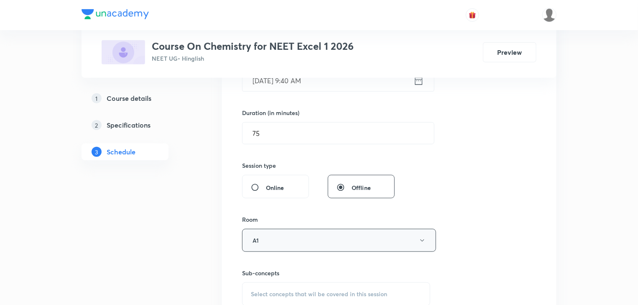
scroll to position [335, 0]
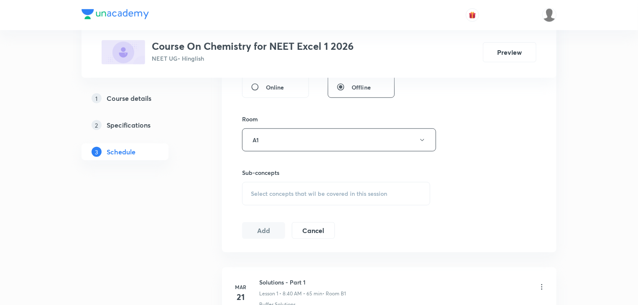
click at [329, 183] on div "Select concepts that wil be covered in this session" at bounding box center [336, 193] width 188 height 23
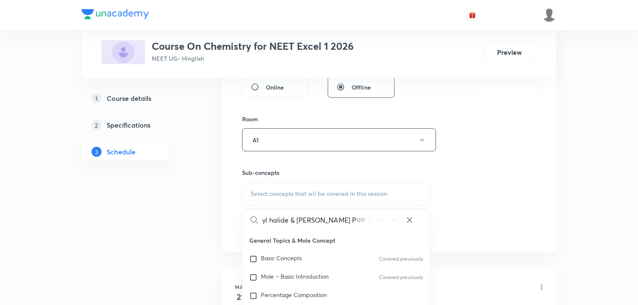
scroll to position [0, 10]
drag, startPoint x: 368, startPoint y: 236, endPoint x: 406, endPoint y: 233, distance: 38.6
click at [406, 233] on div "Alkyl halide & Aryl halide Part - 11 0 / 0 ​ General Topics & Mole Concept Basi…" at bounding box center [336, 293] width 188 height 169
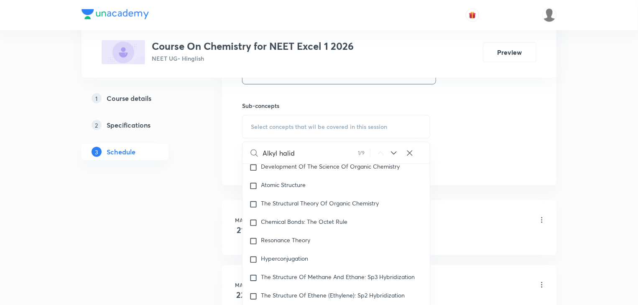
scroll to position [15541, 0]
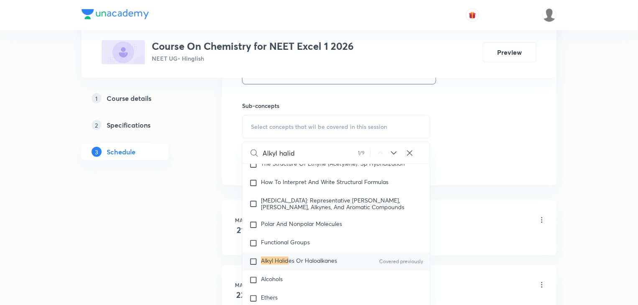
type input "Alkyl halid"
click at [325, 264] on div "Alkyl Halid es Or Haloalkanes Covered previously" at bounding box center [336, 262] width 187 height 18
checkbox input "true"
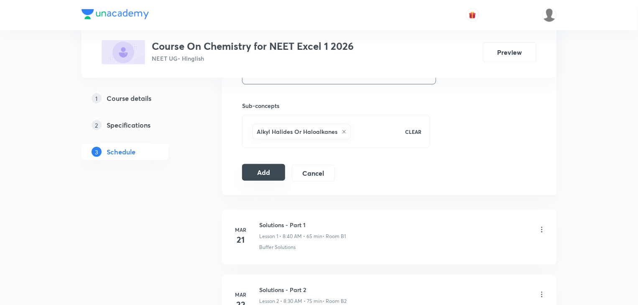
click at [263, 166] on button "Add" at bounding box center [263, 172] width 43 height 17
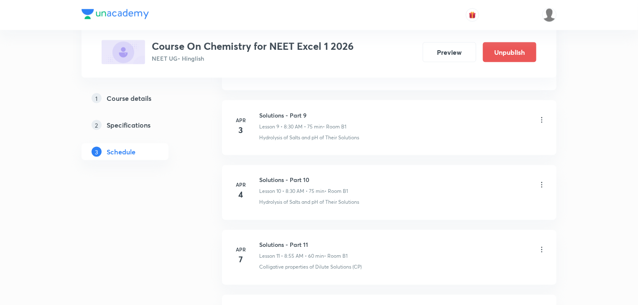
scroll to position [5735, 0]
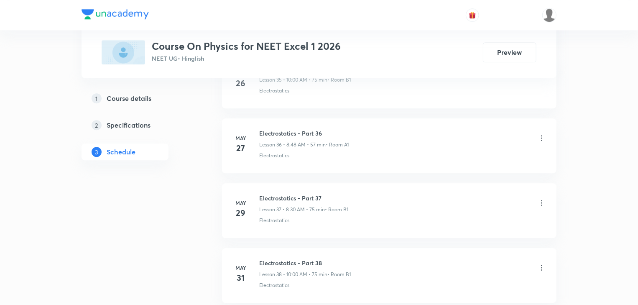
scroll to position [5537, 0]
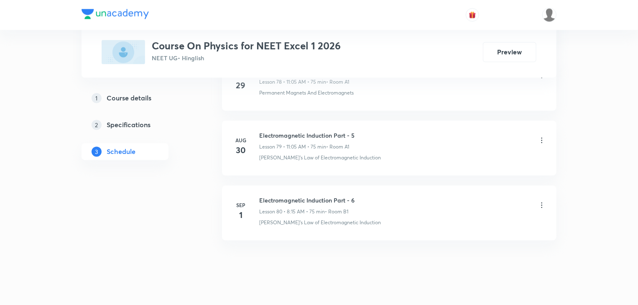
click at [327, 196] on h6 "Electromagnetic Induction Part - 6" at bounding box center [306, 200] width 95 height 9
copy h6 "Electromagnetic Induction Part - 6"
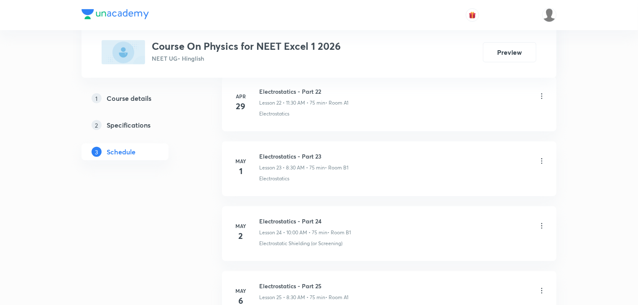
scroll to position [0, 0]
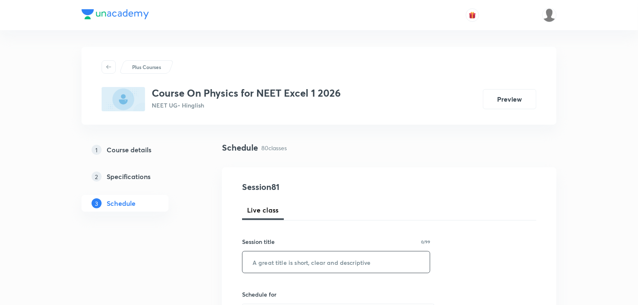
drag, startPoint x: 317, startPoint y: 259, endPoint x: 318, endPoint y: 253, distance: 5.9
click at [317, 259] on input "text" at bounding box center [336, 261] width 187 height 21
paste input "Electromagnetic Induction Part - 6"
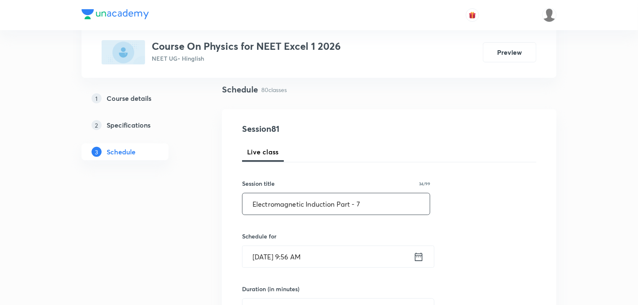
scroll to position [167, 0]
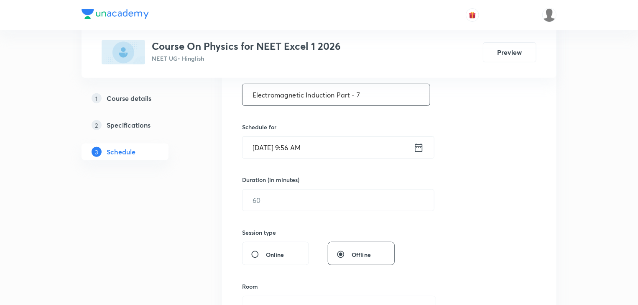
type input "Electromagnetic Induction Part - 7"
click at [418, 146] on icon at bounding box center [419, 147] width 8 height 8
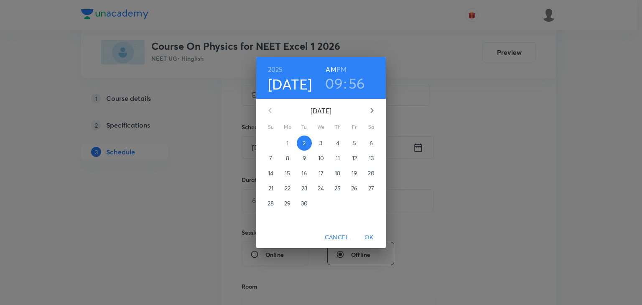
click at [324, 144] on span "3" at bounding box center [321, 143] width 15 height 8
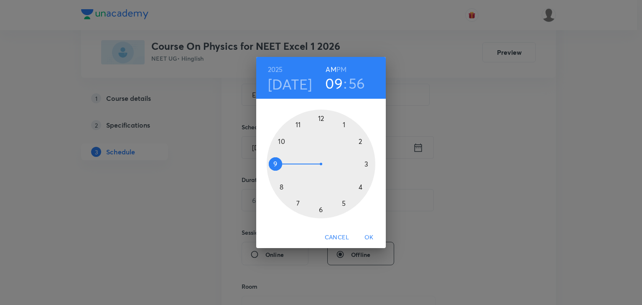
click at [298, 125] on div at bounding box center [321, 164] width 109 height 109
click at [345, 124] on div at bounding box center [321, 164] width 109 height 109
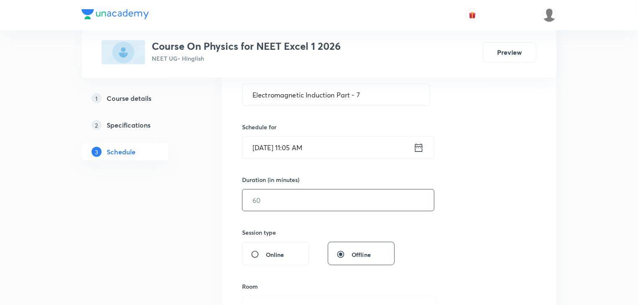
click at [287, 190] on input "text" at bounding box center [339, 199] width 192 height 21
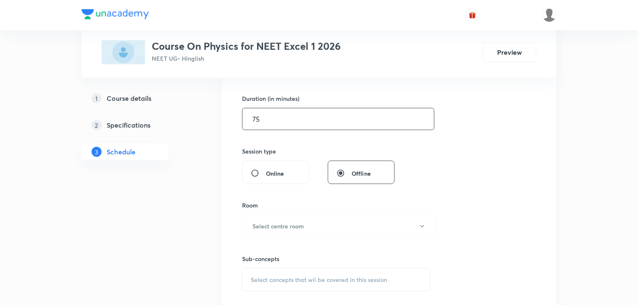
scroll to position [301, 0]
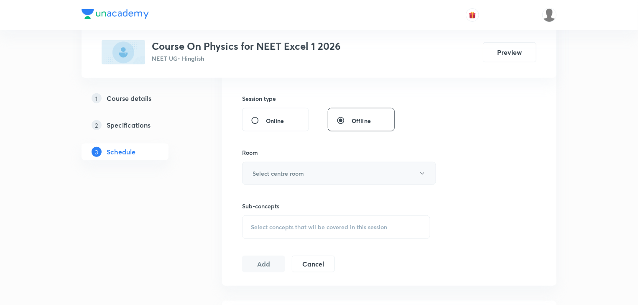
type input "75"
click at [256, 174] on h6 "Select centre room" at bounding box center [278, 173] width 51 height 9
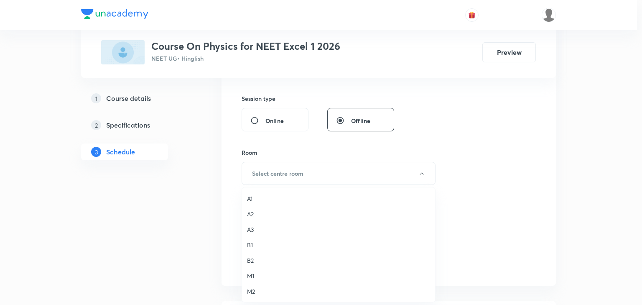
click at [256, 196] on span "A1" at bounding box center [338, 198] width 183 height 9
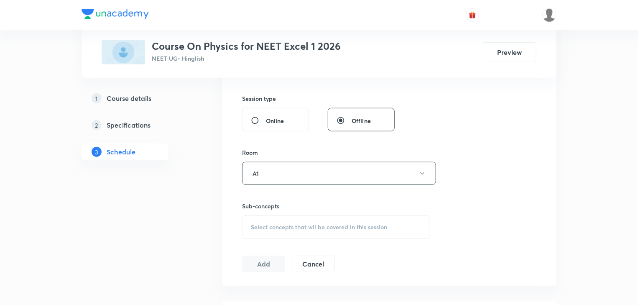
drag, startPoint x: 356, startPoint y: 229, endPoint x: 491, endPoint y: 180, distance: 143.1
click at [355, 229] on span "Select concepts that wil be covered in this session" at bounding box center [319, 227] width 136 height 7
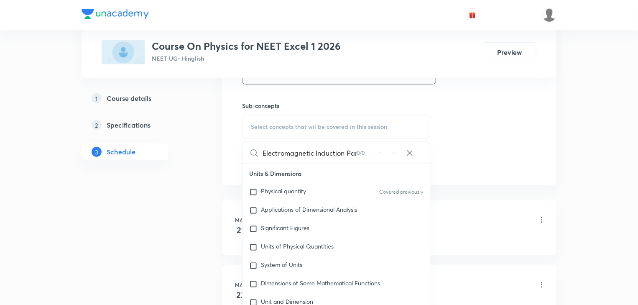
scroll to position [0, 13]
click at [375, 161] on div "Electromagnetic Induction Part - 6 0 / 0 ​" at bounding box center [336, 152] width 187 height 21
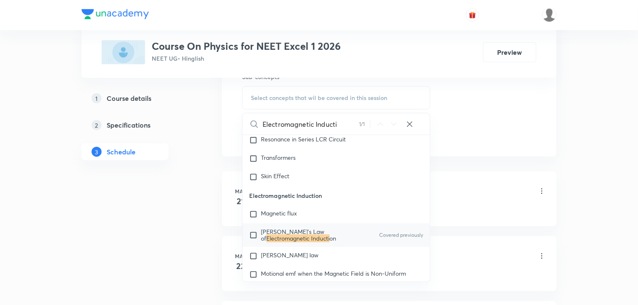
scroll to position [468, 0]
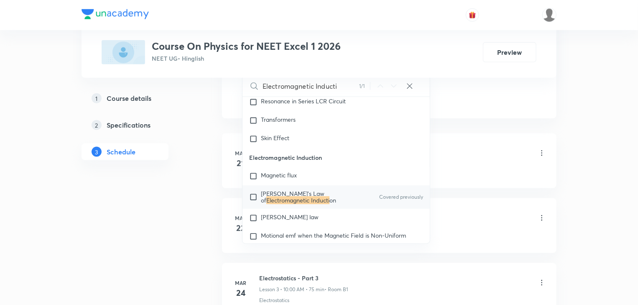
type input "Electromagnetic Inducti"
drag, startPoint x: 340, startPoint y: 204, endPoint x: 83, endPoint y: 179, distance: 258.4
click at [340, 204] on p "Faraday's Law of Electromagnetic Inducti on" at bounding box center [303, 196] width 84 height 13
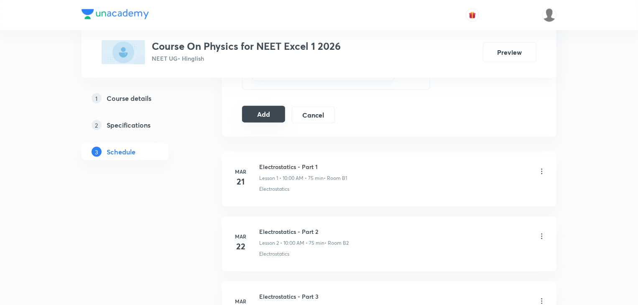
click at [273, 106] on button "Add" at bounding box center [263, 114] width 43 height 17
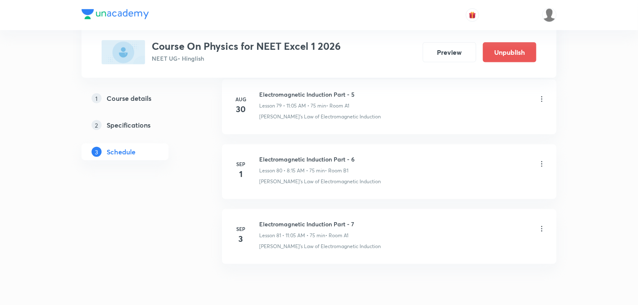
scroll to position [5218, 0]
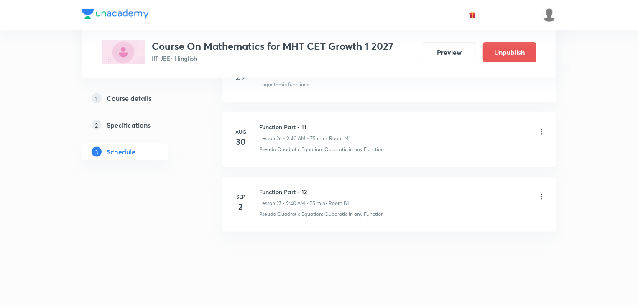
click at [544, 192] on icon at bounding box center [542, 196] width 8 height 8
click at [480, 208] on li "Edit" at bounding box center [500, 211] width 92 height 15
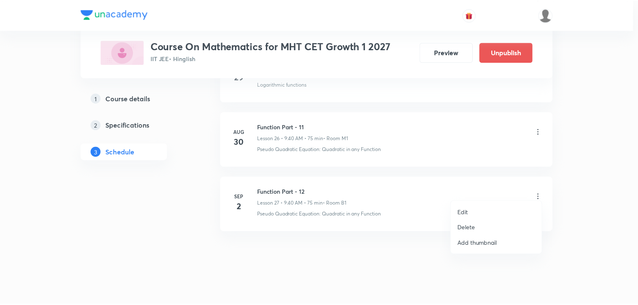
scroll to position [2056, 0]
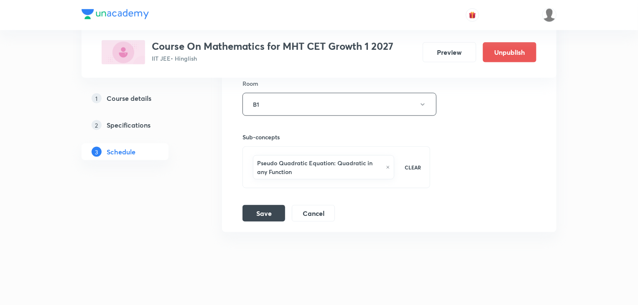
click at [384, 162] on div "Pseudo Quadratic Equation: Quadratic in any Function" at bounding box center [323, 167] width 141 height 24
click at [385, 163] on div "Pseudo Quadratic Equation: Quadratic in any Function" at bounding box center [323, 167] width 141 height 24
click at [386, 165] on icon at bounding box center [388, 167] width 4 height 5
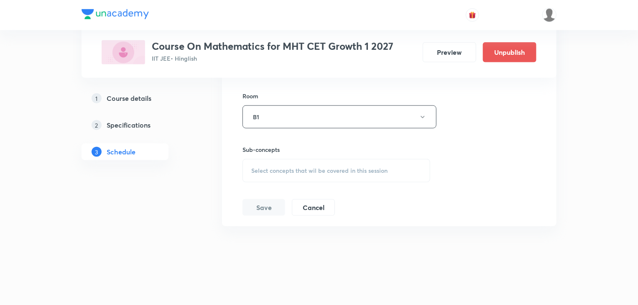
scroll to position [2038, 0]
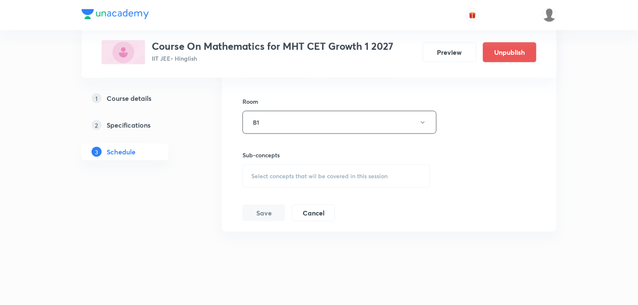
click at [400, 180] on div "Select concepts that wil be covered in this session" at bounding box center [337, 175] width 188 height 23
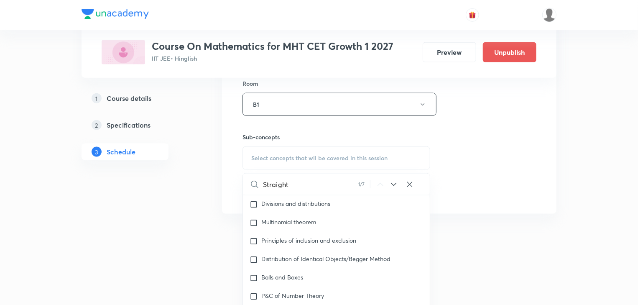
scroll to position [1700, 0]
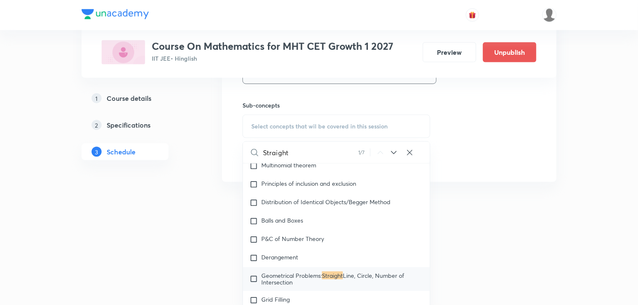
type input "Straight"
click at [346, 272] on p "Geometrical Problems: Straight Line, Circle, Number of Intersection" at bounding box center [342, 278] width 162 height 13
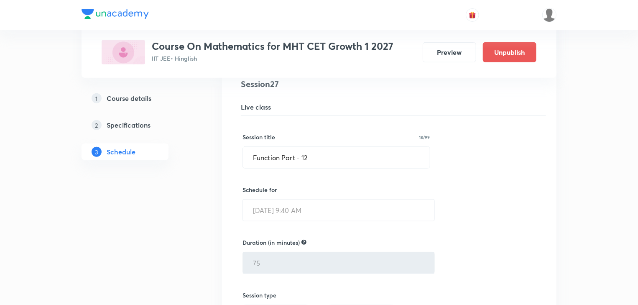
scroll to position [1788, 0]
drag, startPoint x: 281, startPoint y: 153, endPoint x: 254, endPoint y: 147, distance: 27.9
click at [254, 147] on input "Function Part - 12" at bounding box center [336, 157] width 187 height 21
click at [273, 158] on input "Function Part - 12" at bounding box center [336, 157] width 187 height 21
click at [279, 151] on input "Function Part - 12" at bounding box center [336, 157] width 187 height 21
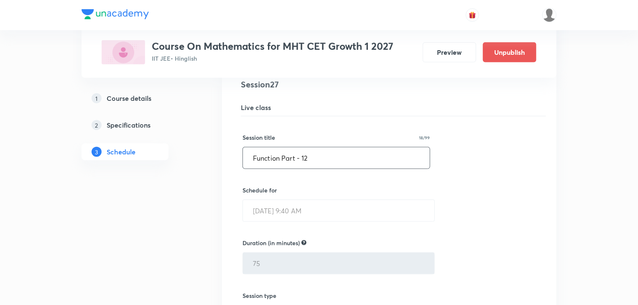
drag, startPoint x: 280, startPoint y: 154, endPoint x: 240, endPoint y: 147, distance: 41.1
click at [240, 147] on div "Function Part - 12 Lesson 27 • Room B1 Pseudo Quadratic Equation: Quadratic in …" at bounding box center [390, 283] width 314 height 411
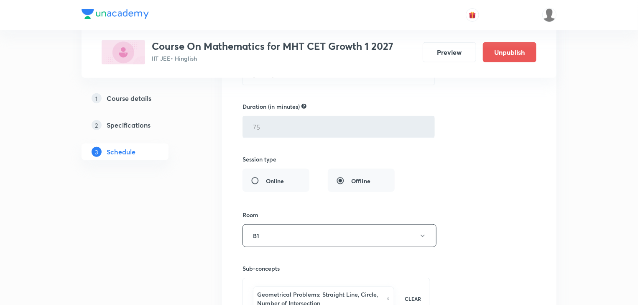
scroll to position [2056, 0]
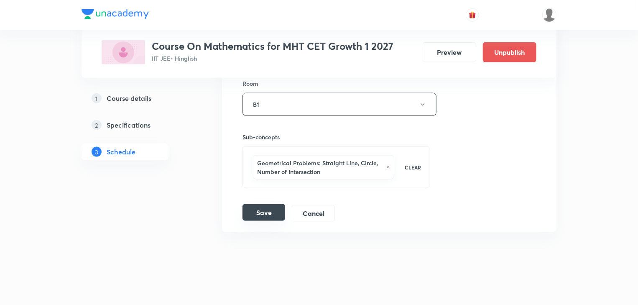
type input "Straigh Line Part - 1"
click at [259, 207] on button "Save" at bounding box center [264, 212] width 43 height 17
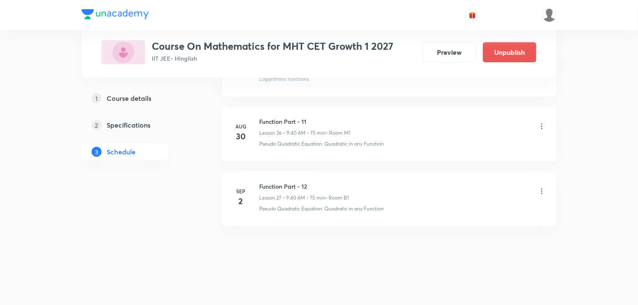
scroll to position [1727, 0]
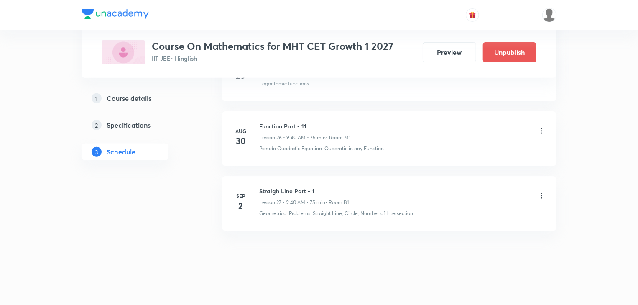
click at [304, 187] on h6 "Straigh Line Part - 1" at bounding box center [303, 191] width 89 height 9
copy h6 "Straigh Line Part - 1"
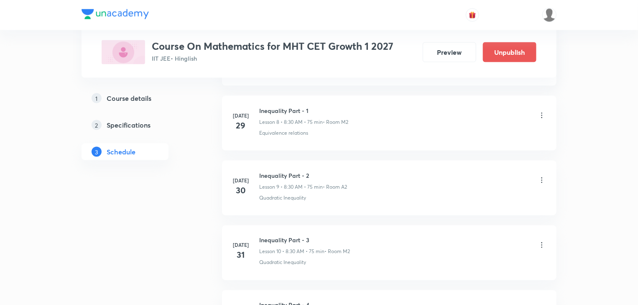
scroll to position [0, 0]
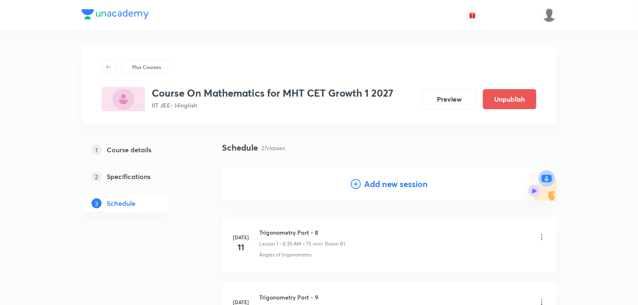
drag, startPoint x: 364, startPoint y: 187, endPoint x: 355, endPoint y: 198, distance: 14.5
click at [365, 187] on h4 "Add new session" at bounding box center [396, 184] width 64 height 13
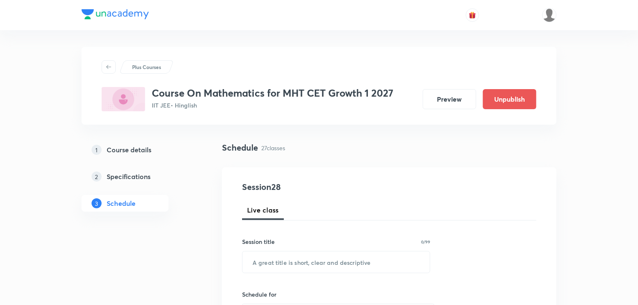
click at [325, 250] on div "Session title 0/99 ​" at bounding box center [336, 255] width 188 height 36
click at [355, 265] on input "text" at bounding box center [336, 261] width 187 height 21
paste input "Straigh Line Part - 1"
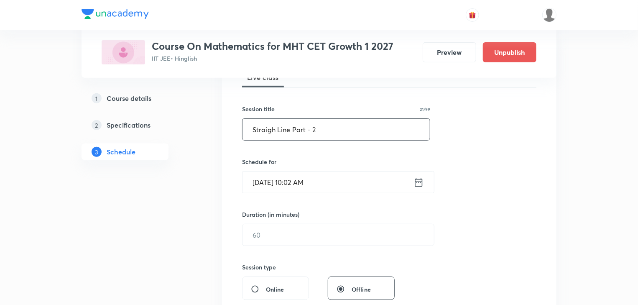
scroll to position [134, 0]
type input "Straigh Line Part - 2"
click at [420, 179] on icon at bounding box center [419, 181] width 10 height 12
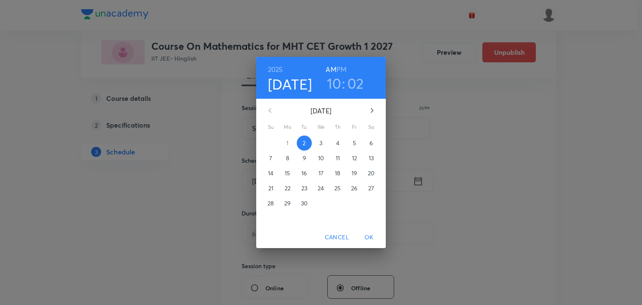
click at [325, 142] on span "3" at bounding box center [321, 143] width 15 height 8
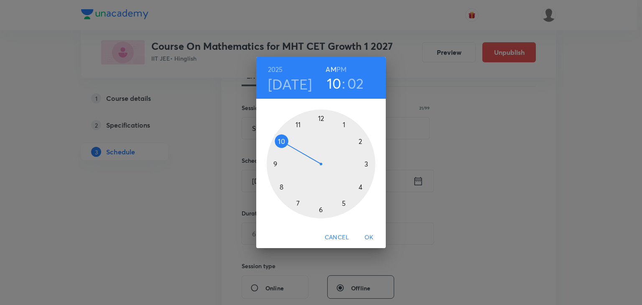
click at [275, 163] on div at bounding box center [321, 164] width 109 height 109
click at [282, 187] on div at bounding box center [321, 164] width 109 height 109
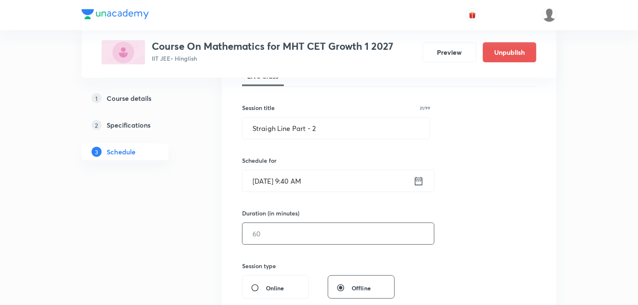
click at [279, 235] on input "text" at bounding box center [339, 233] width 192 height 21
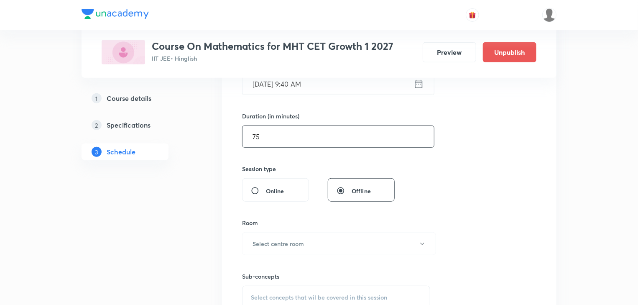
scroll to position [301, 0]
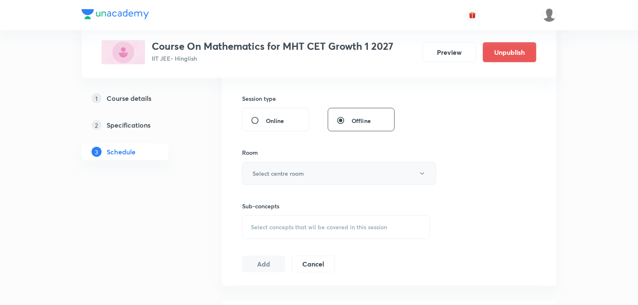
type input "75"
click at [286, 166] on button "Select centre room" at bounding box center [339, 173] width 194 height 23
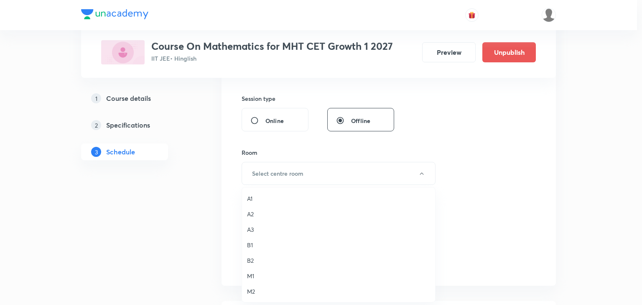
click at [254, 277] on span "M1" at bounding box center [338, 275] width 183 height 9
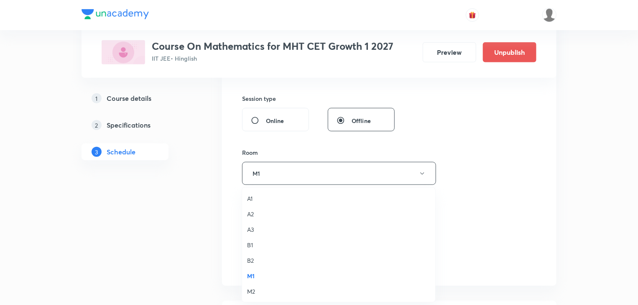
drag, startPoint x: 104, startPoint y: 228, endPoint x: 234, endPoint y: 233, distance: 129.7
click at [301, 229] on span "Select concepts that wil be covered in this session" at bounding box center [319, 227] width 136 height 7
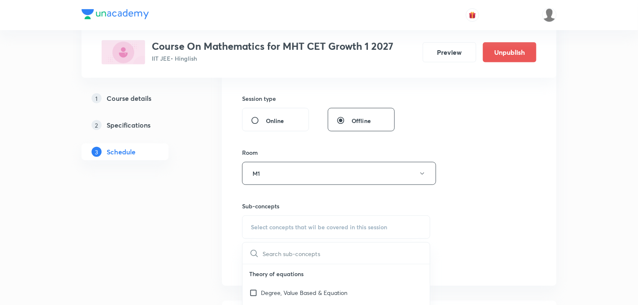
scroll to position [401, 0]
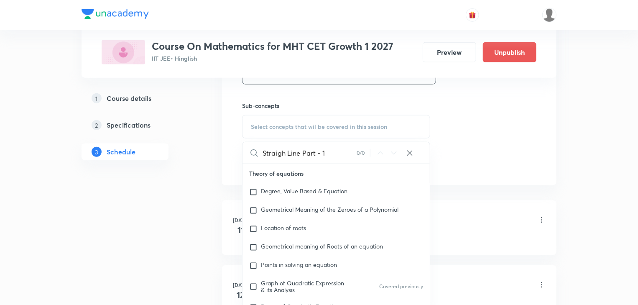
click at [370, 167] on div "Straigh Line Part - 1 0 / 0 ​ Theory of equations Degree, Value Based & Equatio…" at bounding box center [336, 226] width 188 height 169
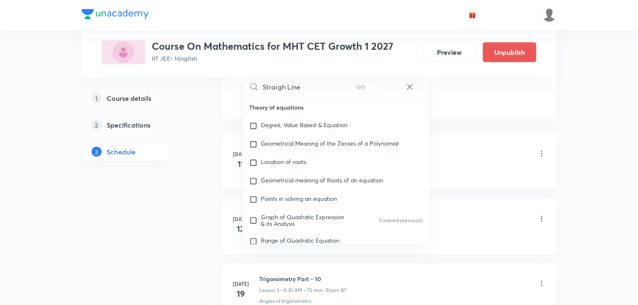
scroll to position [468, 0]
drag, startPoint x: 296, startPoint y: 88, endPoint x: 314, endPoint y: 94, distance: 18.5
click at [314, 94] on input "Straigh Line" at bounding box center [310, 85] width 94 height 21
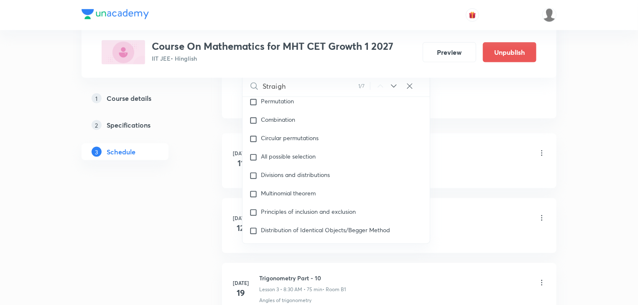
scroll to position [1700, 0]
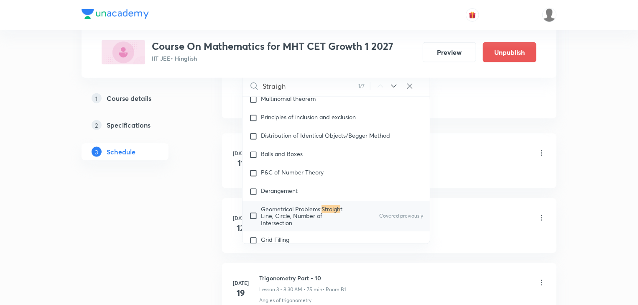
type input "Straigh"
click at [306, 205] on span "Geometrical Problems:" at bounding box center [291, 209] width 61 height 8
checkbox input "true"
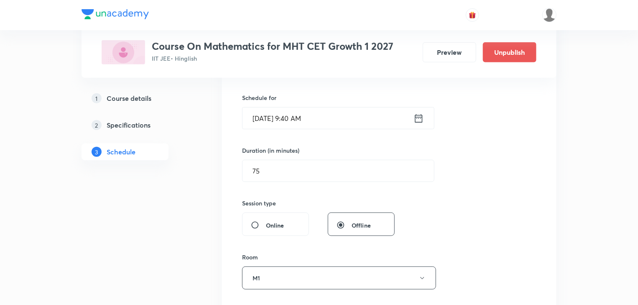
scroll to position [134, 0]
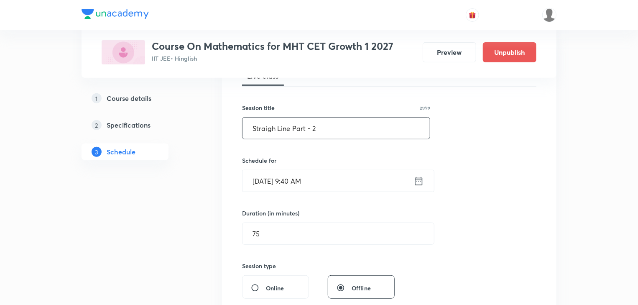
click at [275, 128] on input "Straigh Line Part - 2" at bounding box center [336, 128] width 187 height 21
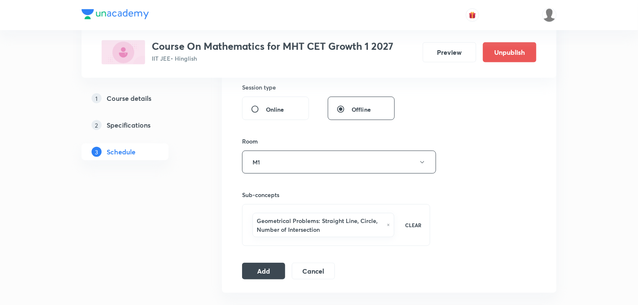
scroll to position [368, 0]
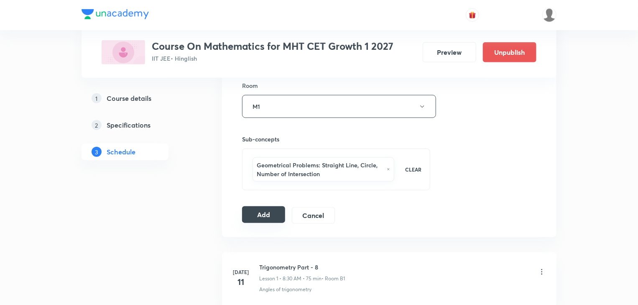
type input "Straight Line Part - 2"
click at [268, 216] on button "Add" at bounding box center [263, 214] width 43 height 17
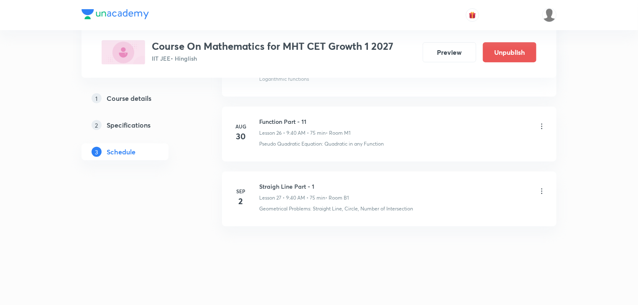
scroll to position [1727, 0]
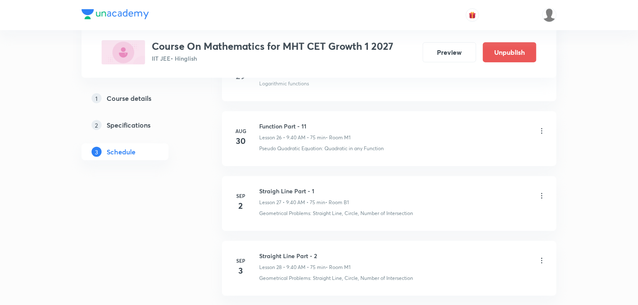
click at [539, 192] on icon at bounding box center [542, 196] width 8 height 8
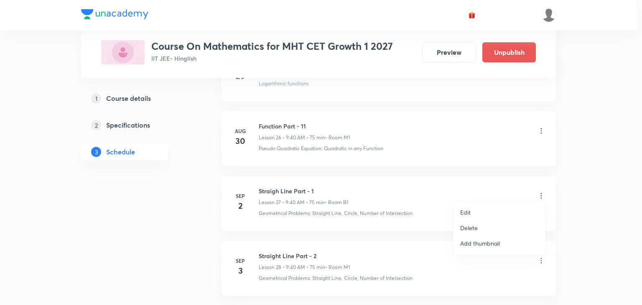
click at [477, 210] on li "Edit" at bounding box center [500, 211] width 92 height 15
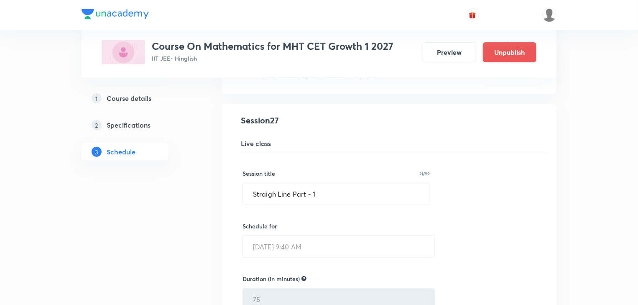
scroll to position [1794, 0]
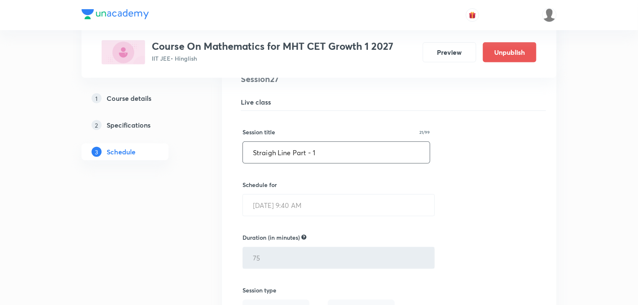
click at [274, 149] on input "Straigh Line Part - 1" at bounding box center [336, 152] width 187 height 21
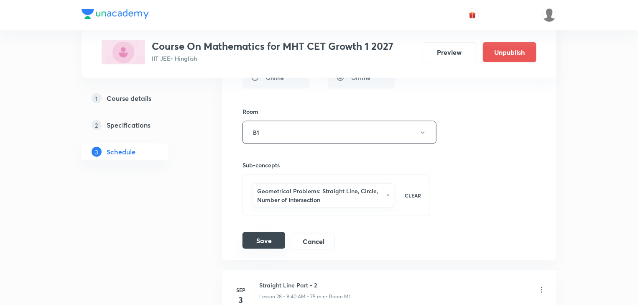
type input "Straight Line Part - 1"
click at [266, 239] on button "Save" at bounding box center [264, 240] width 43 height 17
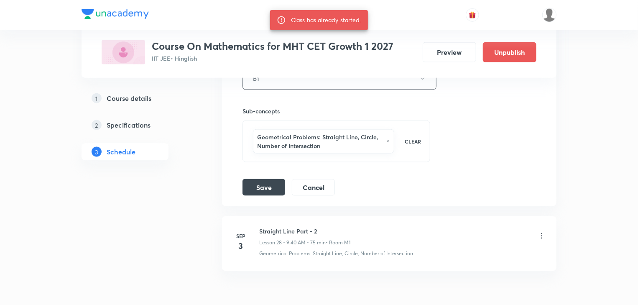
scroll to position [2126, 0]
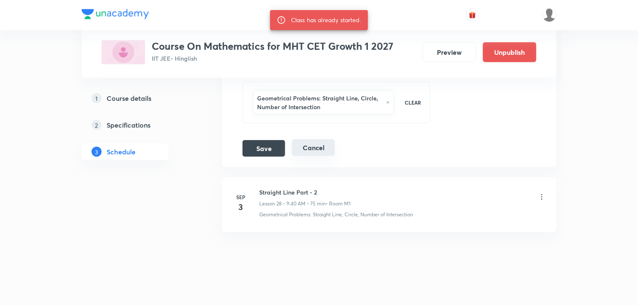
click at [322, 145] on button "Cancel" at bounding box center [313, 147] width 43 height 17
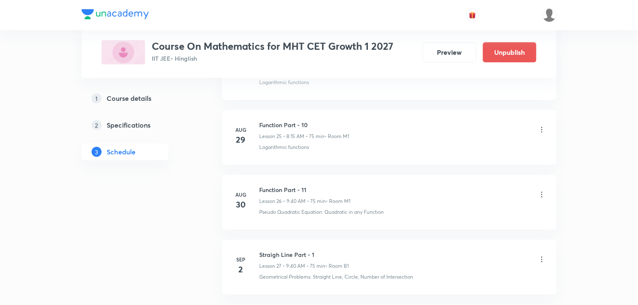
scroll to position [1791, 0]
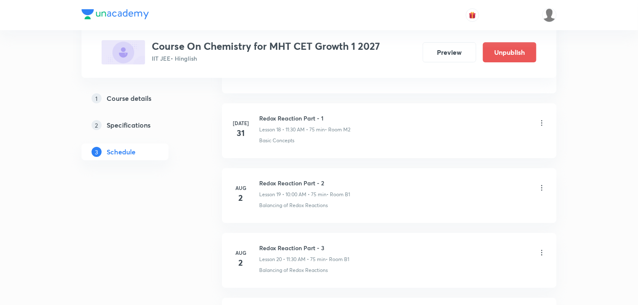
scroll to position [2757, 0]
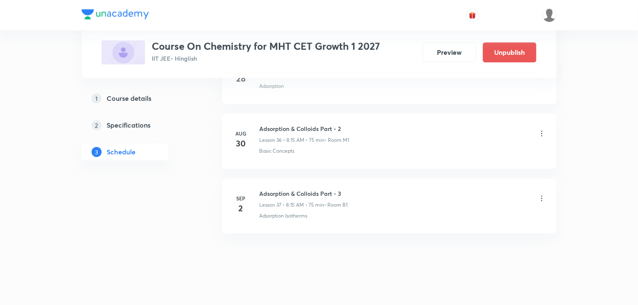
click at [328, 189] on h6 "Adsorption & Colloids Part - 3" at bounding box center [303, 193] width 88 height 9
copy h6 "Adsorption & Colloids Part - 3"
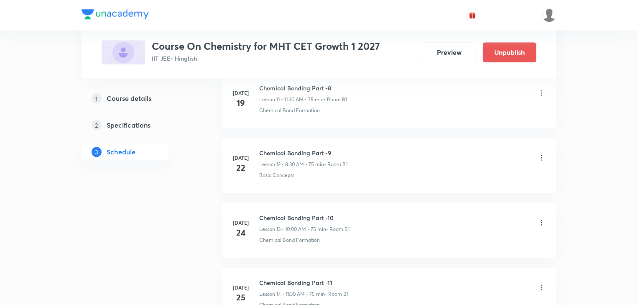
scroll to position [0, 0]
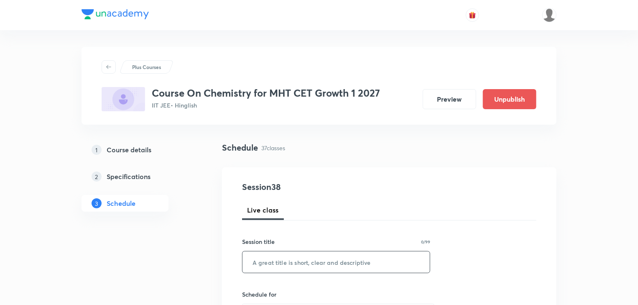
click at [269, 256] on input "text" at bounding box center [336, 261] width 187 height 21
paste input "Adsorption & Colloids Part - 3"
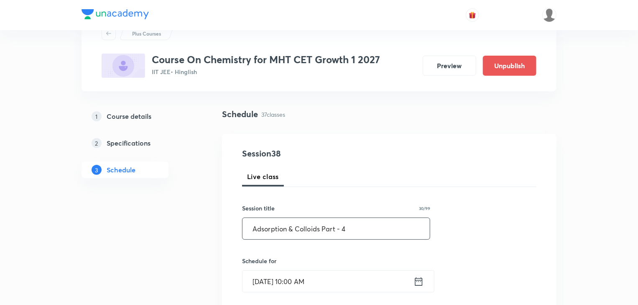
scroll to position [134, 0]
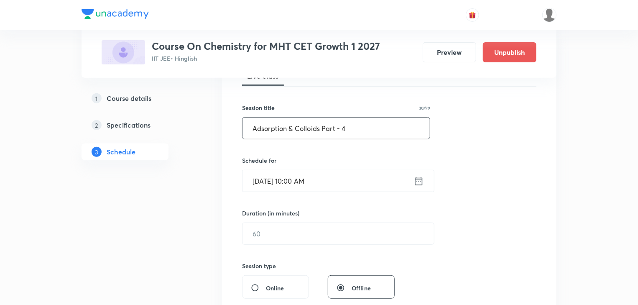
type input "Adsorption & Colloids Part - 4"
click at [422, 176] on icon at bounding box center [419, 181] width 10 height 12
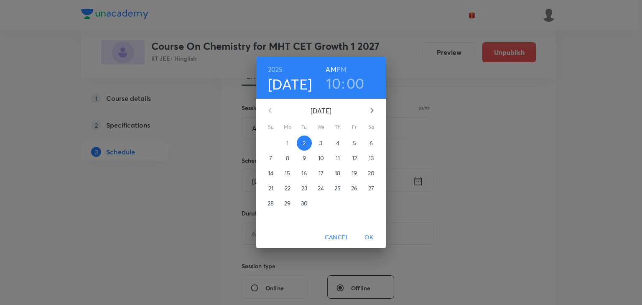
click at [322, 142] on p "3" at bounding box center [320, 143] width 3 height 8
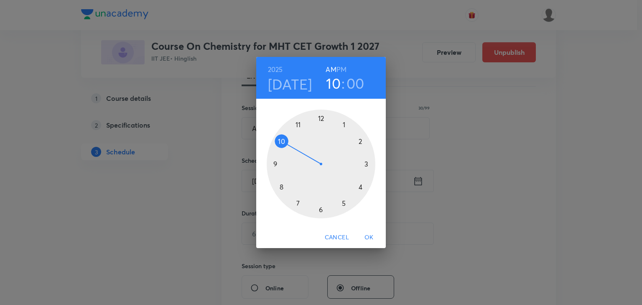
drag, startPoint x: 281, startPoint y: 187, endPoint x: 321, endPoint y: 169, distance: 43.8
click at [279, 185] on div at bounding box center [321, 164] width 109 height 109
drag, startPoint x: 366, startPoint y: 163, endPoint x: 352, endPoint y: 181, distance: 22.3
click at [366, 163] on div at bounding box center [321, 164] width 109 height 109
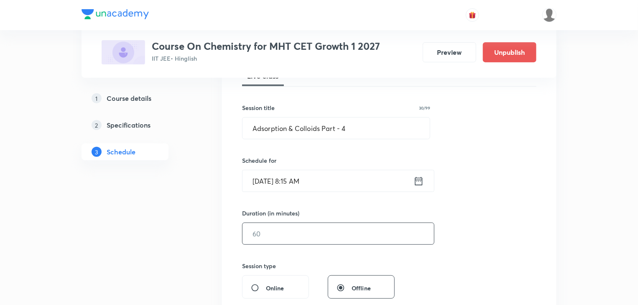
click at [307, 234] on input "text" at bounding box center [339, 233] width 192 height 21
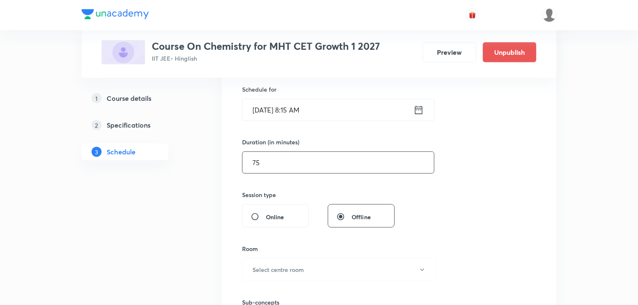
scroll to position [268, 0]
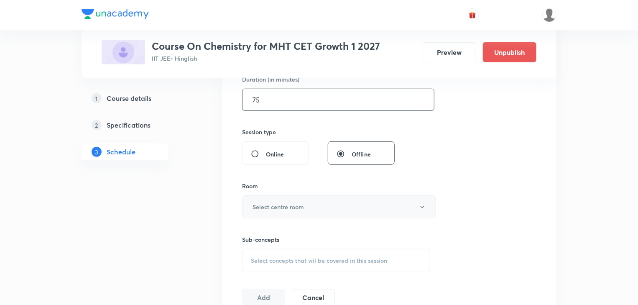
type input "75"
click at [291, 206] on h6 "Select centre room" at bounding box center [278, 206] width 51 height 9
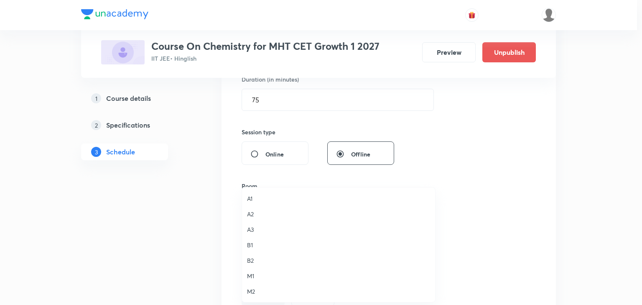
drag, startPoint x: 254, startPoint y: 237, endPoint x: 252, endPoint y: 246, distance: 9.5
click at [253, 240] on li "B1" at bounding box center [338, 244] width 193 height 15
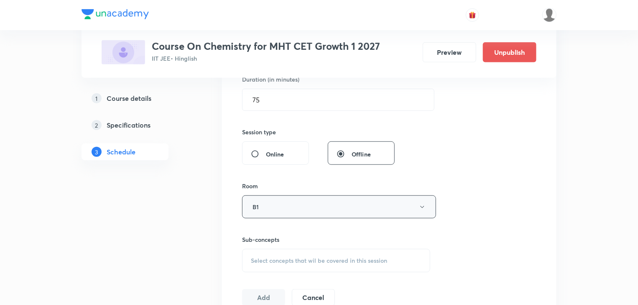
click at [278, 199] on button "B1" at bounding box center [339, 206] width 194 height 23
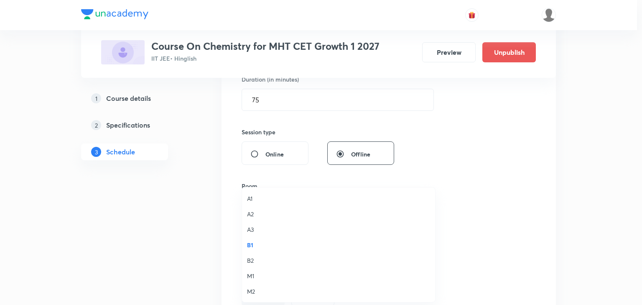
drag, startPoint x: 254, startPoint y: 276, endPoint x: 223, endPoint y: 275, distance: 31.0
click at [254, 277] on span "M1" at bounding box center [338, 275] width 183 height 9
click at [153, 266] on div "A1 A2 A3 B1 B2 M1 M2" at bounding box center [319, 152] width 638 height 305
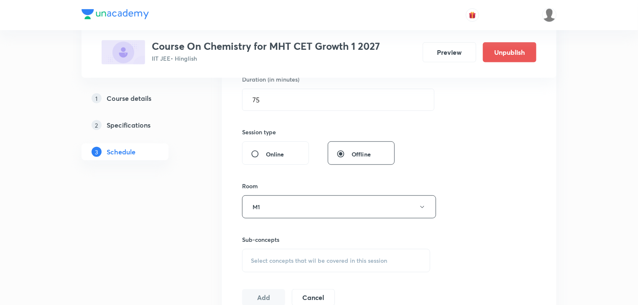
drag, startPoint x: 277, startPoint y: 268, endPoint x: 279, endPoint y: 259, distance: 8.6
click at [278, 268] on div "Select concepts that wil be covered in this session" at bounding box center [336, 260] width 188 height 23
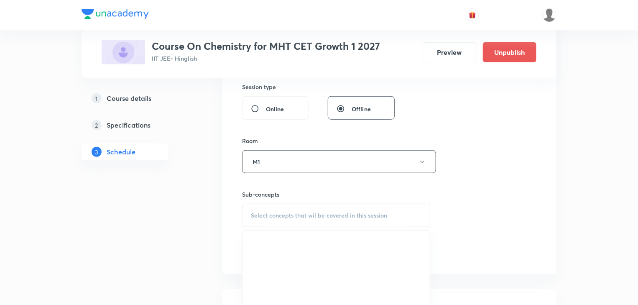
scroll to position [368, 0]
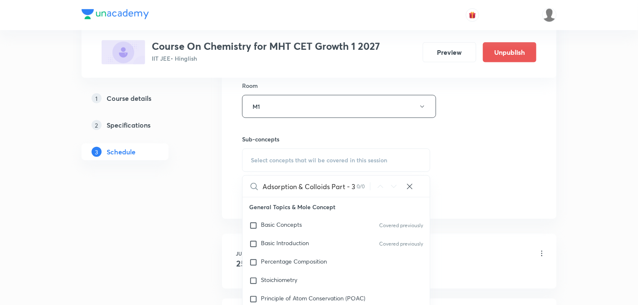
drag, startPoint x: 303, startPoint y: 186, endPoint x: 357, endPoint y: 190, distance: 54.6
click at [357, 190] on div "Adsorption & Colloids Part - 3 0 / 0 ​" at bounding box center [336, 186] width 187 height 21
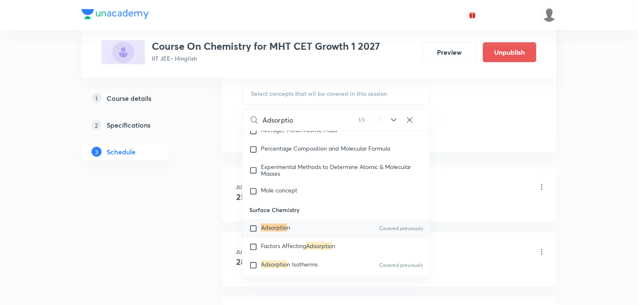
scroll to position [435, 0]
type input "Adsorptio"
click at [284, 231] on mark "Adsorptio" at bounding box center [274, 227] width 26 height 8
checkbox input "true"
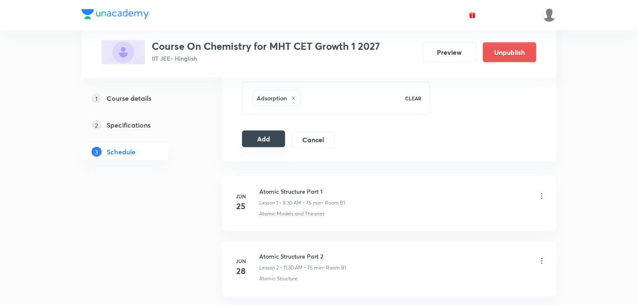
click at [266, 141] on button "Add" at bounding box center [263, 138] width 43 height 17
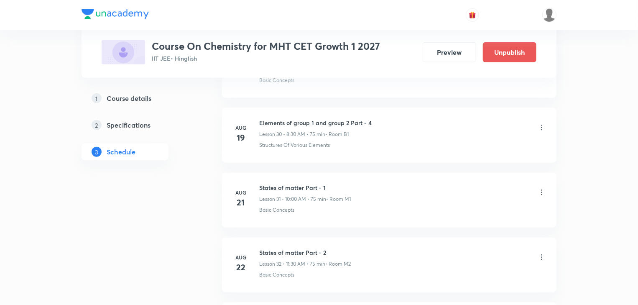
scroll to position [2438, 0]
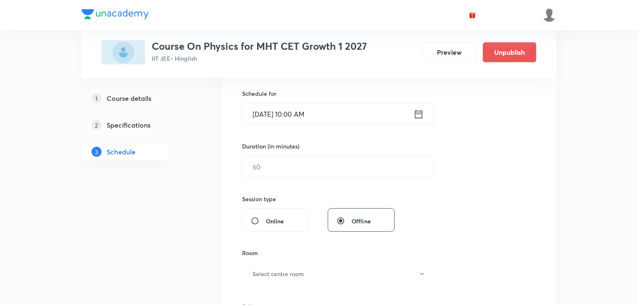
scroll to position [2304, 0]
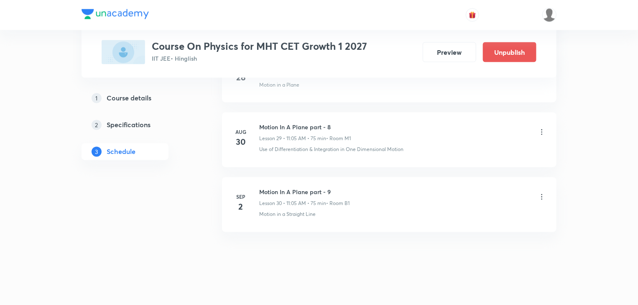
click at [316, 188] on h6 "Motion In A Plane part - 9" at bounding box center [304, 192] width 90 height 9
copy h6 "Motion In A Plane part - 9"
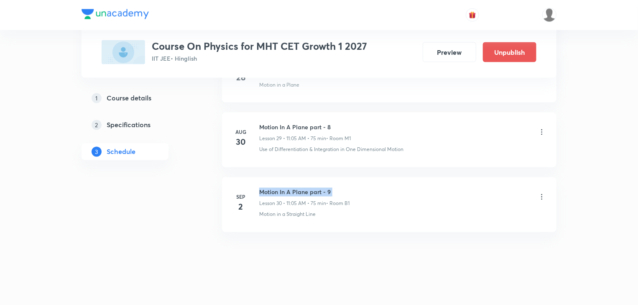
scroll to position [0, 0]
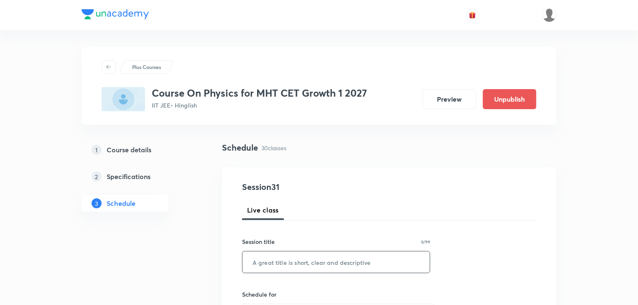
click at [385, 265] on input "text" at bounding box center [336, 261] width 187 height 21
paste input "Motion In A Plane part - 9"
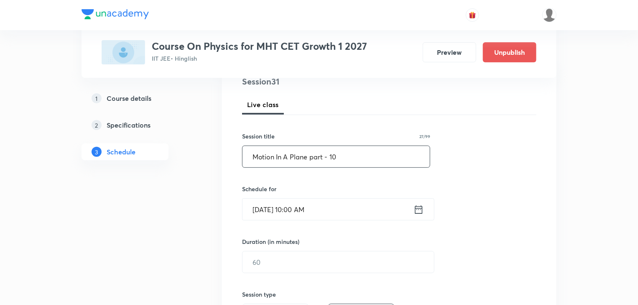
scroll to position [201, 0]
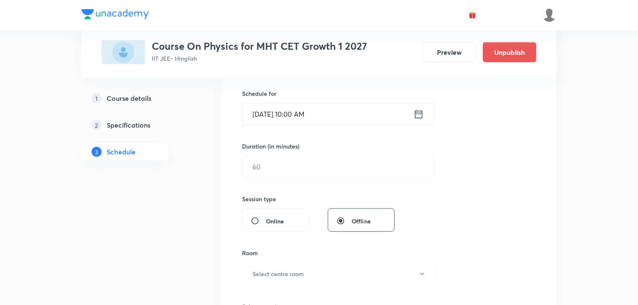
type input "Motion In A Plane part - 10"
click at [419, 116] on icon at bounding box center [419, 114] width 10 height 12
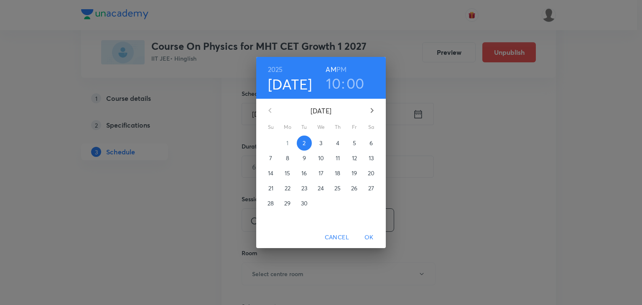
click at [323, 143] on span "3" at bounding box center [321, 143] width 15 height 8
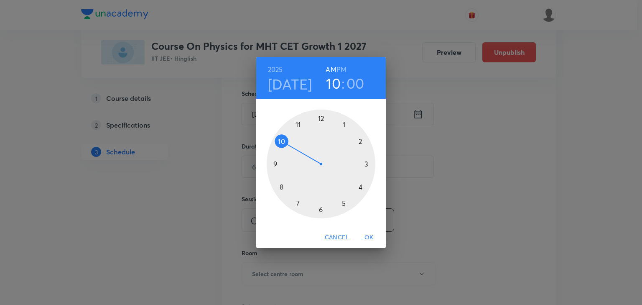
click at [303, 124] on div at bounding box center [321, 164] width 109 height 109
click at [346, 123] on div at bounding box center [321, 164] width 109 height 109
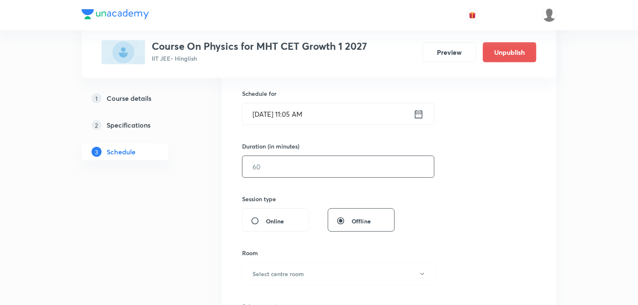
click at [269, 162] on input "text" at bounding box center [339, 166] width 192 height 21
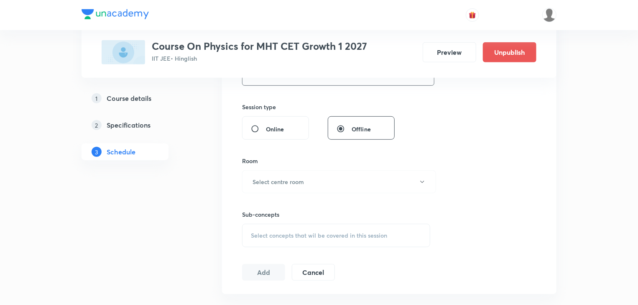
scroll to position [301, 0]
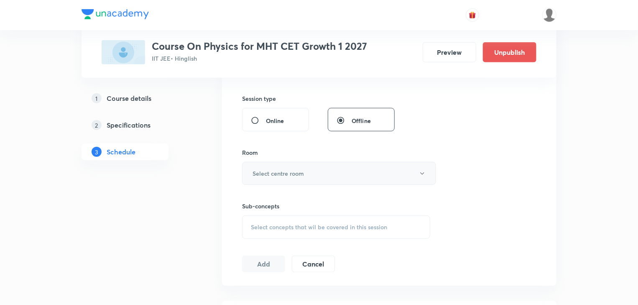
type input "75"
click at [281, 167] on button "Select centre room" at bounding box center [339, 173] width 194 height 23
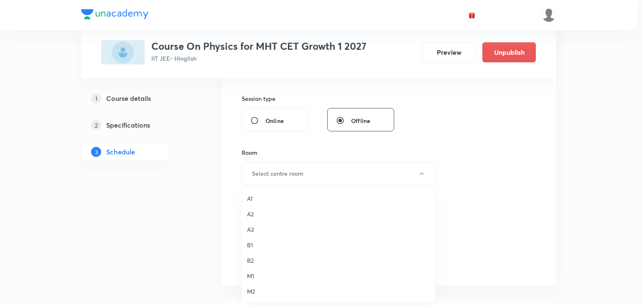
click at [250, 272] on span "M1" at bounding box center [338, 275] width 183 height 9
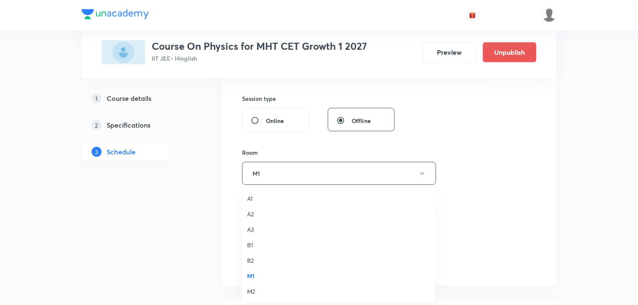
drag, startPoint x: 111, startPoint y: 243, endPoint x: 117, endPoint y: 241, distance: 6.5
click at [294, 224] on span "Select concepts that wil be covered in this session" at bounding box center [319, 227] width 136 height 7
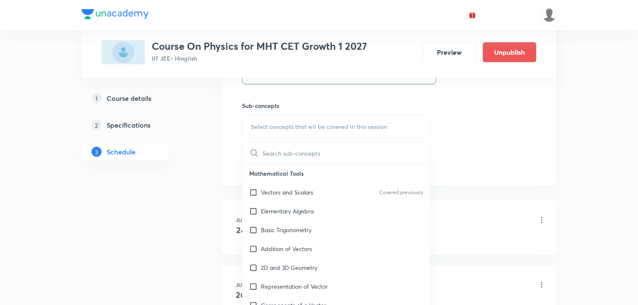
scroll to position [401, 0]
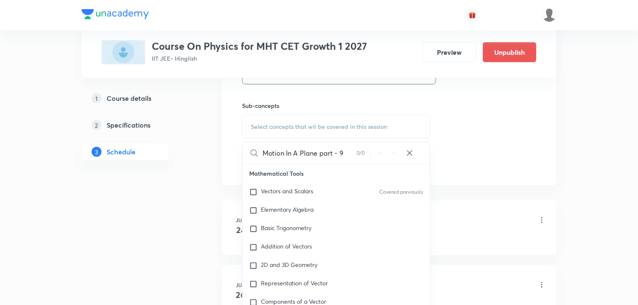
click at [358, 153] on div "Motion In A Plane part - 9 0 / 0 ​" at bounding box center [336, 152] width 187 height 21
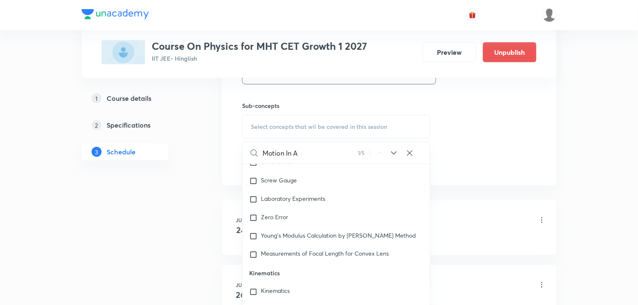
scroll to position [779, 0]
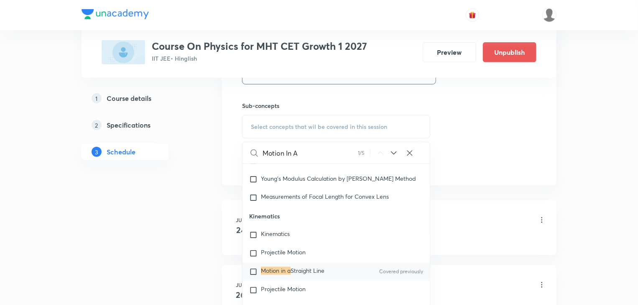
type input "Motion In A"
click at [253, 268] on input "checkbox" at bounding box center [255, 272] width 12 height 8
checkbox input "true"
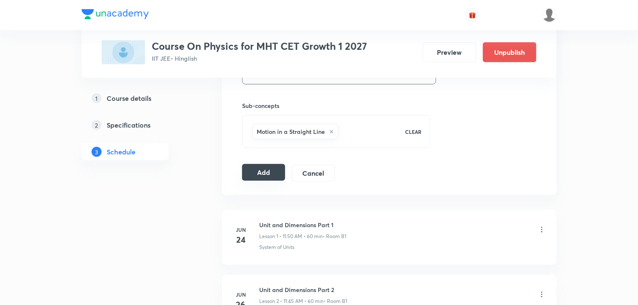
click at [252, 170] on button "Add" at bounding box center [263, 172] width 43 height 17
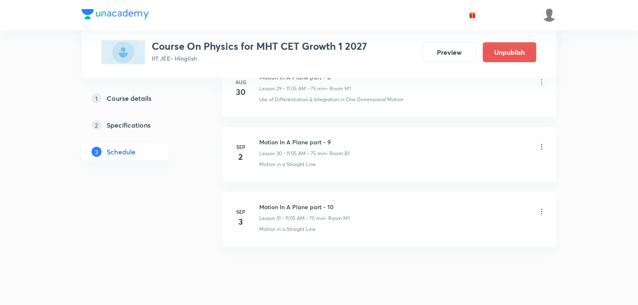
scroll to position [1985, 0]
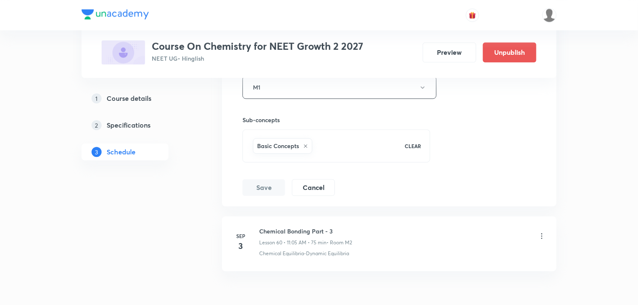
click at [542, 232] on icon at bounding box center [542, 236] width 8 height 8
click at [543, 232] on icon at bounding box center [542, 236] width 8 height 8
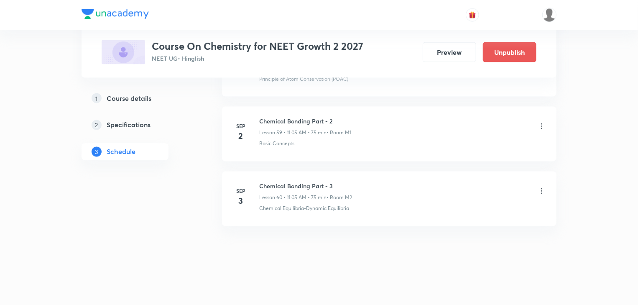
scroll to position [3860, 0]
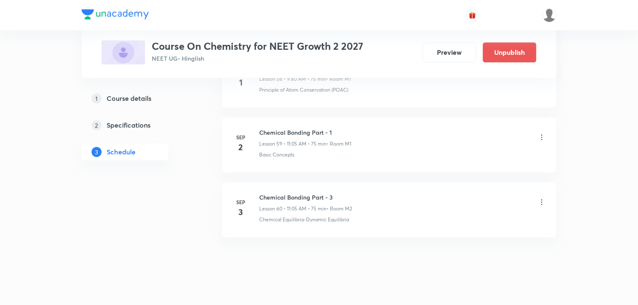
click at [544, 198] on icon at bounding box center [542, 202] width 8 height 8
click at [497, 210] on li "Edit" at bounding box center [500, 211] width 92 height 15
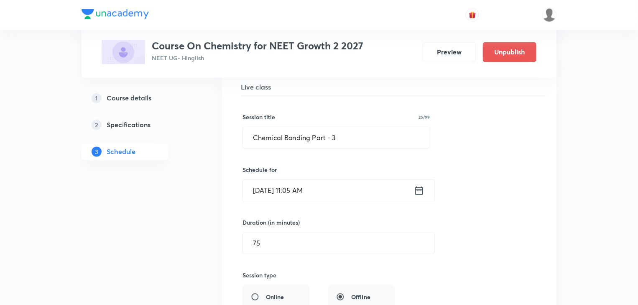
scroll to position [3946, 0]
click at [335, 129] on input "Chemical Bonding Part - 3" at bounding box center [336, 138] width 187 height 21
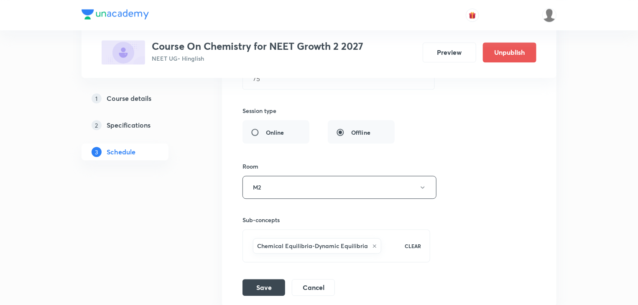
scroll to position [4180, 0]
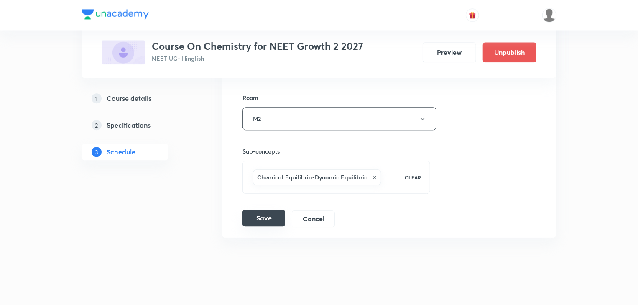
type input "Chemical Bonding Part - 2"
click at [261, 210] on button "Save" at bounding box center [264, 218] width 43 height 17
